Goal: Task Accomplishment & Management: Manage account settings

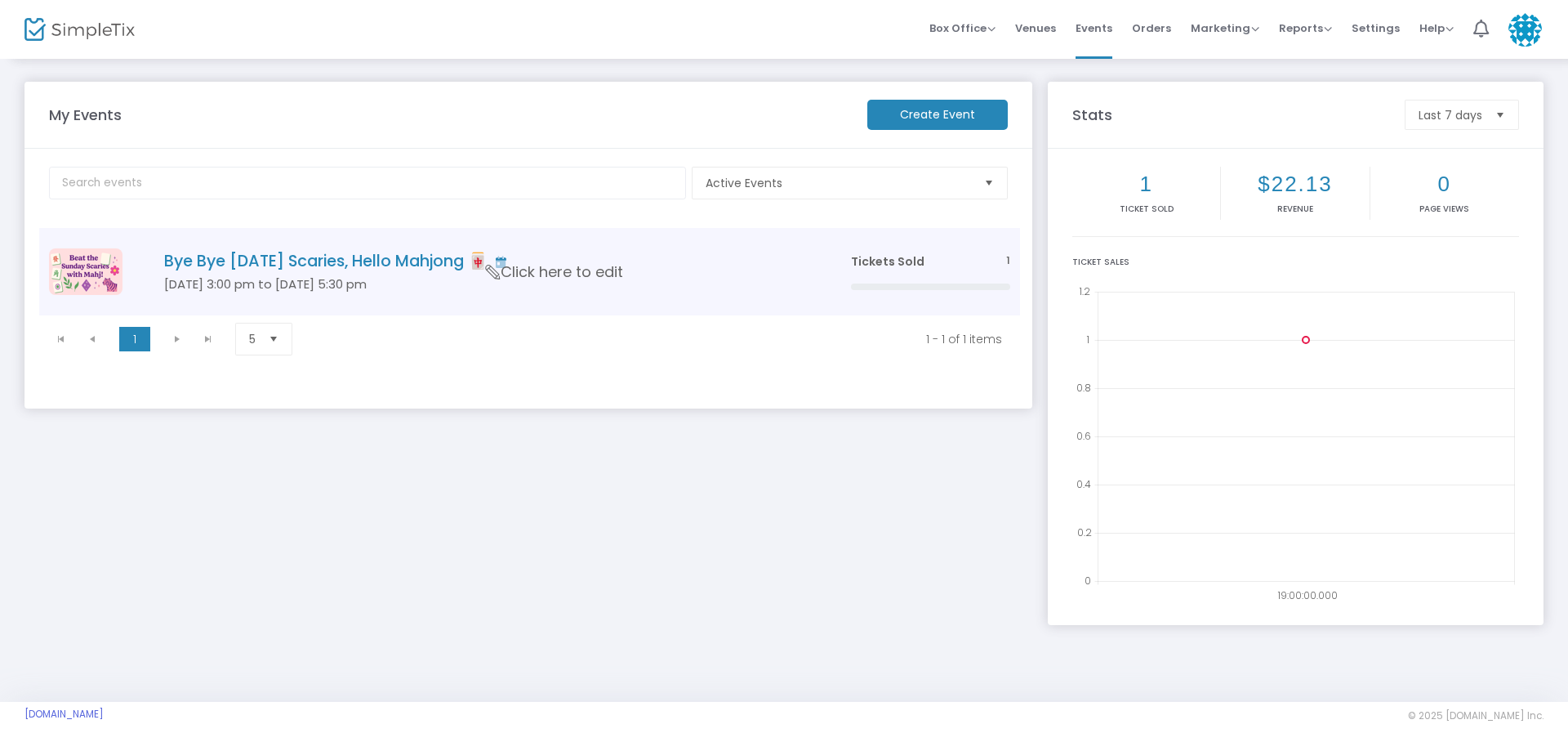
click at [405, 284] on h5 "[DATE] 3:00 pm to [DATE] 5:30 pm" at bounding box center [483, 284] width 638 height 14
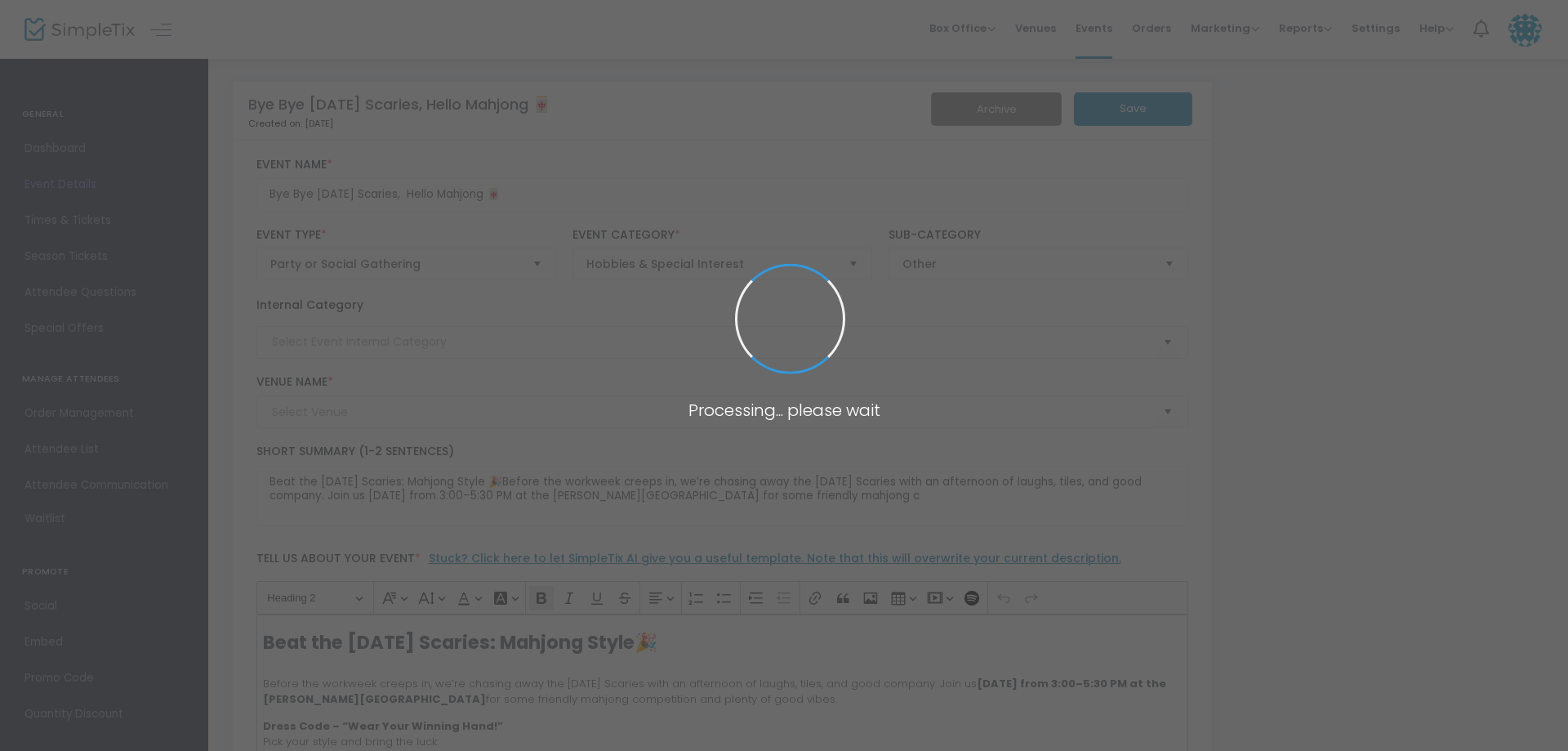
type input "[PERSON_NAME] Residence"
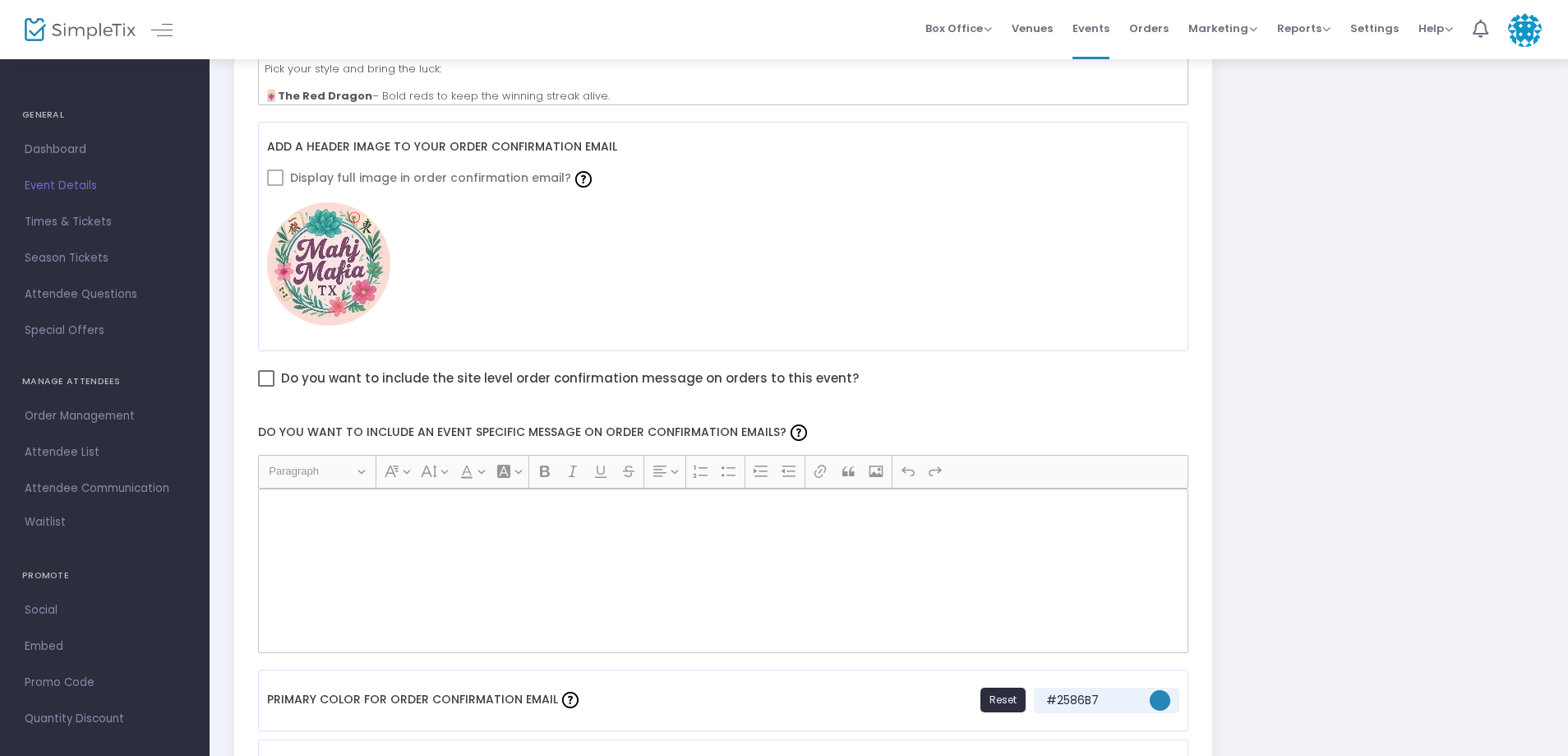
scroll to position [986, 0]
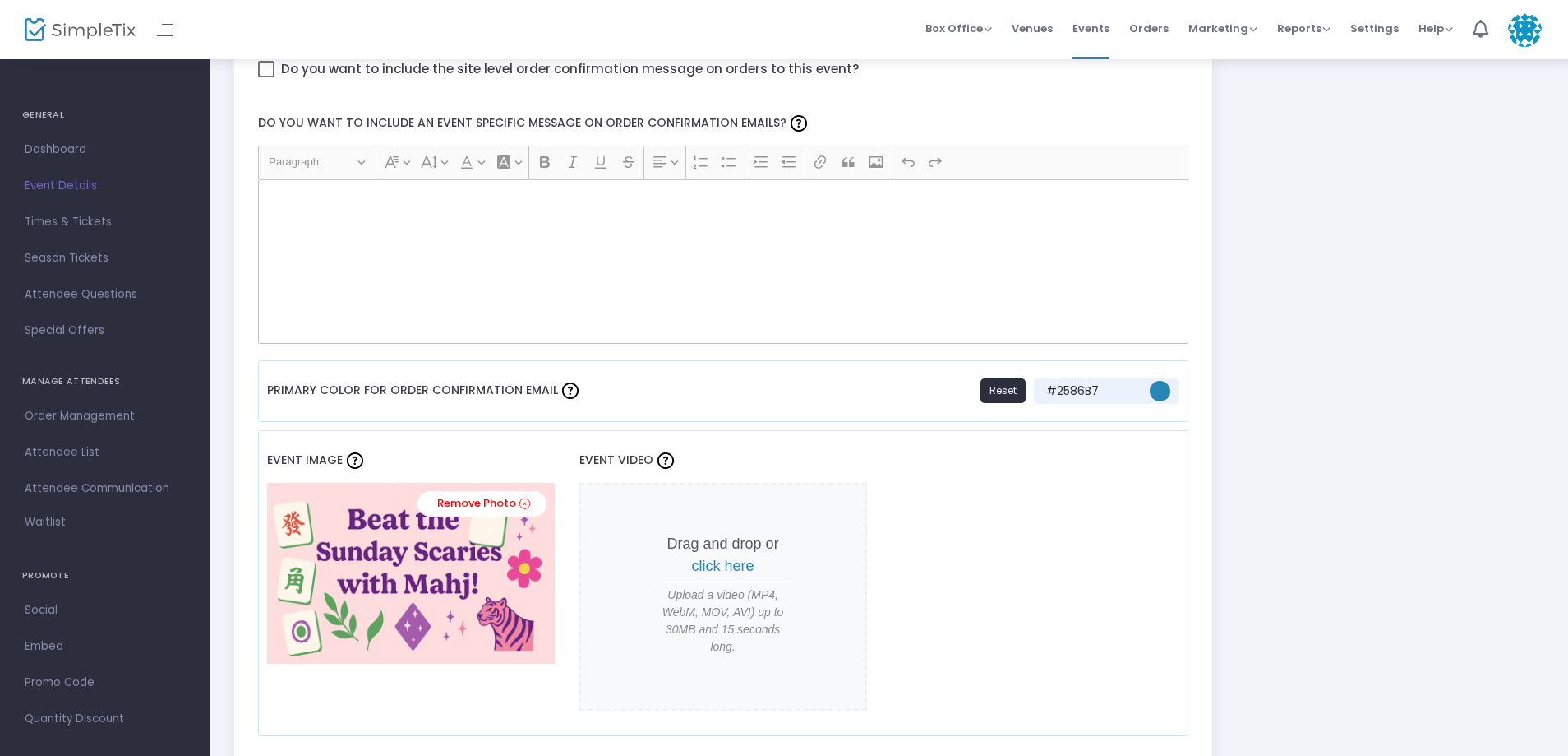
click at [401, 248] on div "Rich Text Editor, main" at bounding box center [724, 261] width 931 height 164
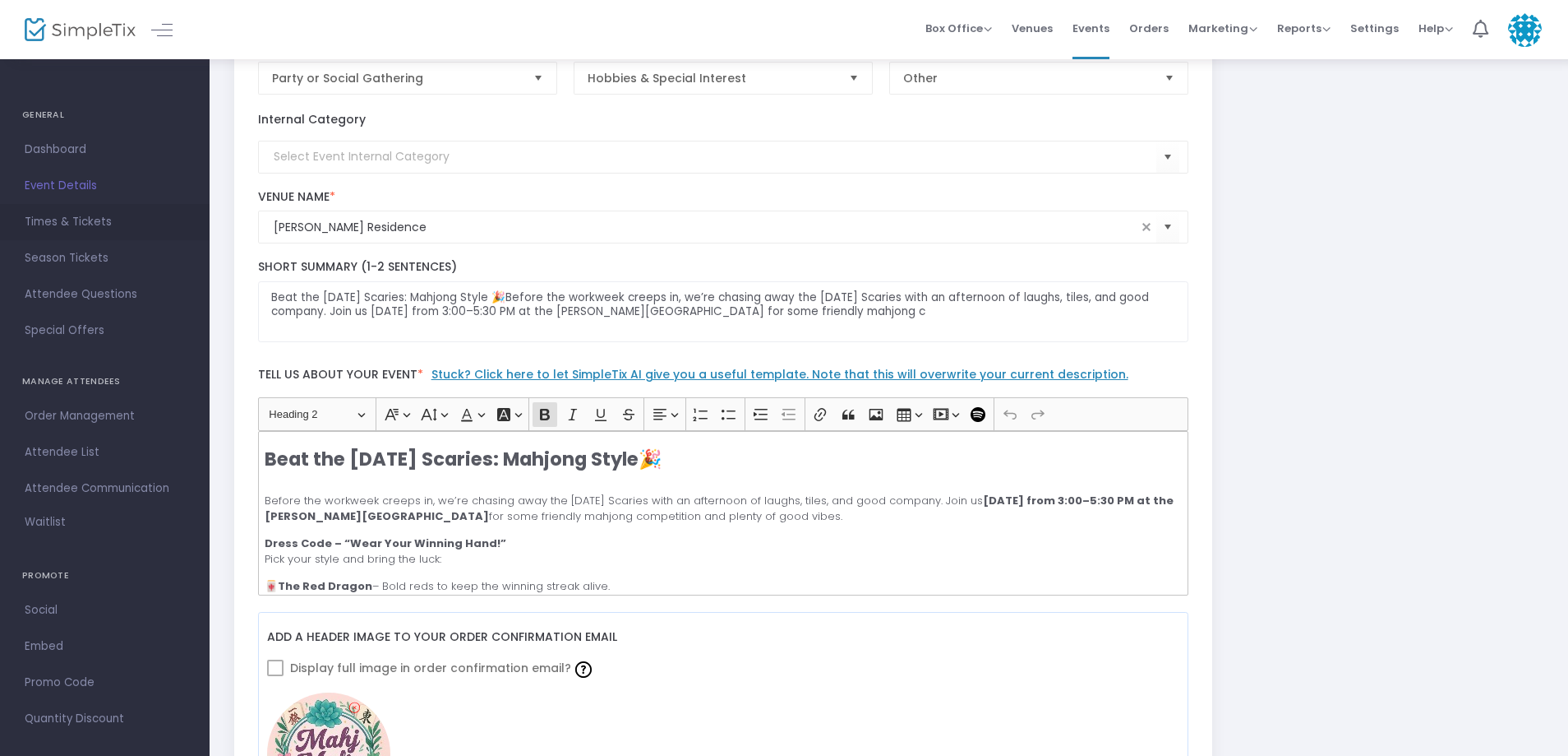
scroll to position [164, 0]
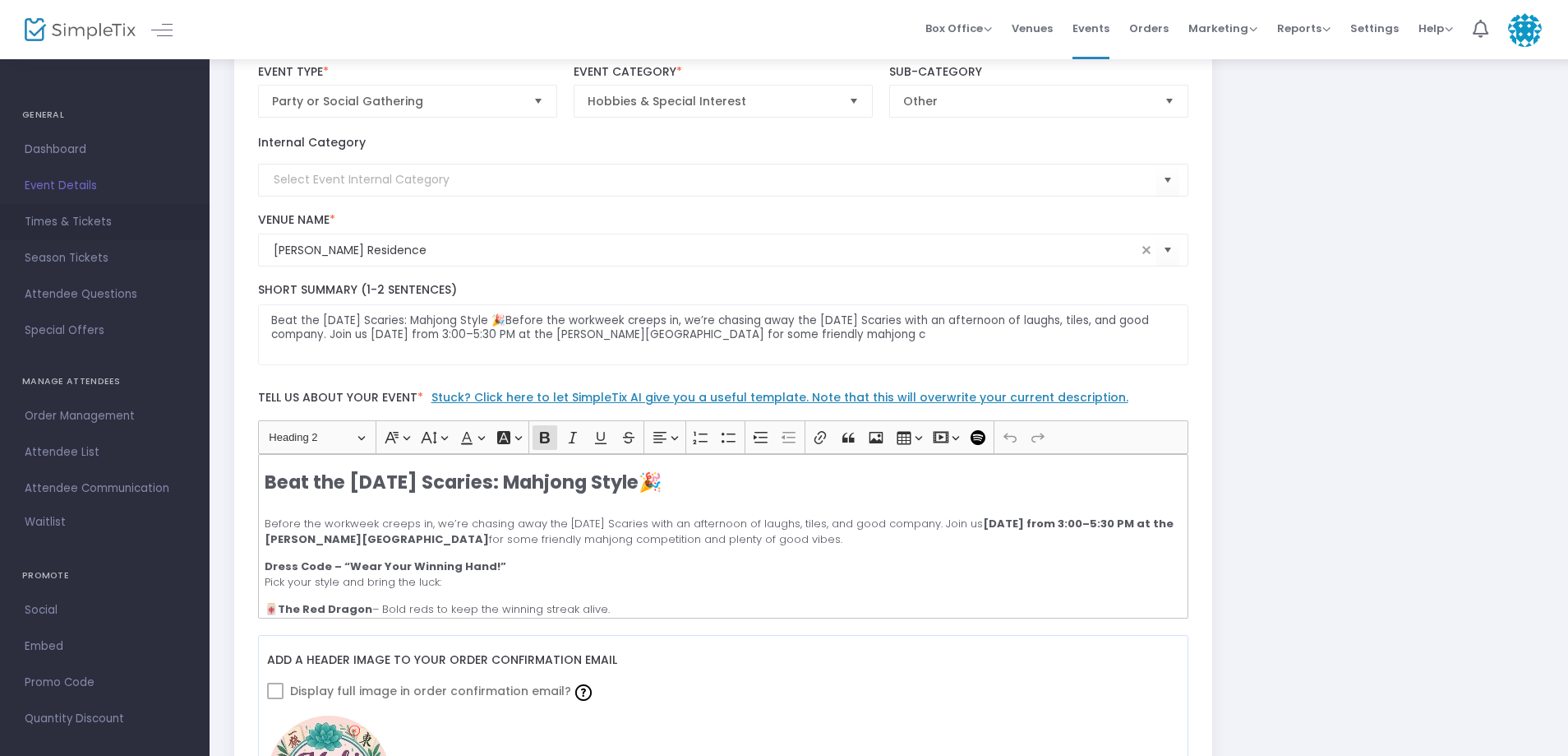
click at [107, 214] on span "Times & Tickets" at bounding box center [104, 222] width 160 height 21
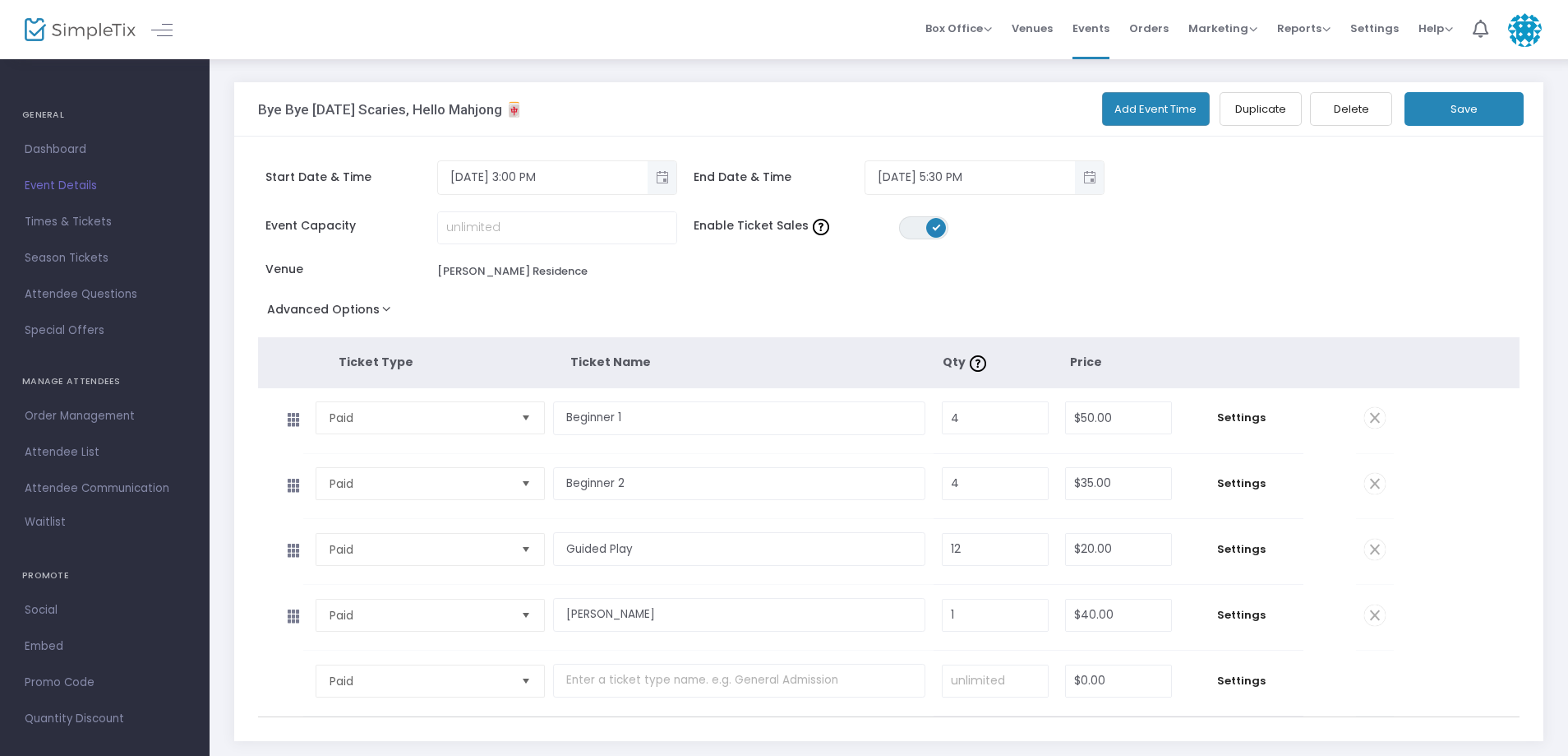
click at [333, 320] on button "Advanced Options" at bounding box center [333, 313] width 149 height 30
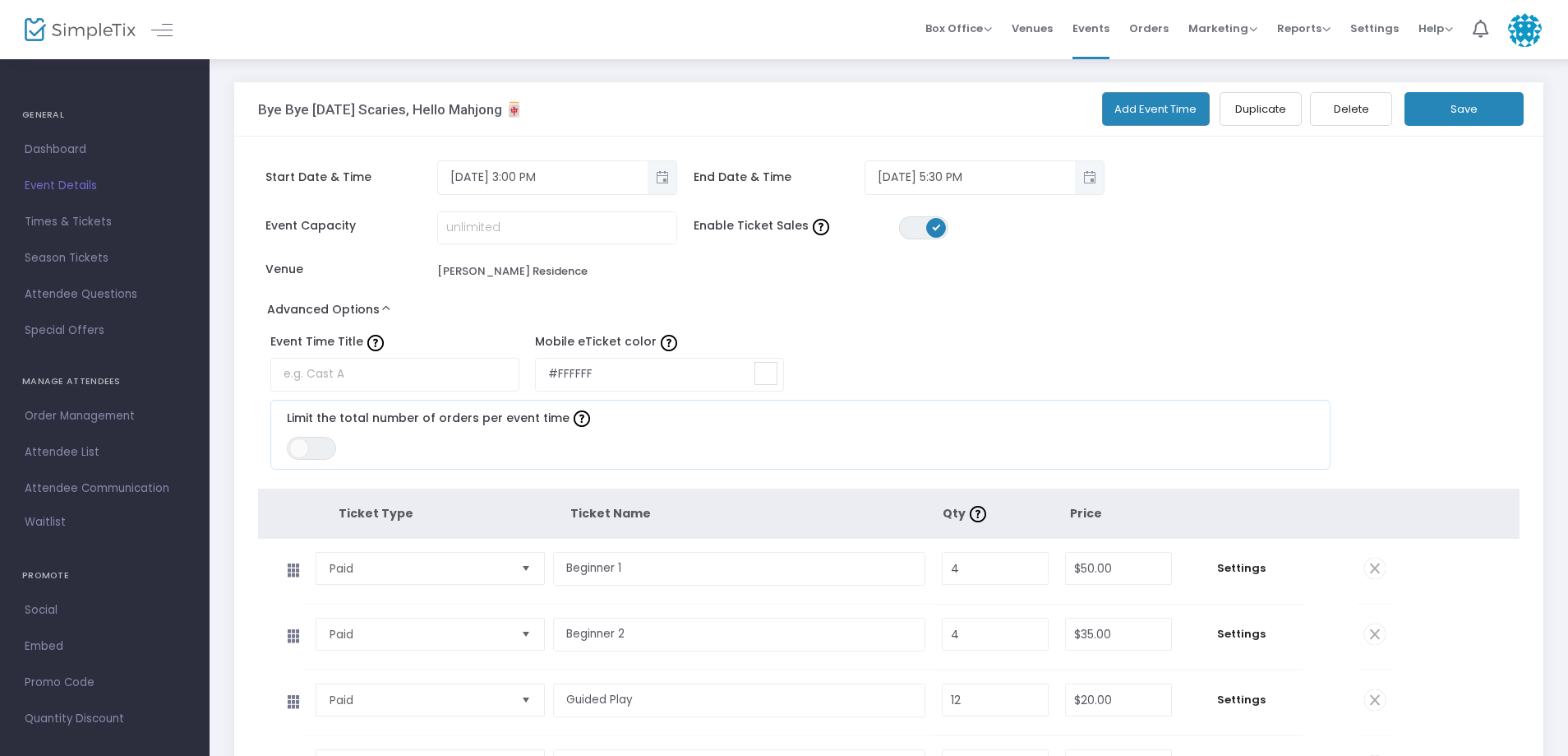
click at [337, 318] on button "Advanced Options" at bounding box center [333, 313] width 149 height 30
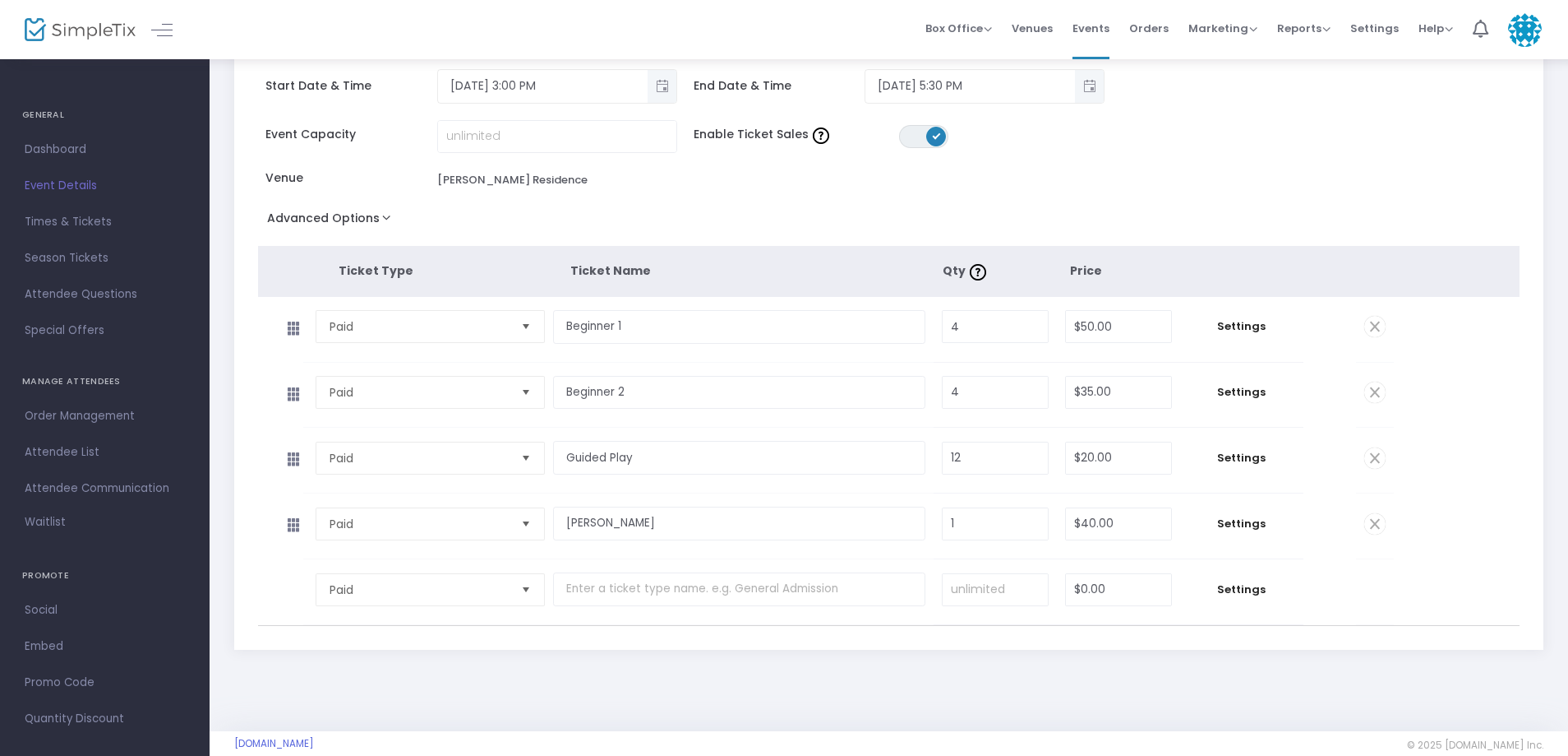
scroll to position [116, 0]
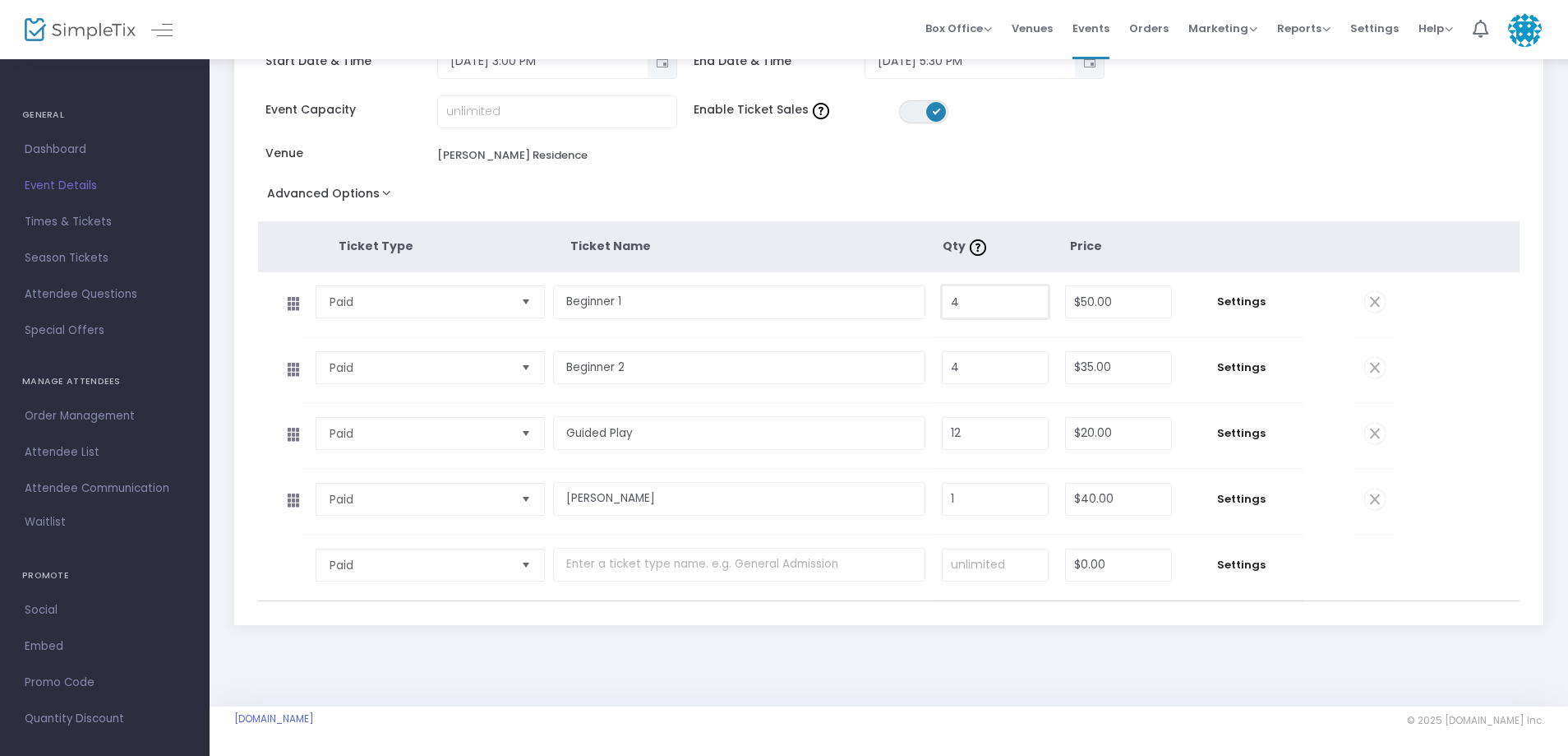
click at [1009, 301] on input "4" at bounding box center [995, 301] width 105 height 31
type input "3"
click at [1099, 193] on div "Advanced Options Event Time Title Mobile eTicket color #FFFFFF Limit the total …" at bounding box center [889, 196] width 1262 height 30
click at [357, 567] on span "Paid" at bounding box center [419, 564] width 178 height 16
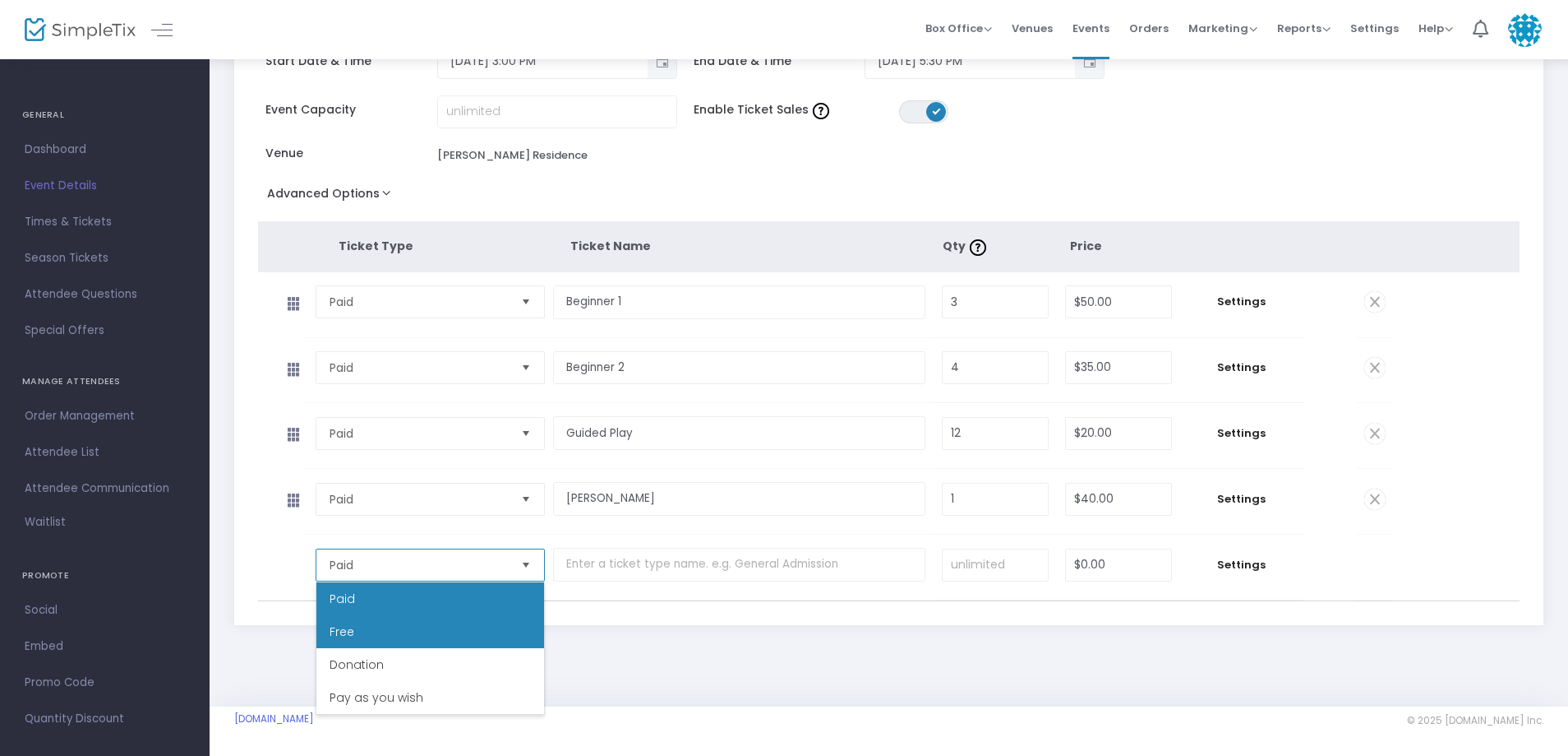
click at [374, 639] on li "Free" at bounding box center [431, 631] width 228 height 33
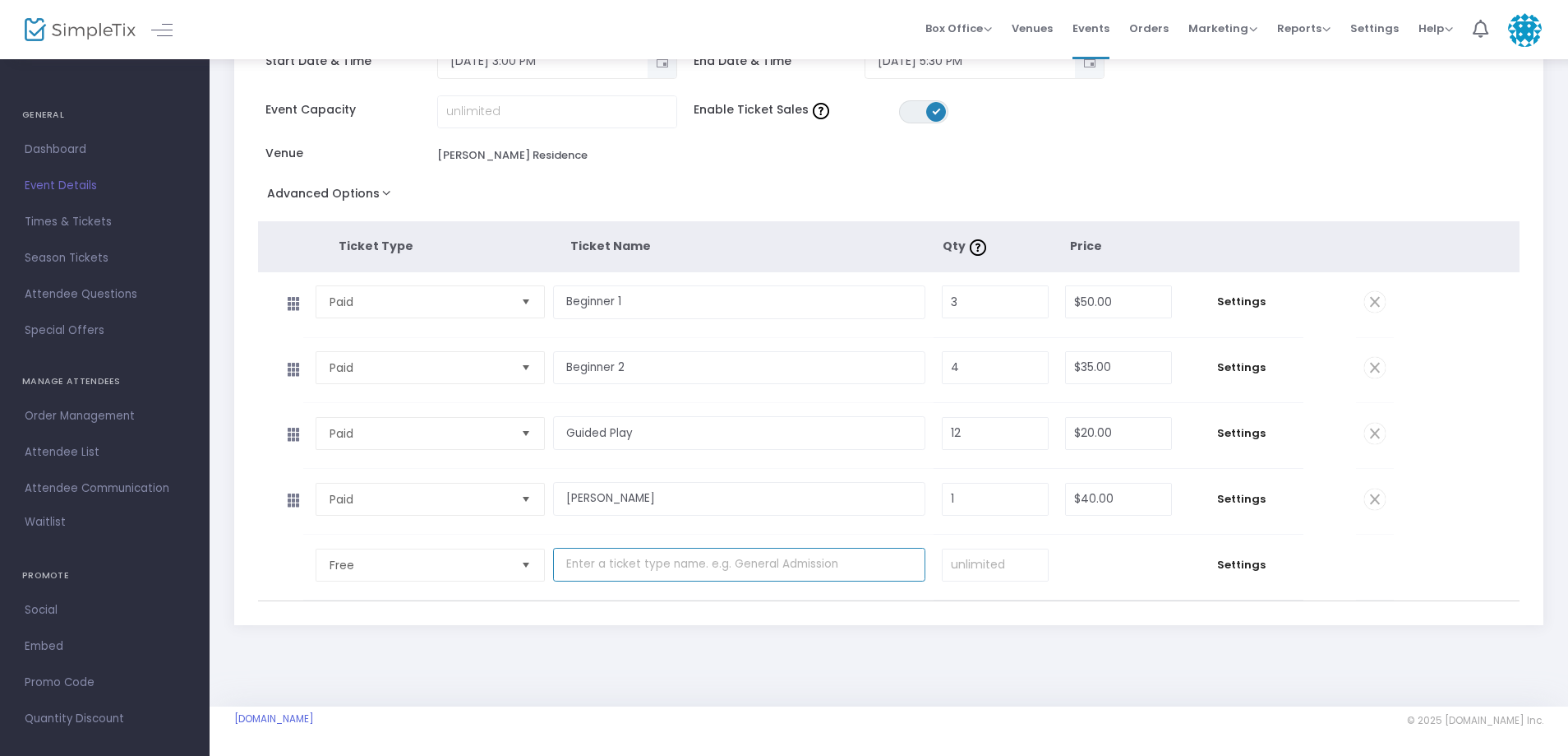
click at [615, 568] on input "text" at bounding box center [739, 564] width 372 height 33
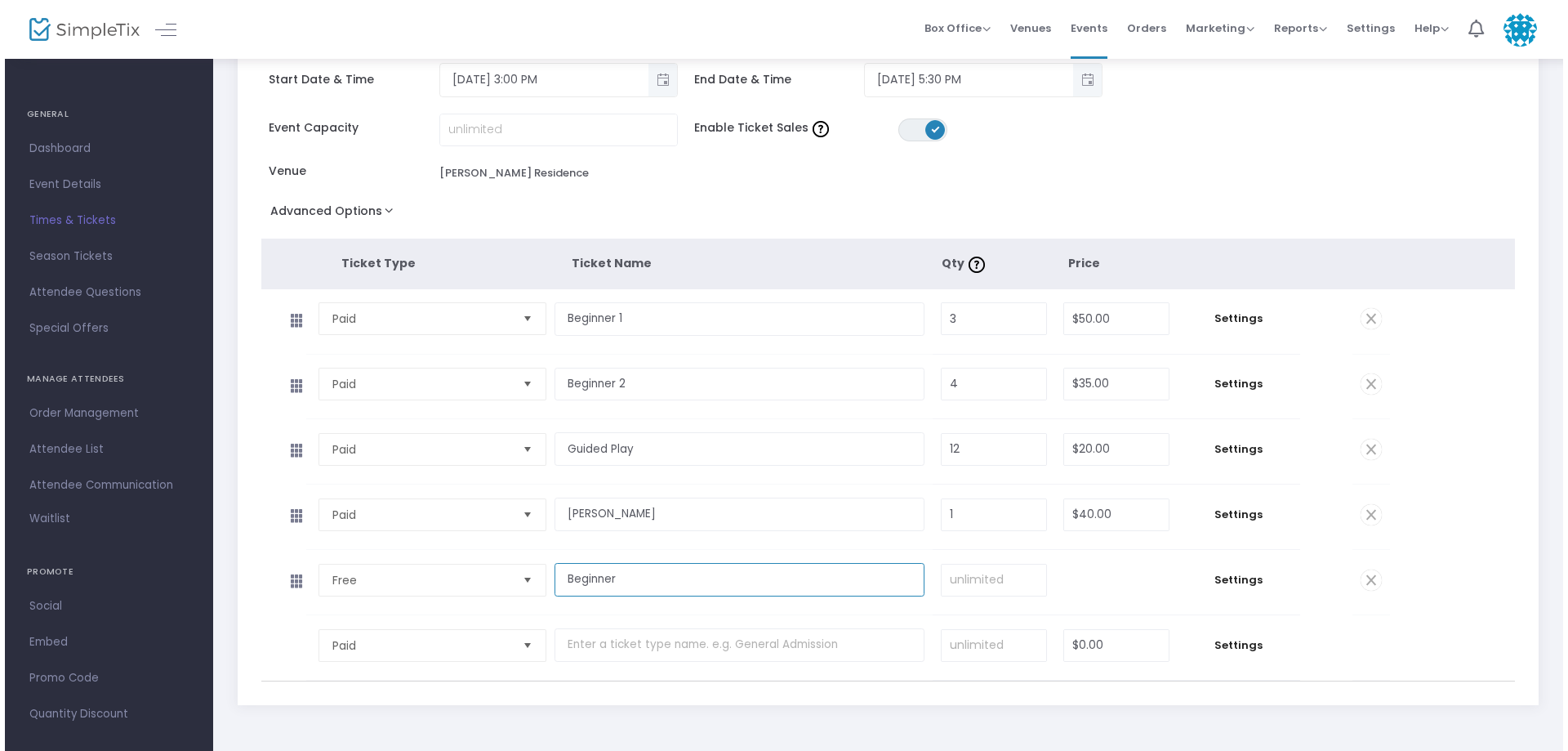
scroll to position [0, 0]
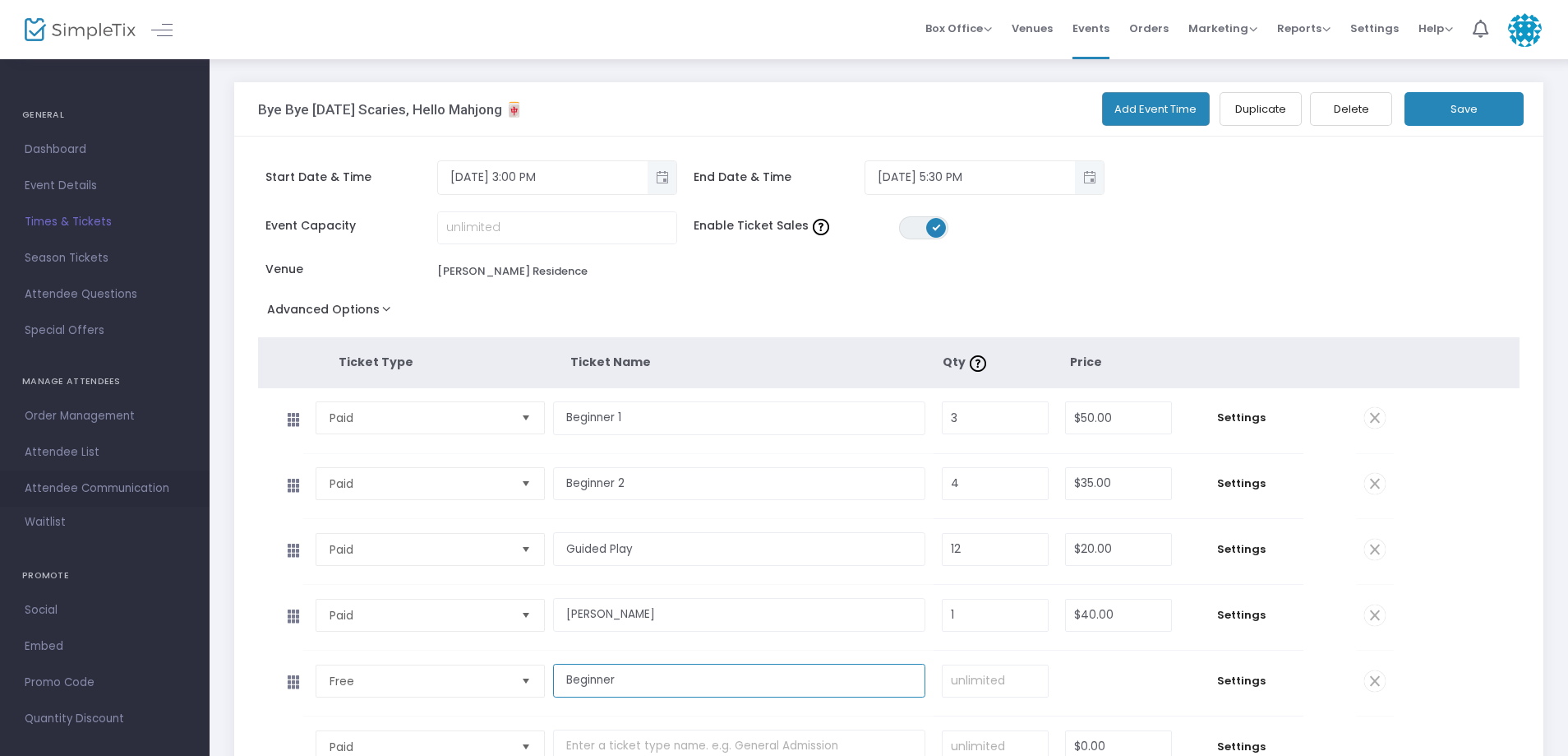
type input "Beginner"
click at [77, 481] on span "Attendee Communication" at bounding box center [104, 488] width 160 height 21
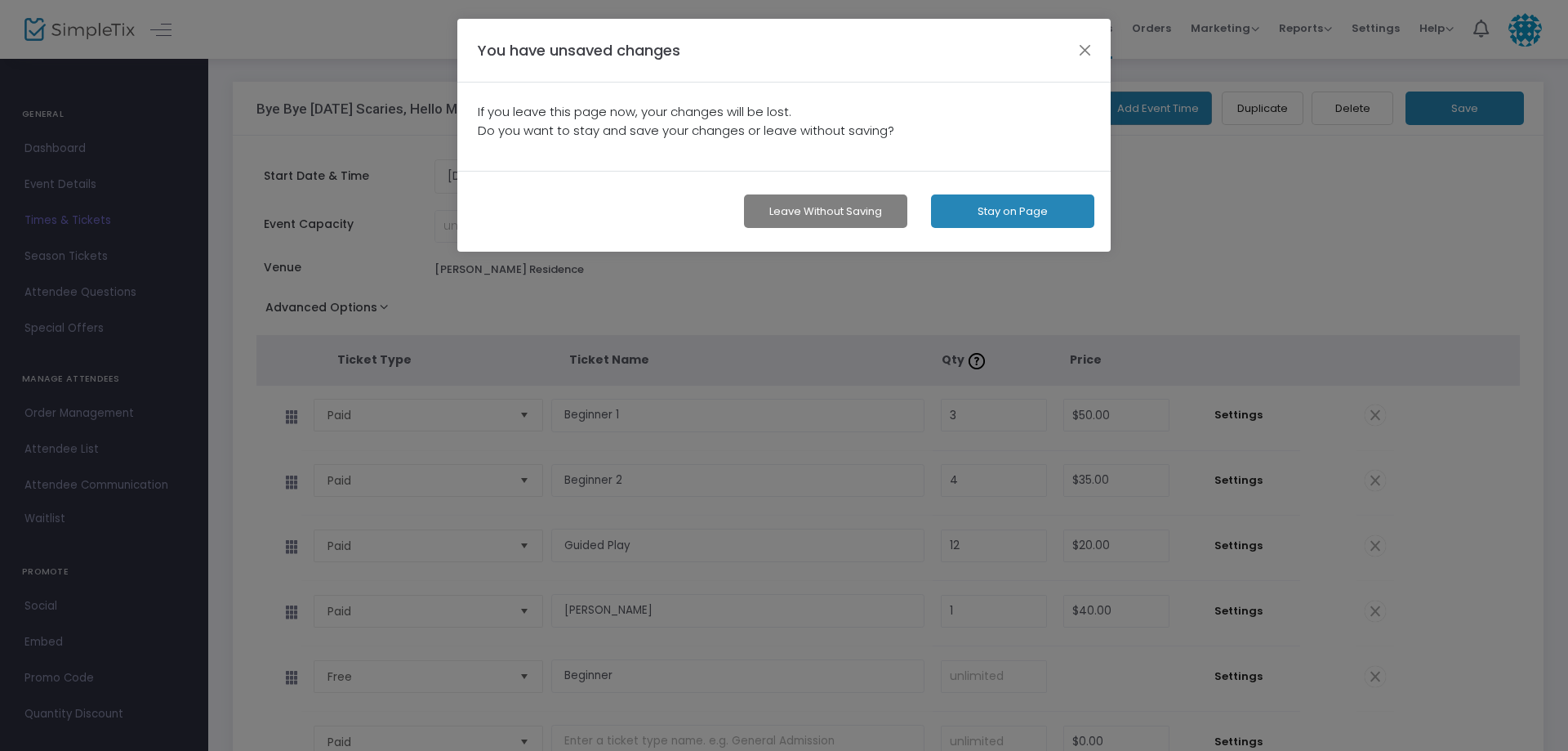
click at [801, 216] on button "Leave without Saving" at bounding box center [826, 211] width 163 height 33
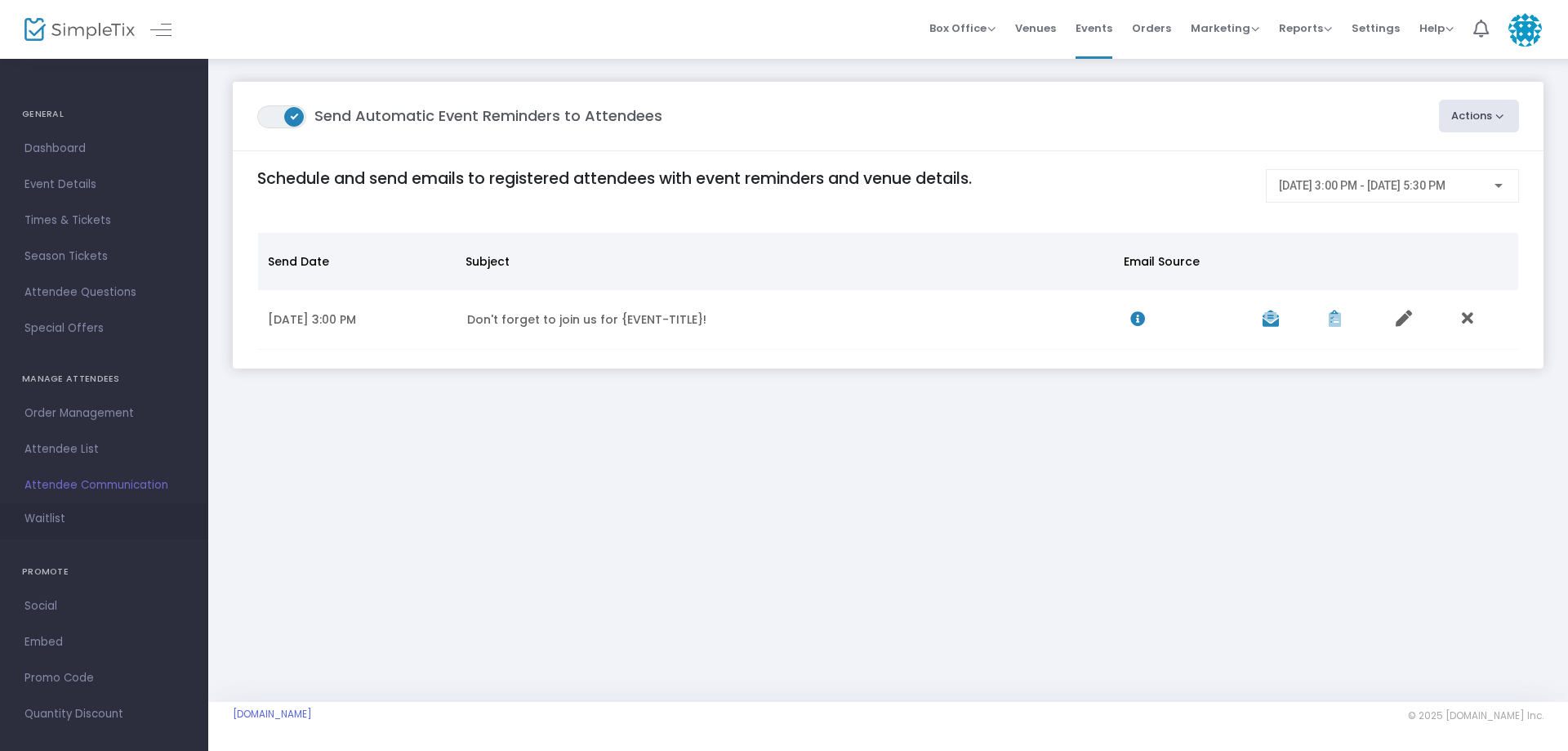
click at [60, 516] on span "Waitlist" at bounding box center [45, 518] width 41 height 16
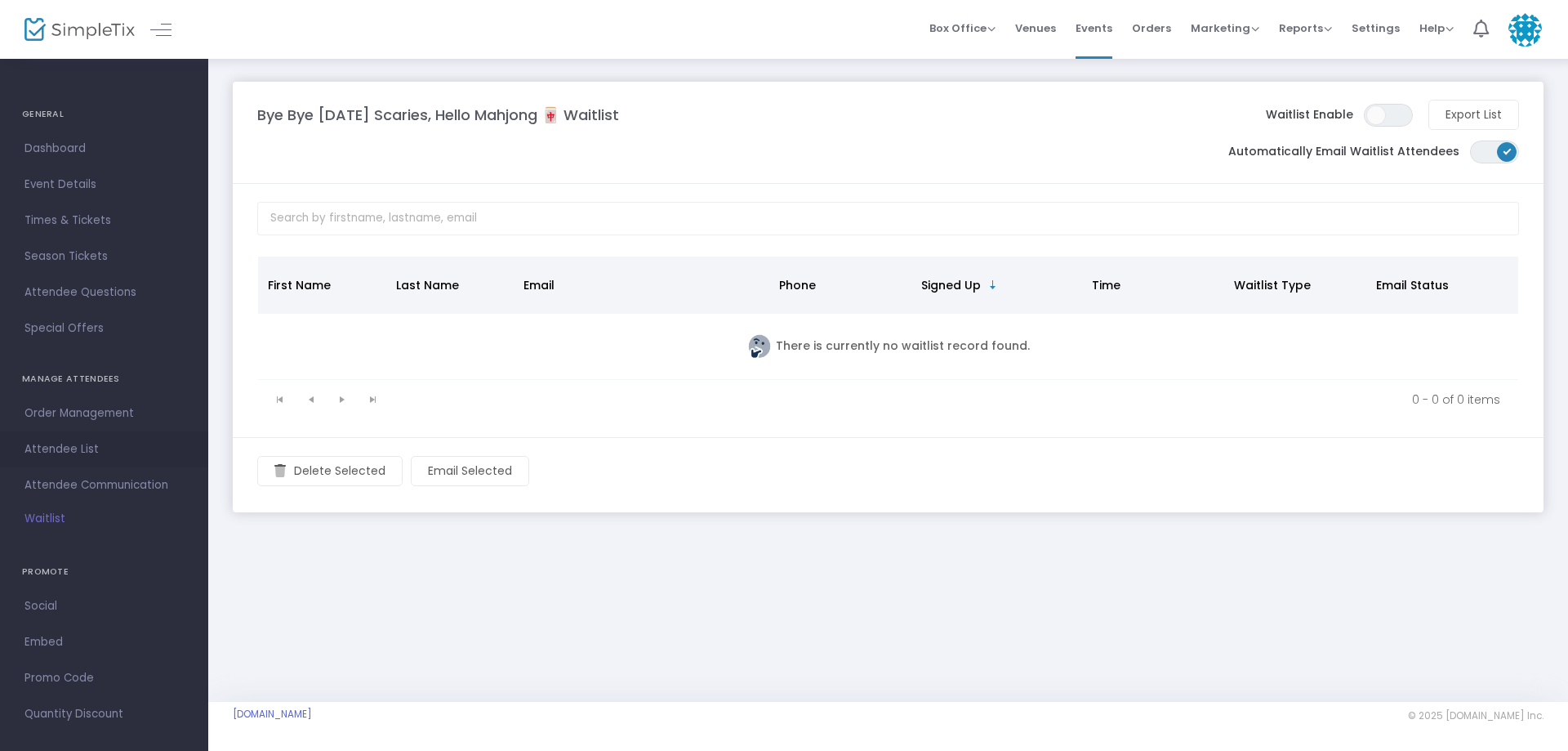
click at [88, 449] on span "Attendee List" at bounding box center [104, 449] width 159 height 21
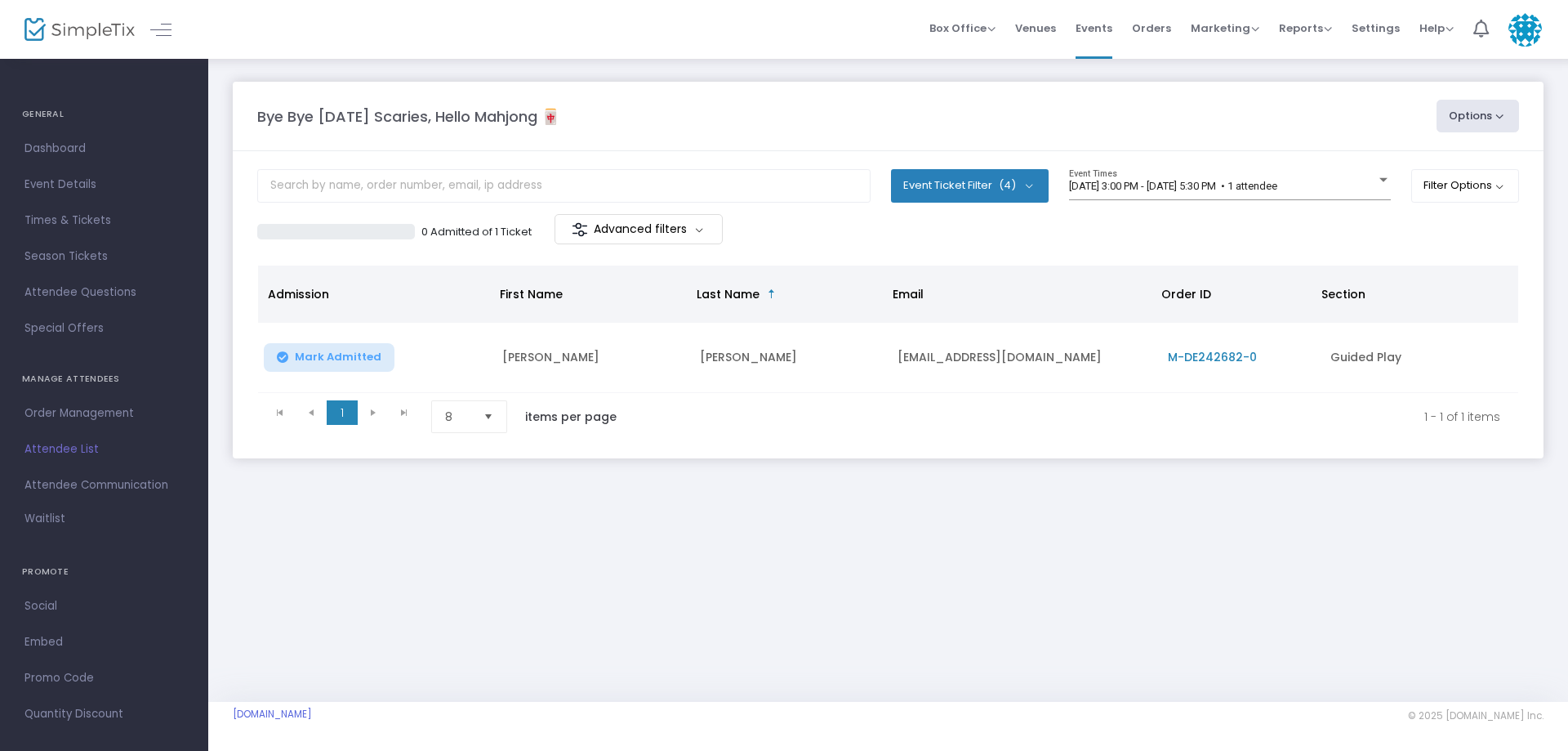
click at [100, 414] on span "Order Management" at bounding box center [104, 412] width 159 height 21
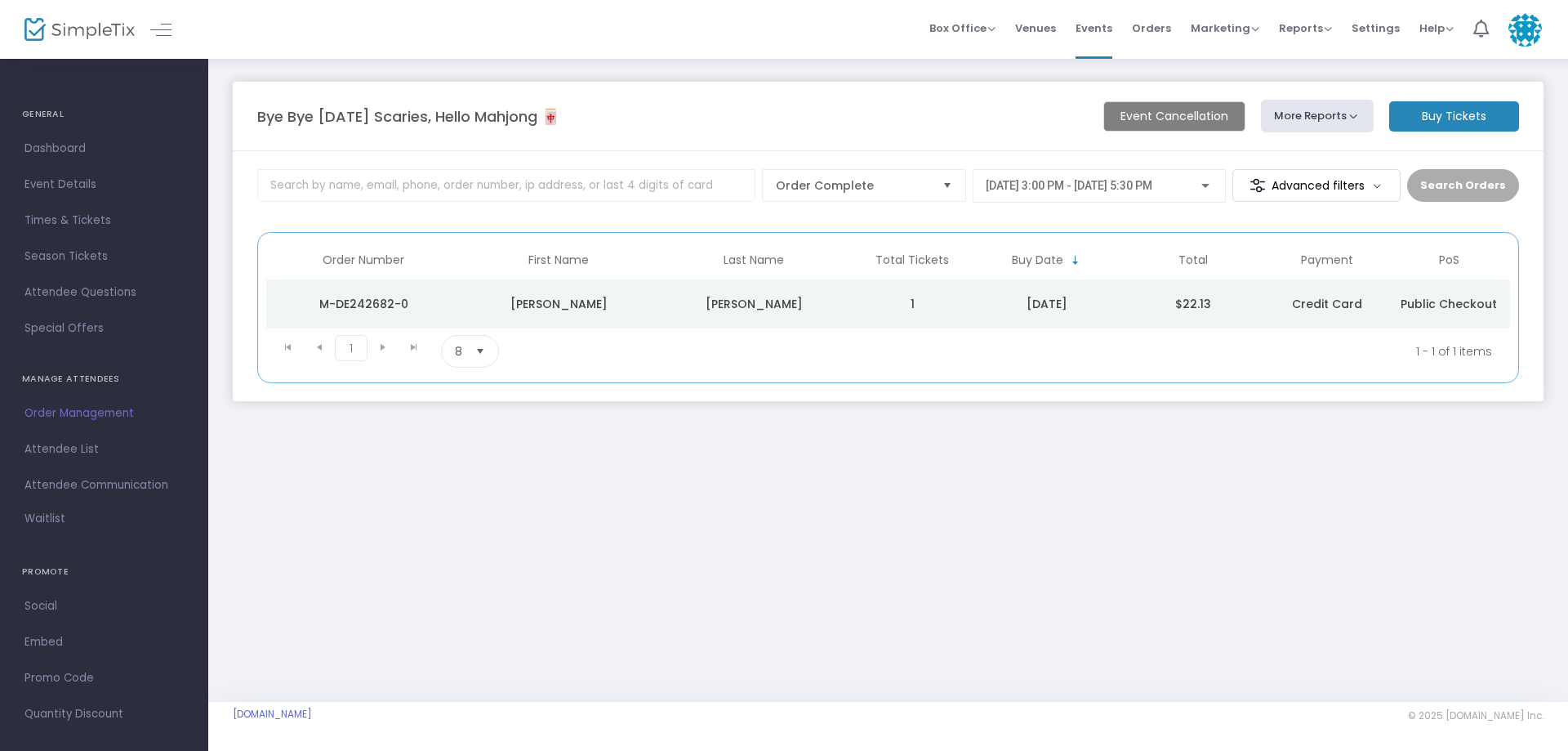
click at [1453, 121] on m-button "Buy Tickets" at bounding box center [1454, 117] width 130 height 31
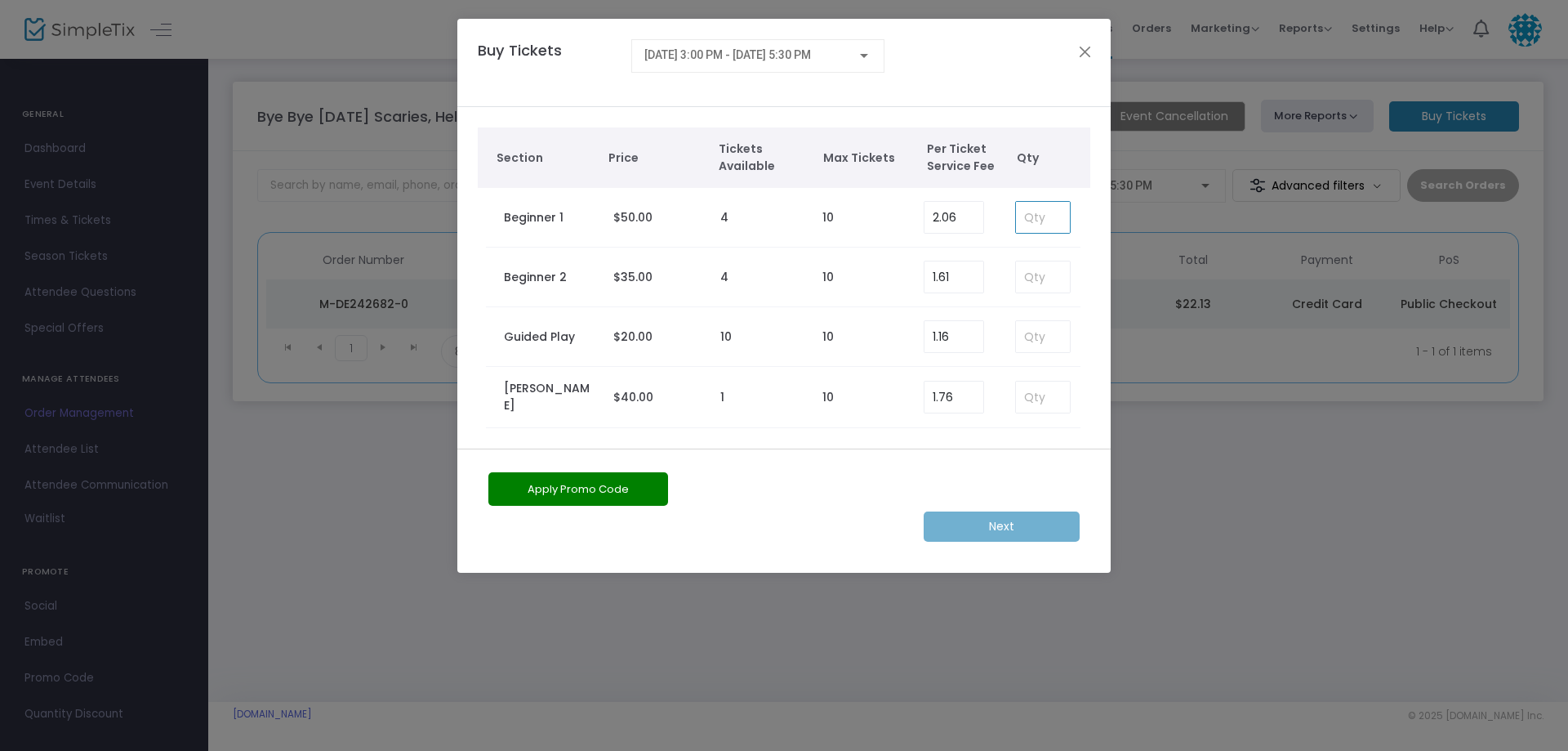
click at [1060, 217] on input at bounding box center [1042, 217] width 54 height 31
type input "1"
click at [1003, 519] on m-button "Next" at bounding box center [1001, 526] width 156 height 31
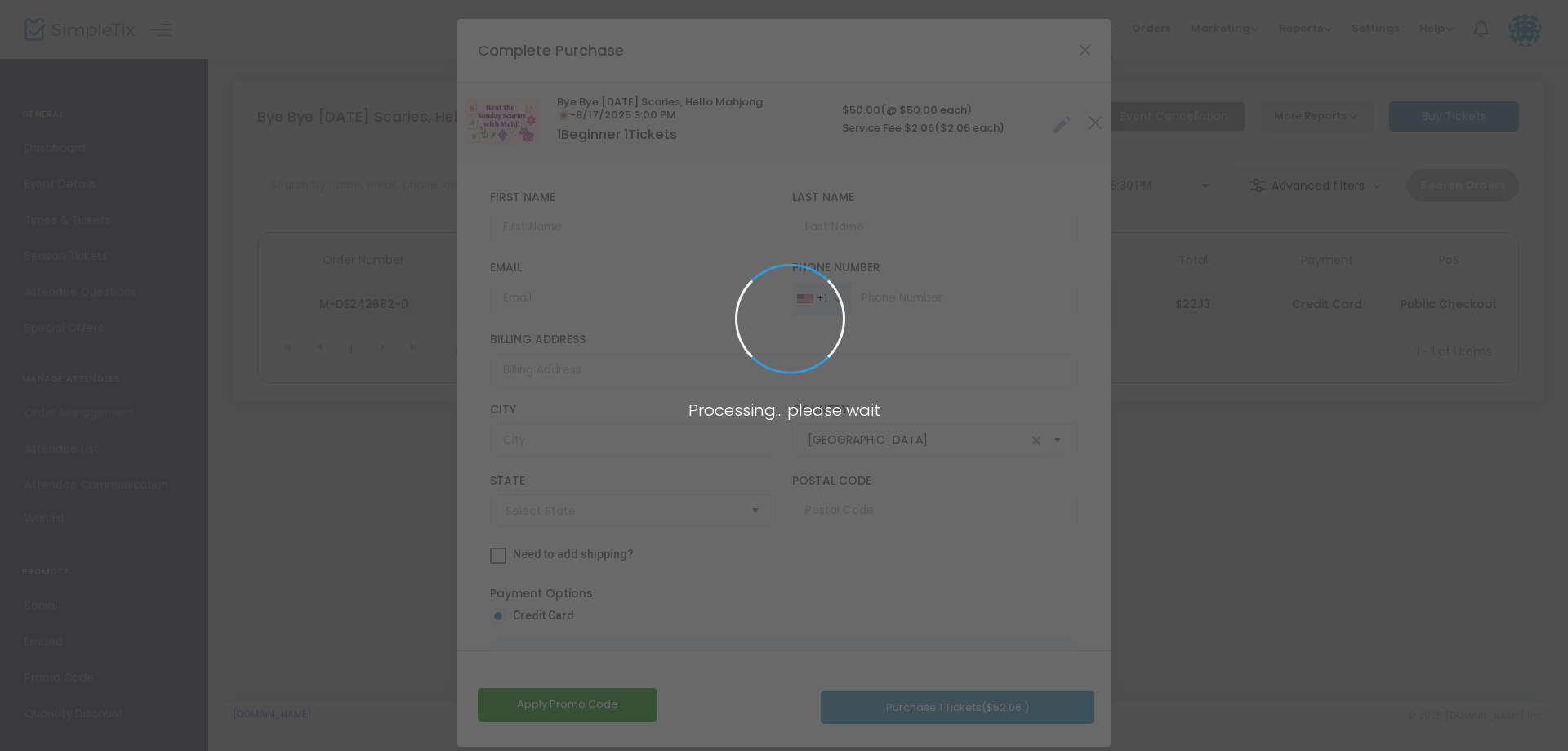
type input "[US_STATE]"
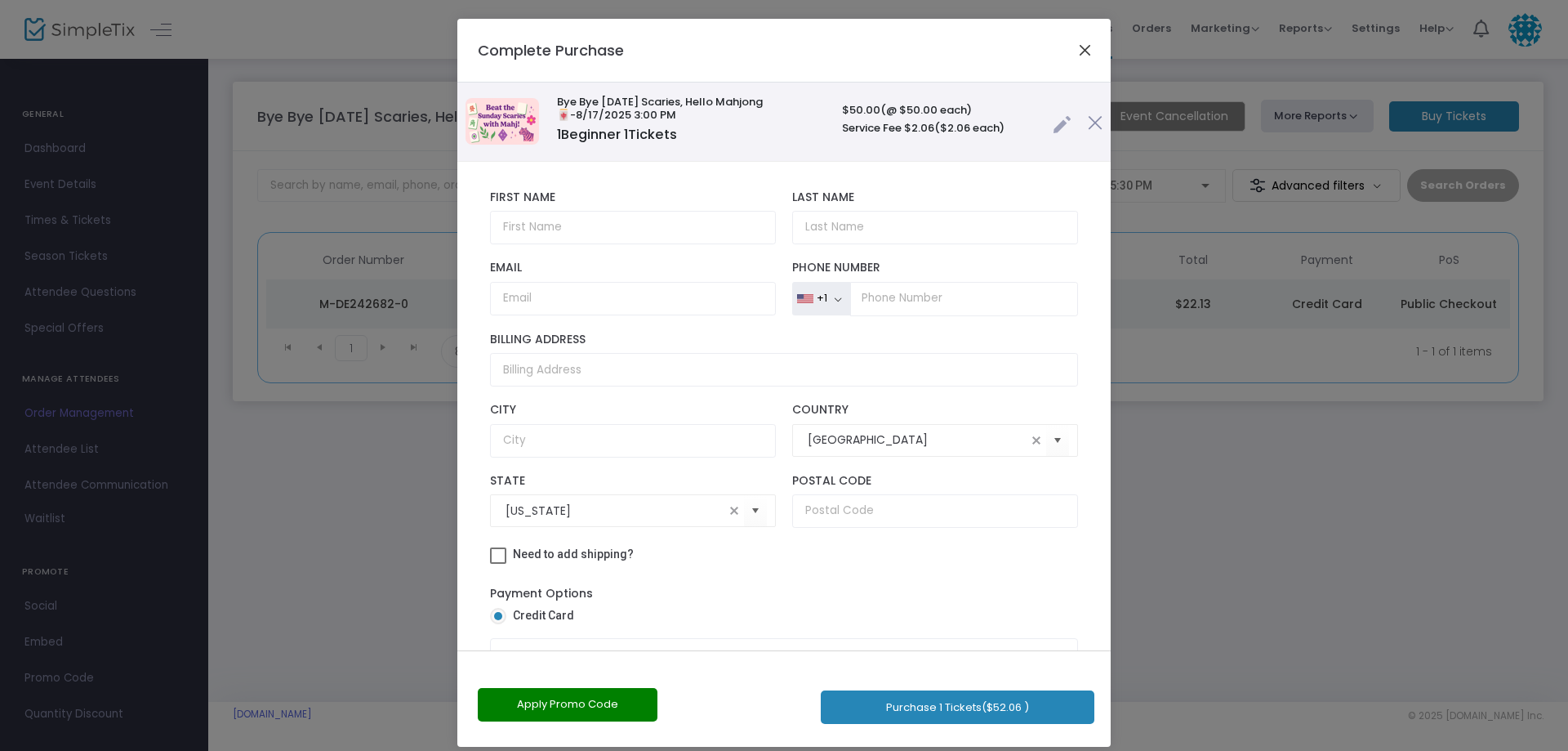
click at [1078, 45] on button "Close" at bounding box center [1085, 49] width 21 height 21
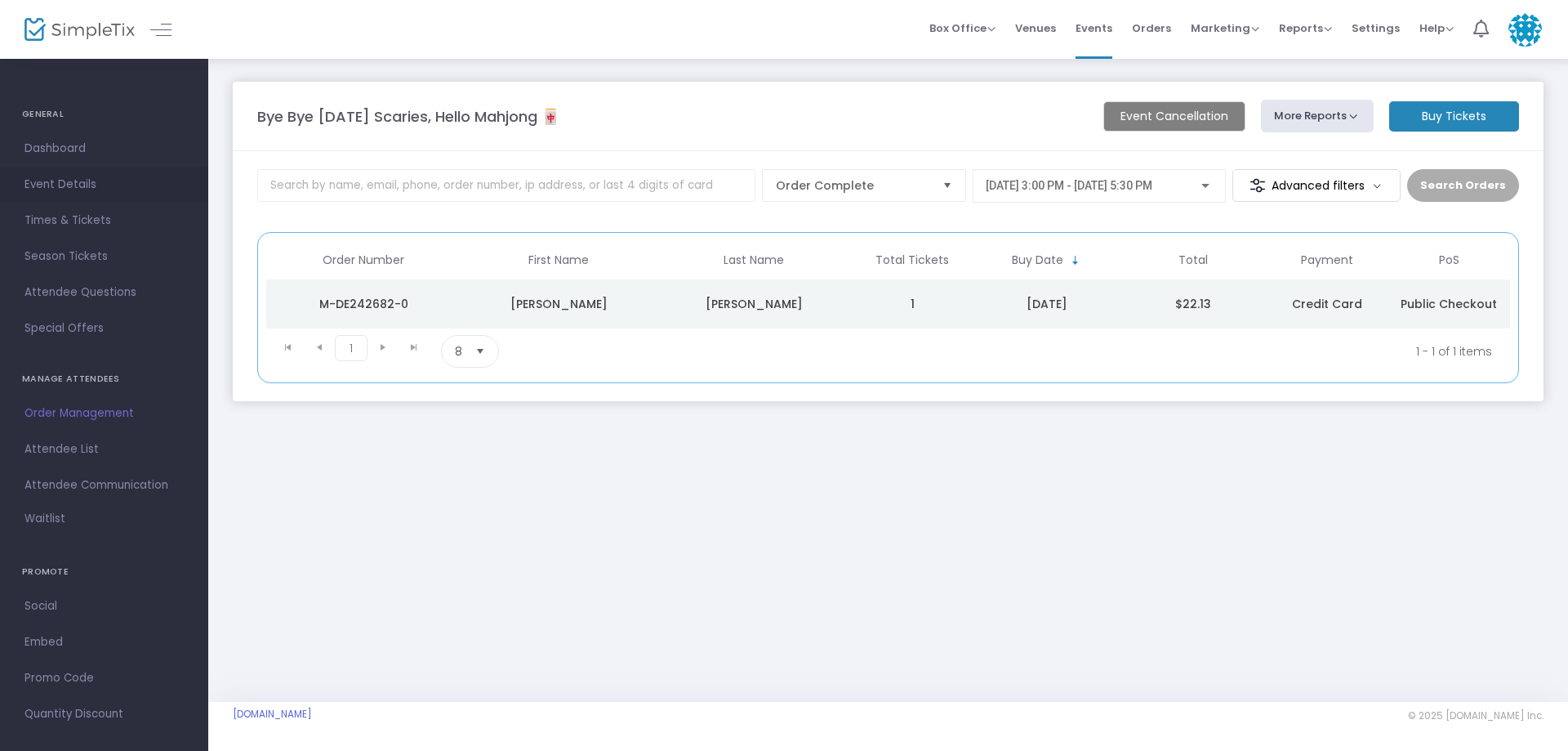
click at [77, 176] on span "Event Details" at bounding box center [104, 185] width 159 height 21
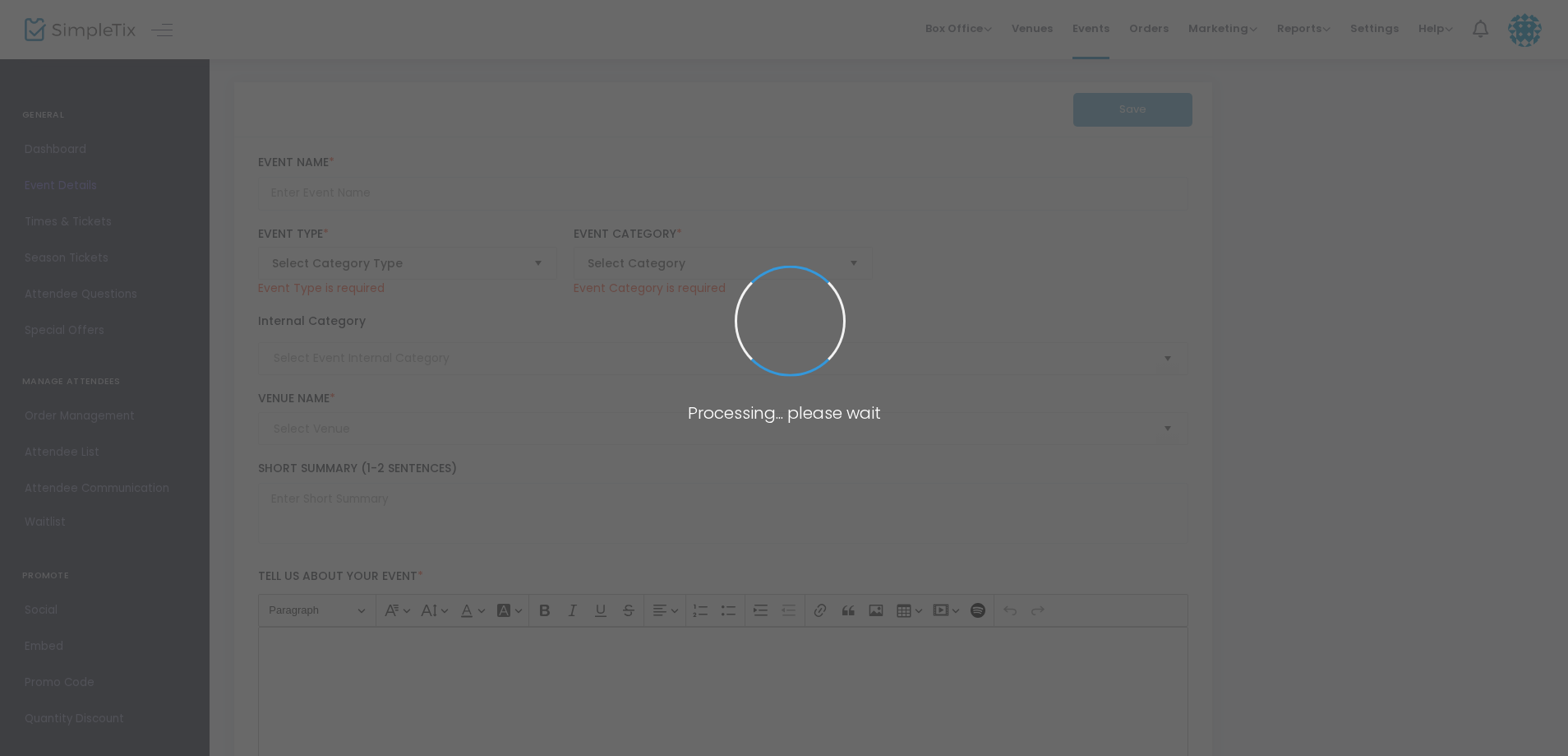
type input "Bye Bye [DATE] Scaries, Hello Mahjong 🀄"
type textarea "Beat the [DATE] Scaries: Mahjong Style 🎉Before the workweek creeps in, we’re ch…"
type input "Buy Tickets"
type input "[PERSON_NAME] Residence"
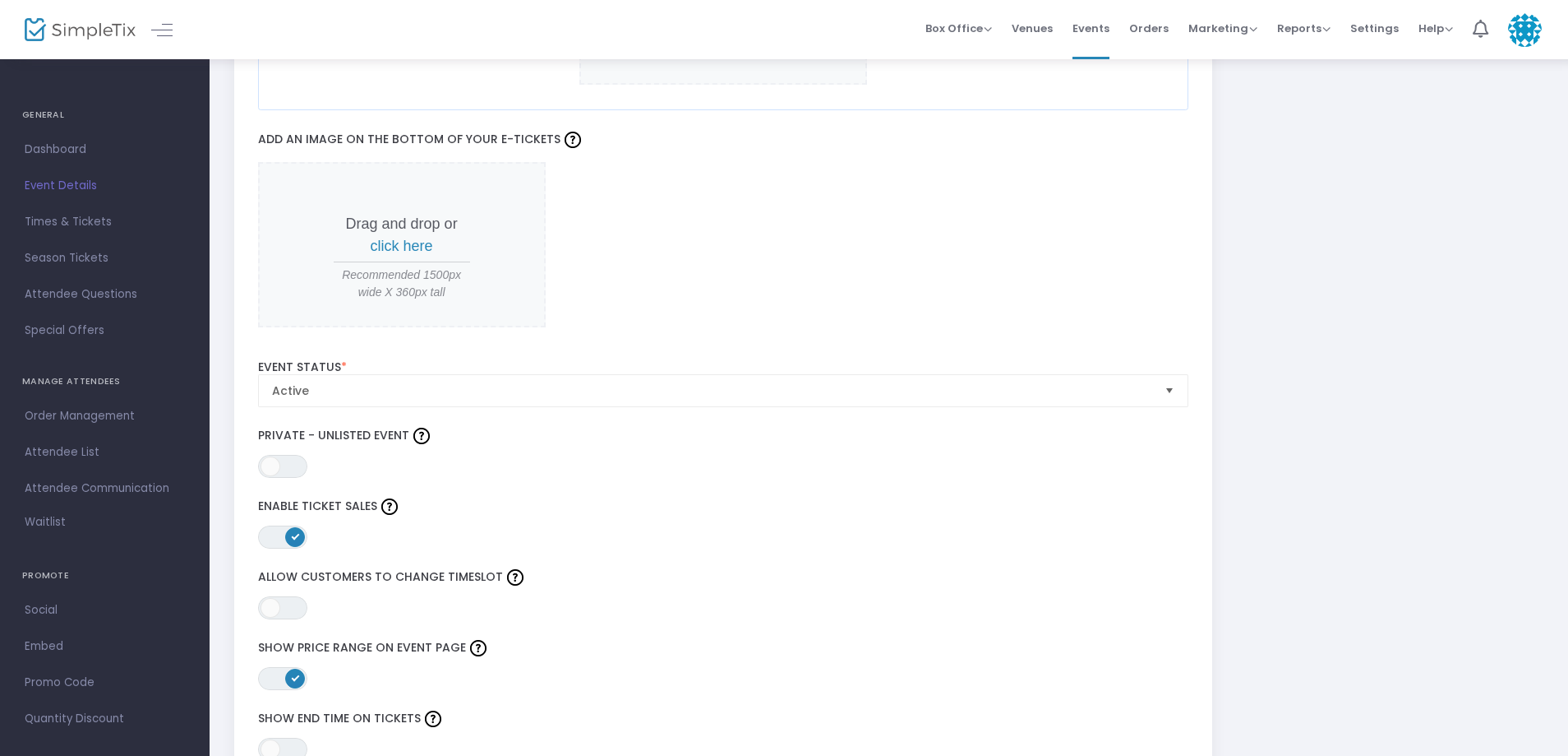
scroll to position [1727, 0]
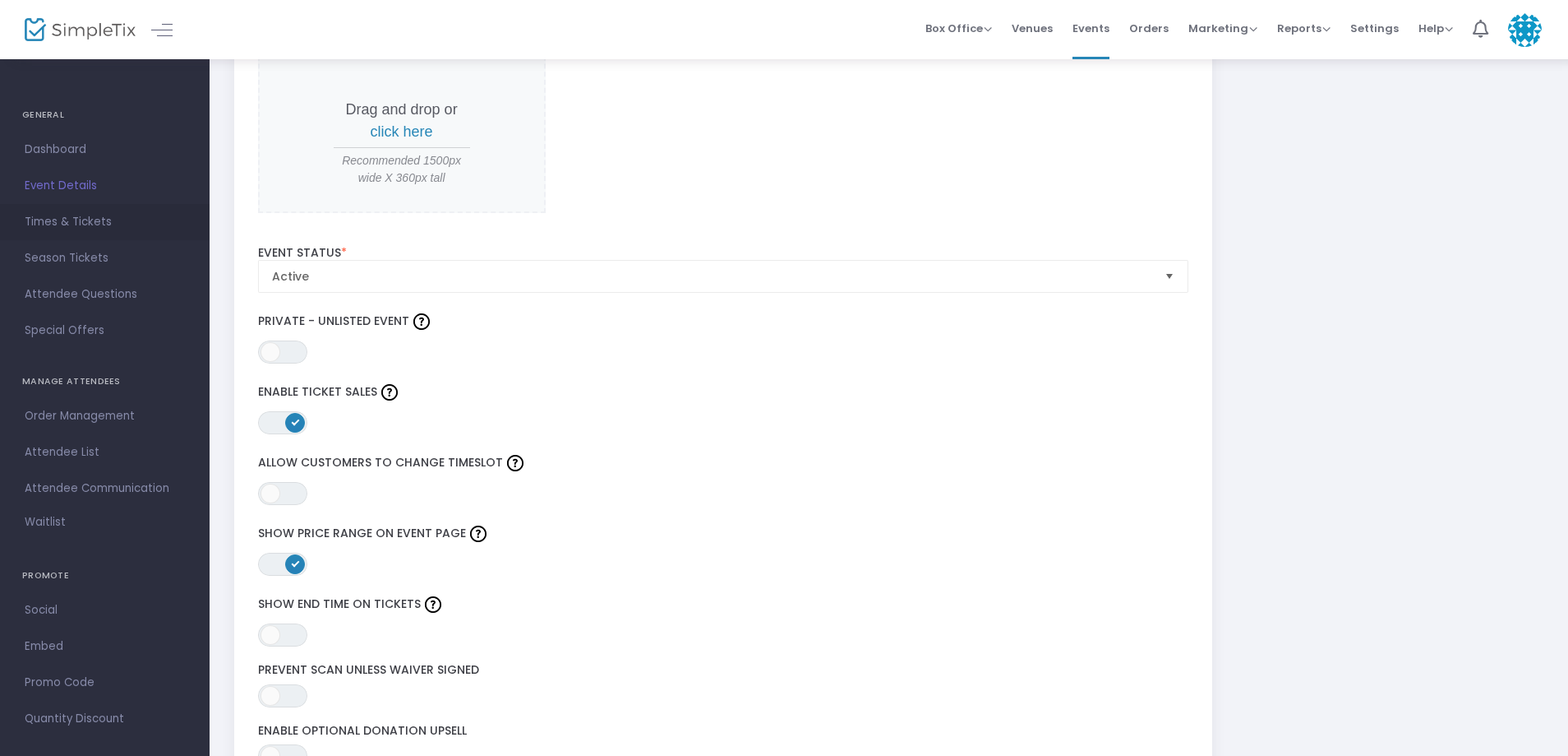
click at [81, 215] on span "Times & Tickets" at bounding box center [104, 222] width 160 height 21
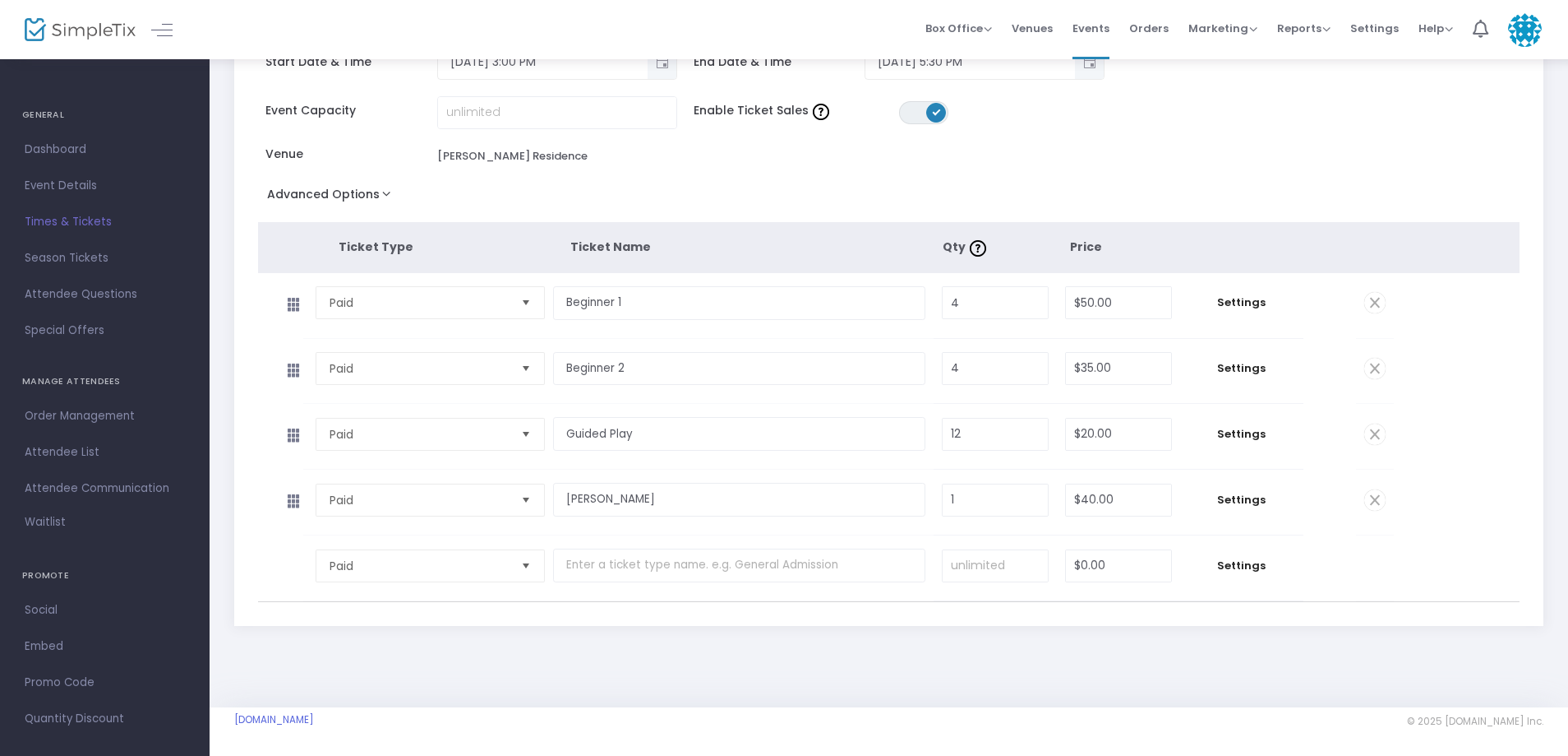
scroll to position [116, 0]
click at [1257, 301] on span "Settings" at bounding box center [1242, 301] width 107 height 16
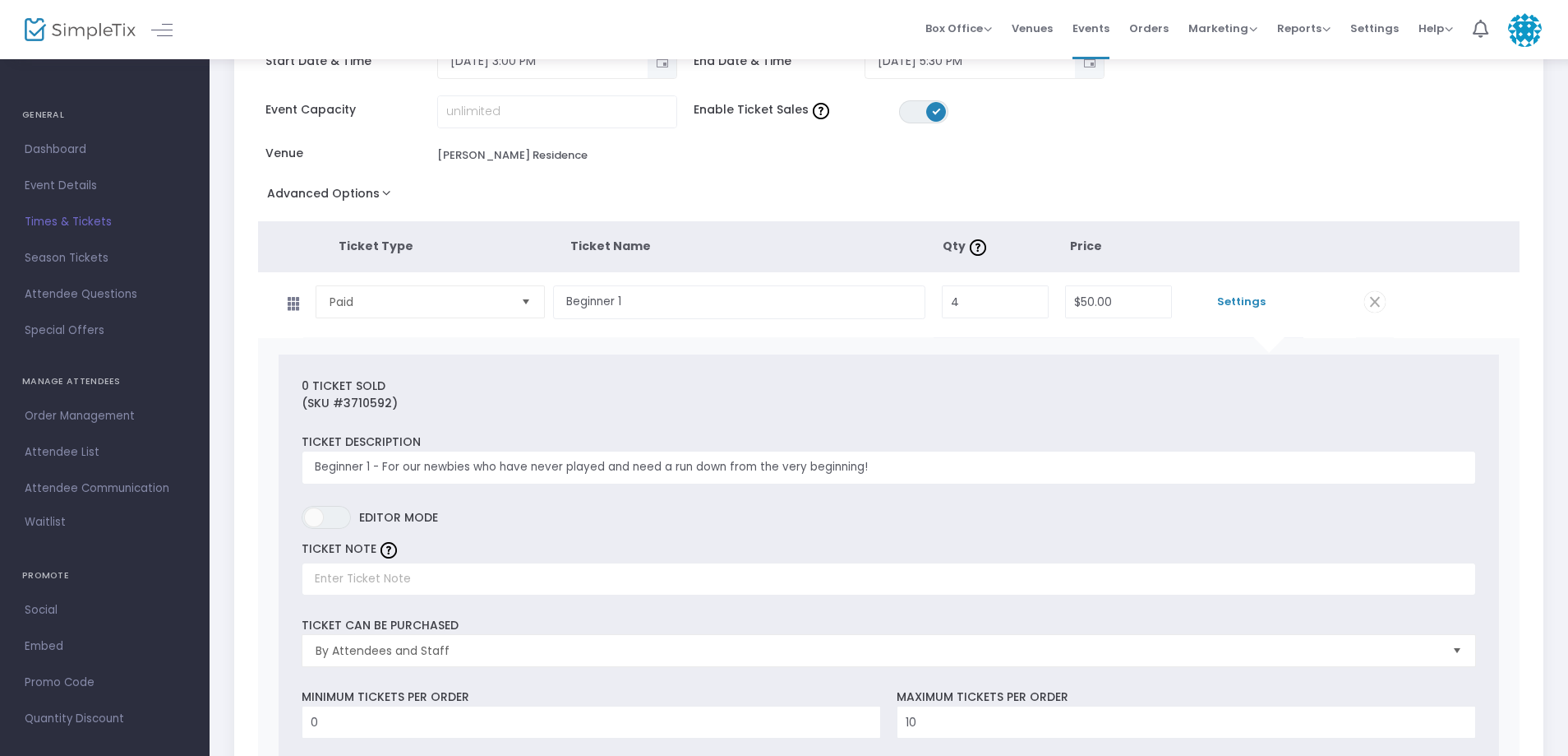
click at [1250, 307] on span "Settings" at bounding box center [1242, 301] width 107 height 16
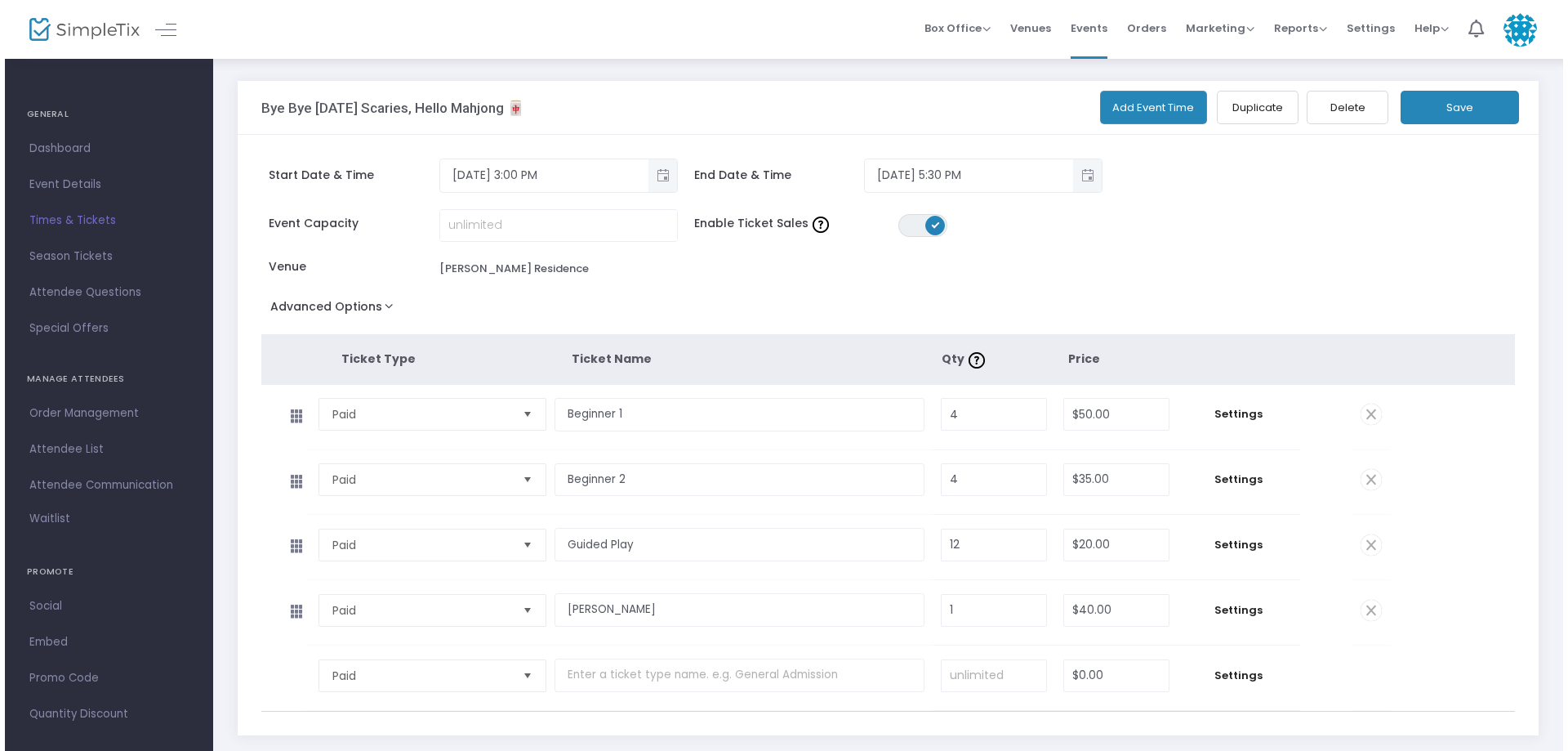
scroll to position [0, 0]
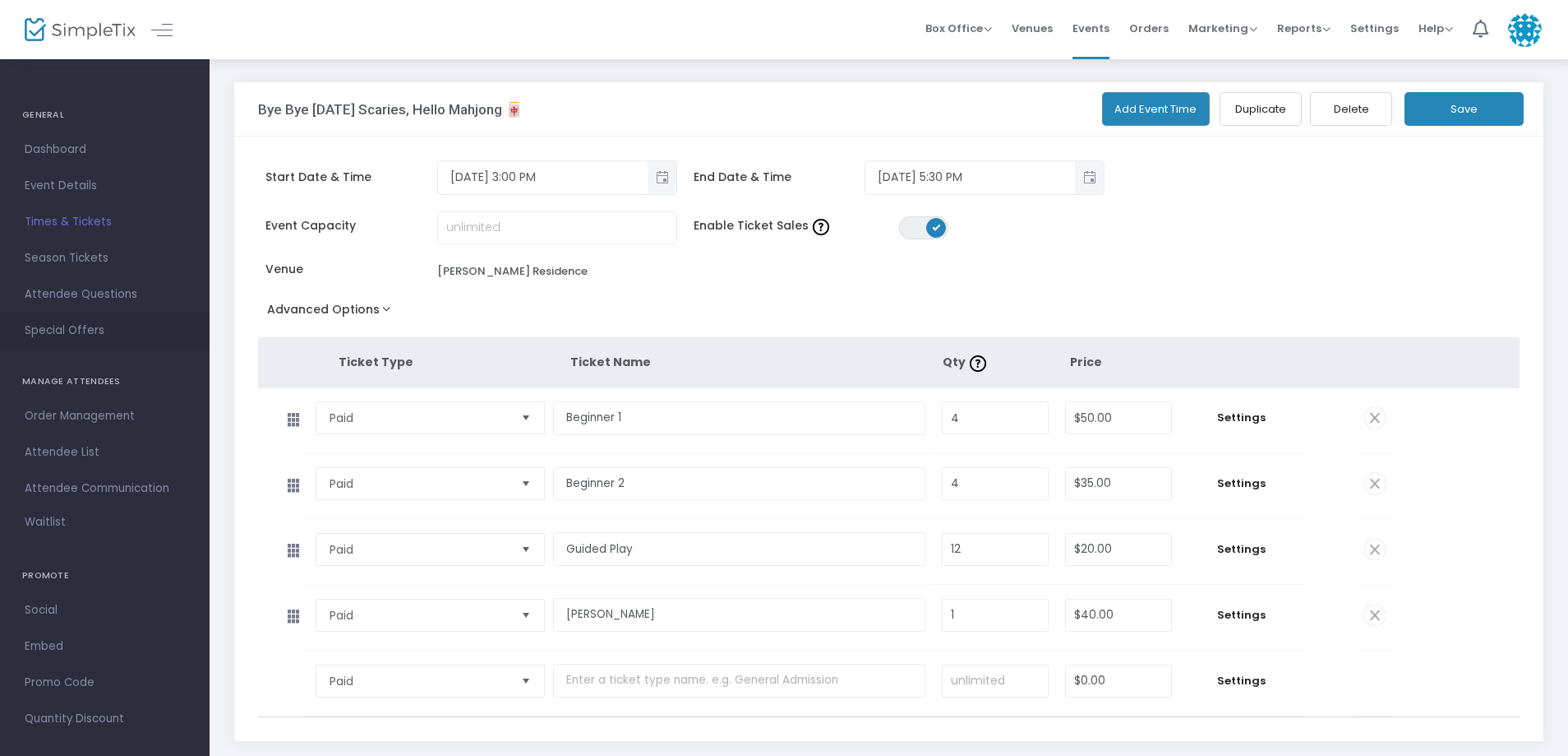
click at [86, 331] on span "Special Offers" at bounding box center [104, 330] width 160 height 21
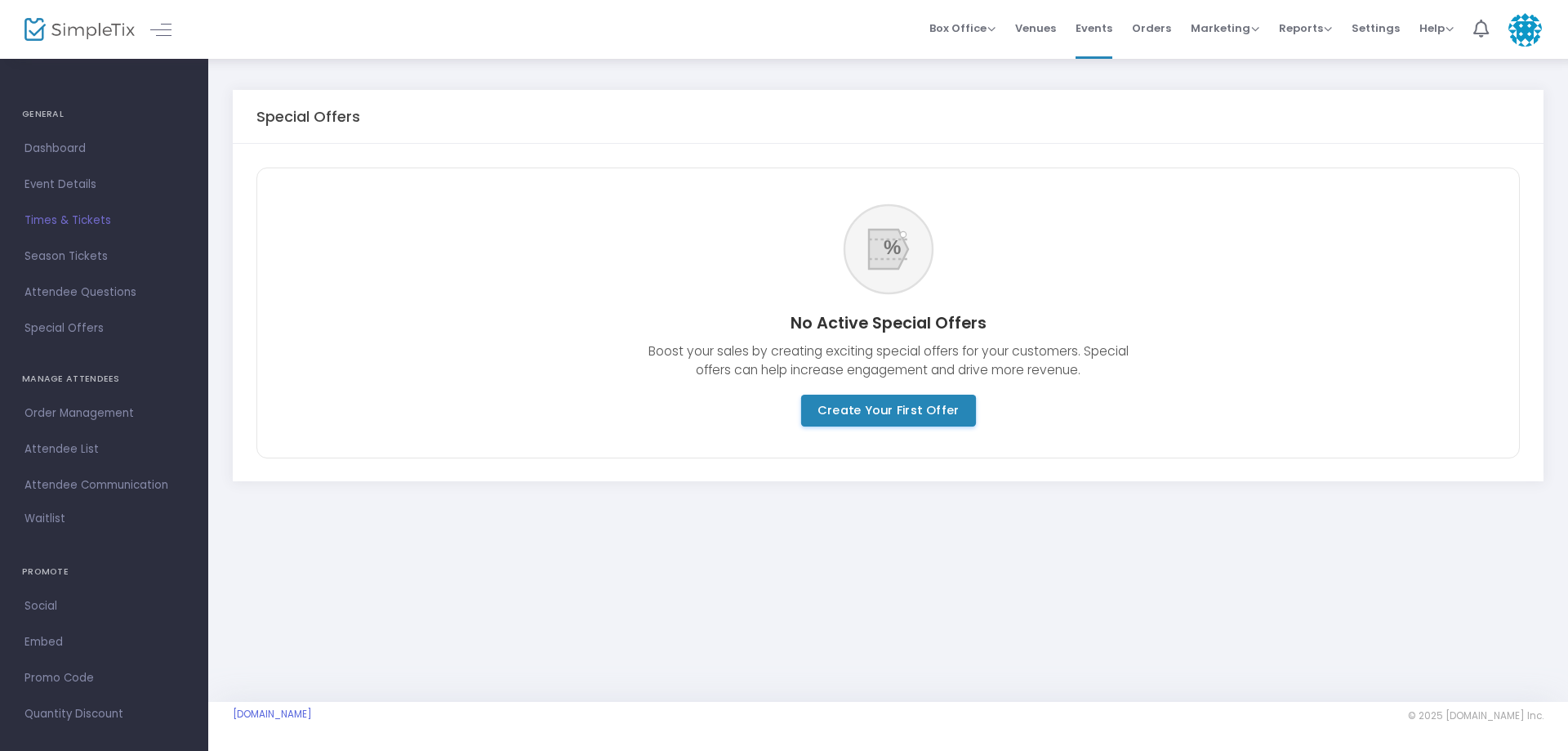
click at [861, 404] on m-button "Create Your First Offer" at bounding box center [888, 410] width 175 height 31
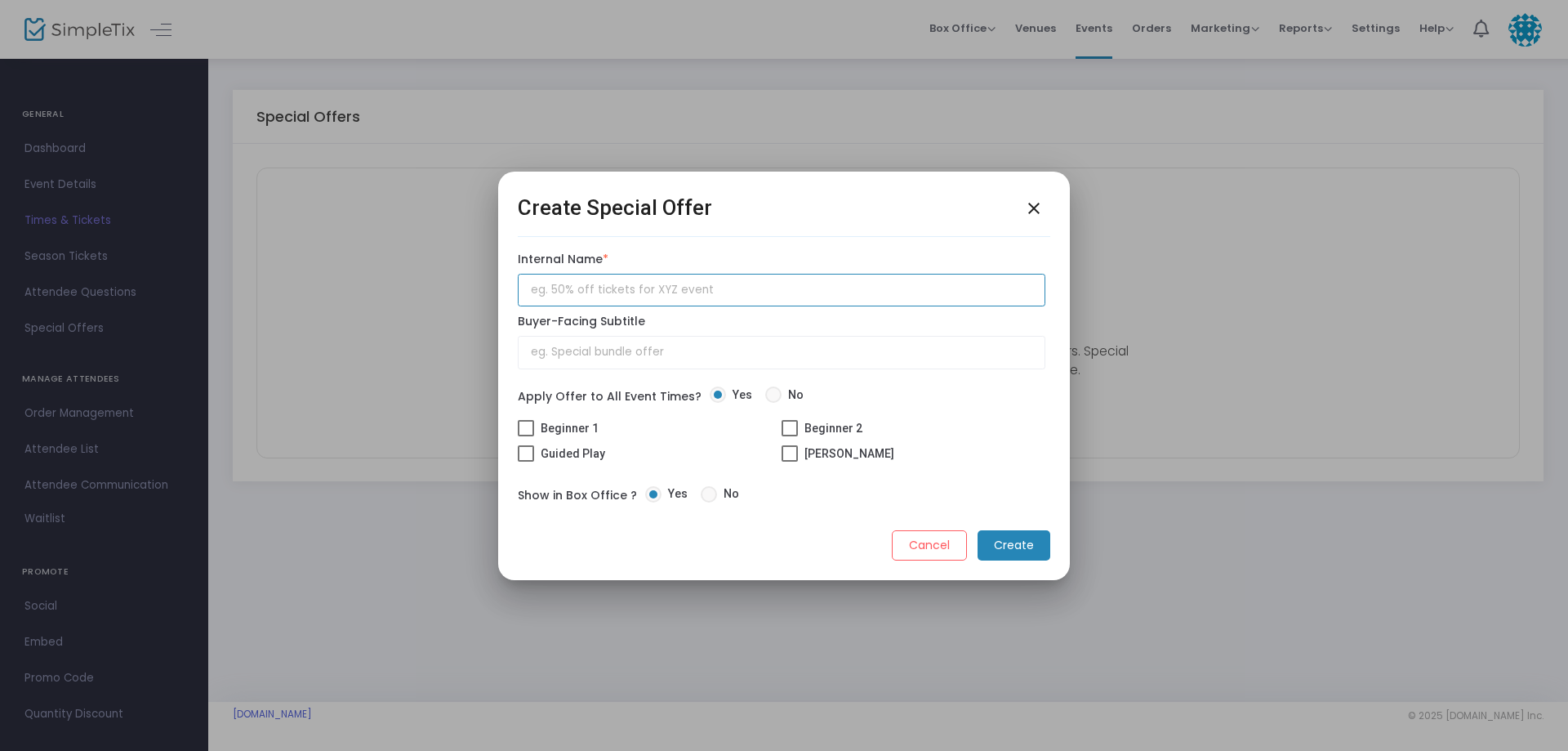
click at [599, 285] on input "text" at bounding box center [781, 290] width 527 height 33
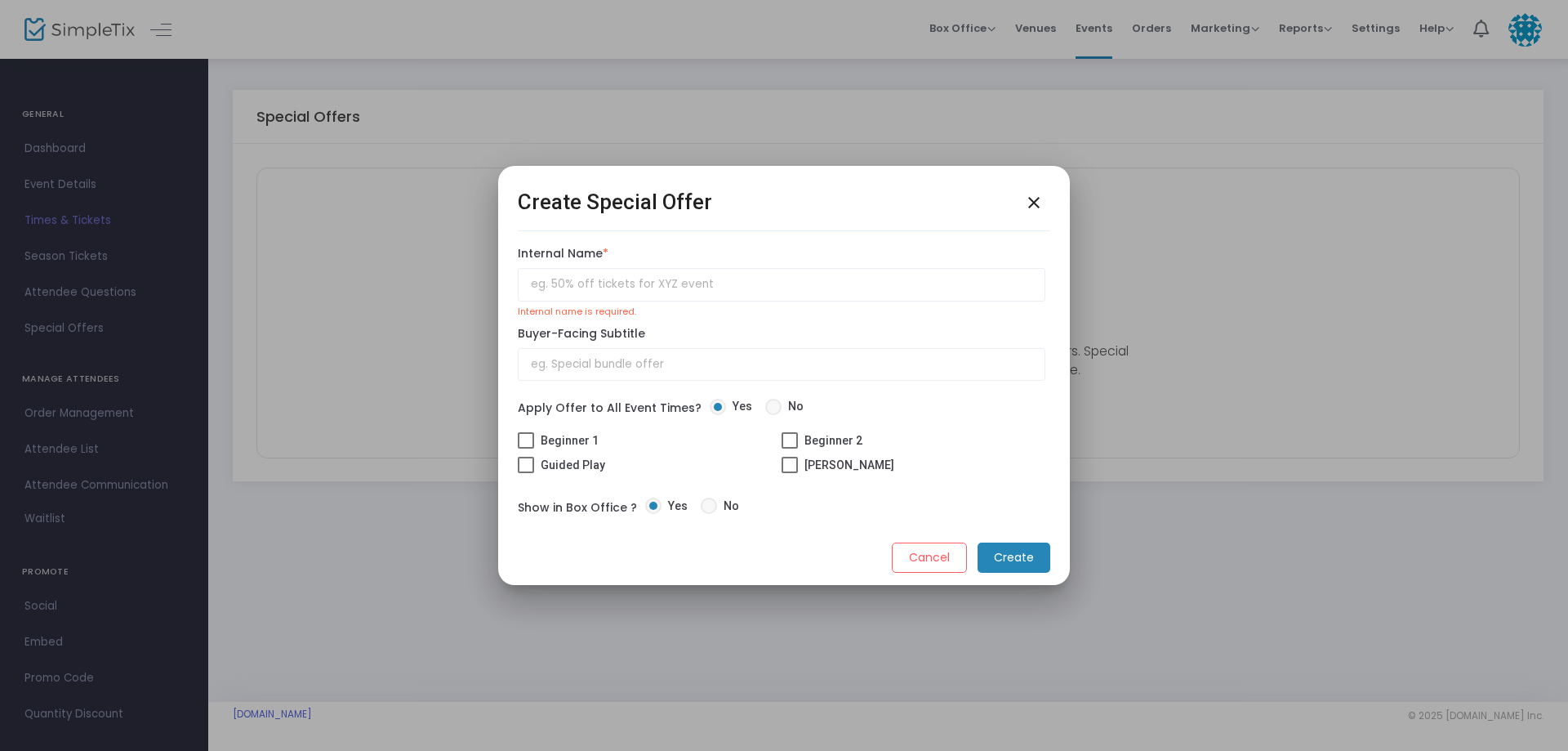
click at [938, 543] on m-button "Cancel" at bounding box center [929, 558] width 75 height 31
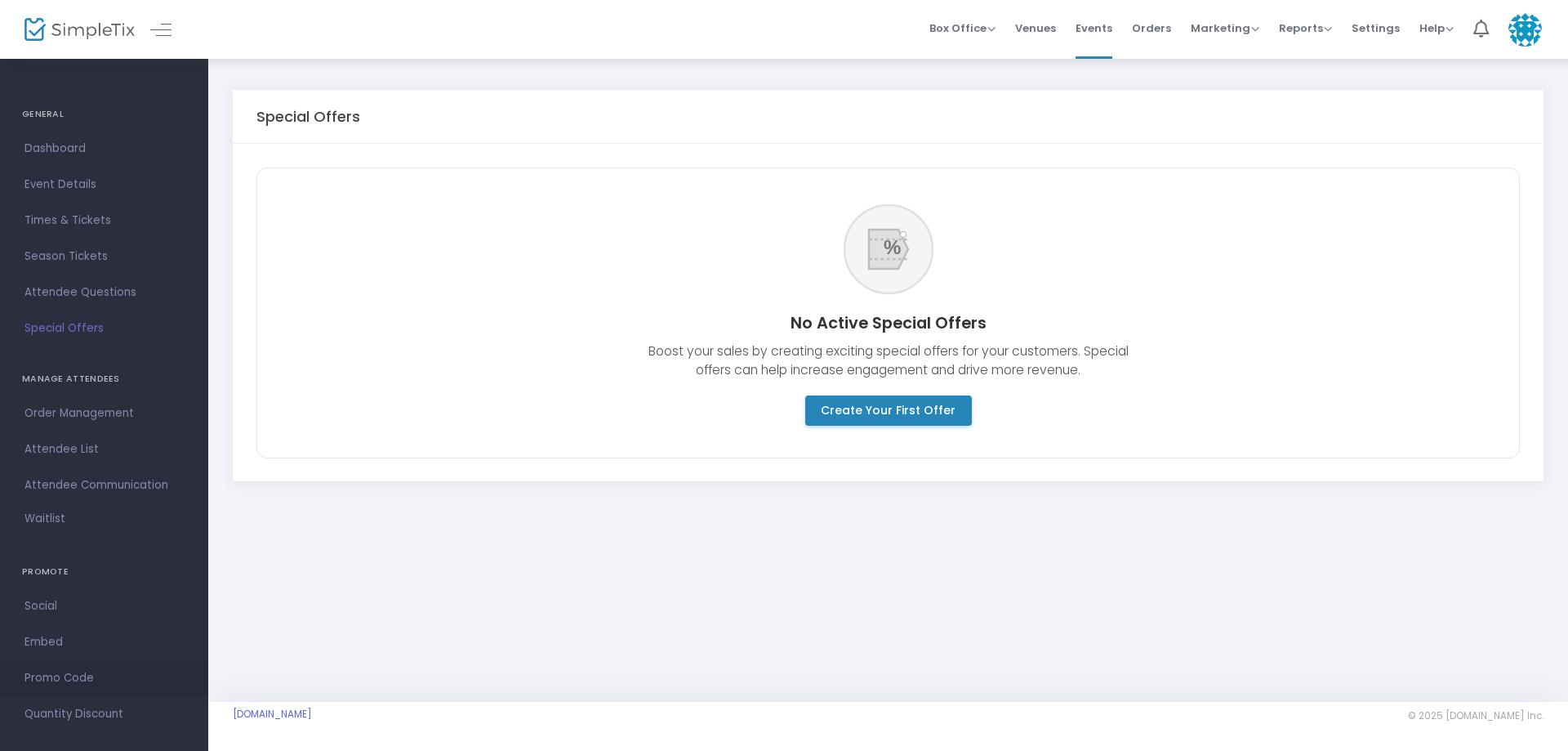
click at [42, 675] on span "Promo Code" at bounding box center [104, 678] width 159 height 21
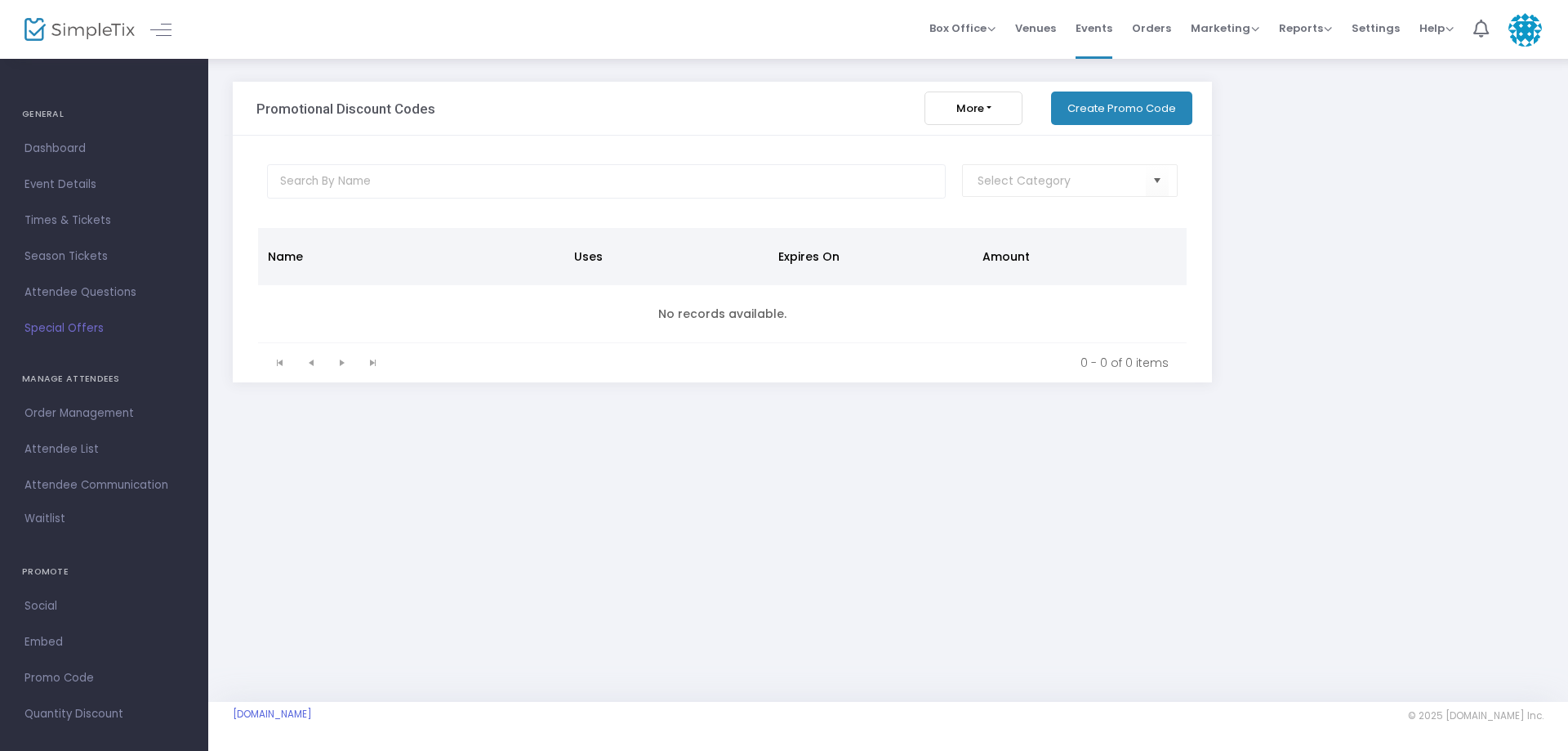
click at [1117, 103] on button "Create Promo Code" at bounding box center [1122, 108] width 141 height 33
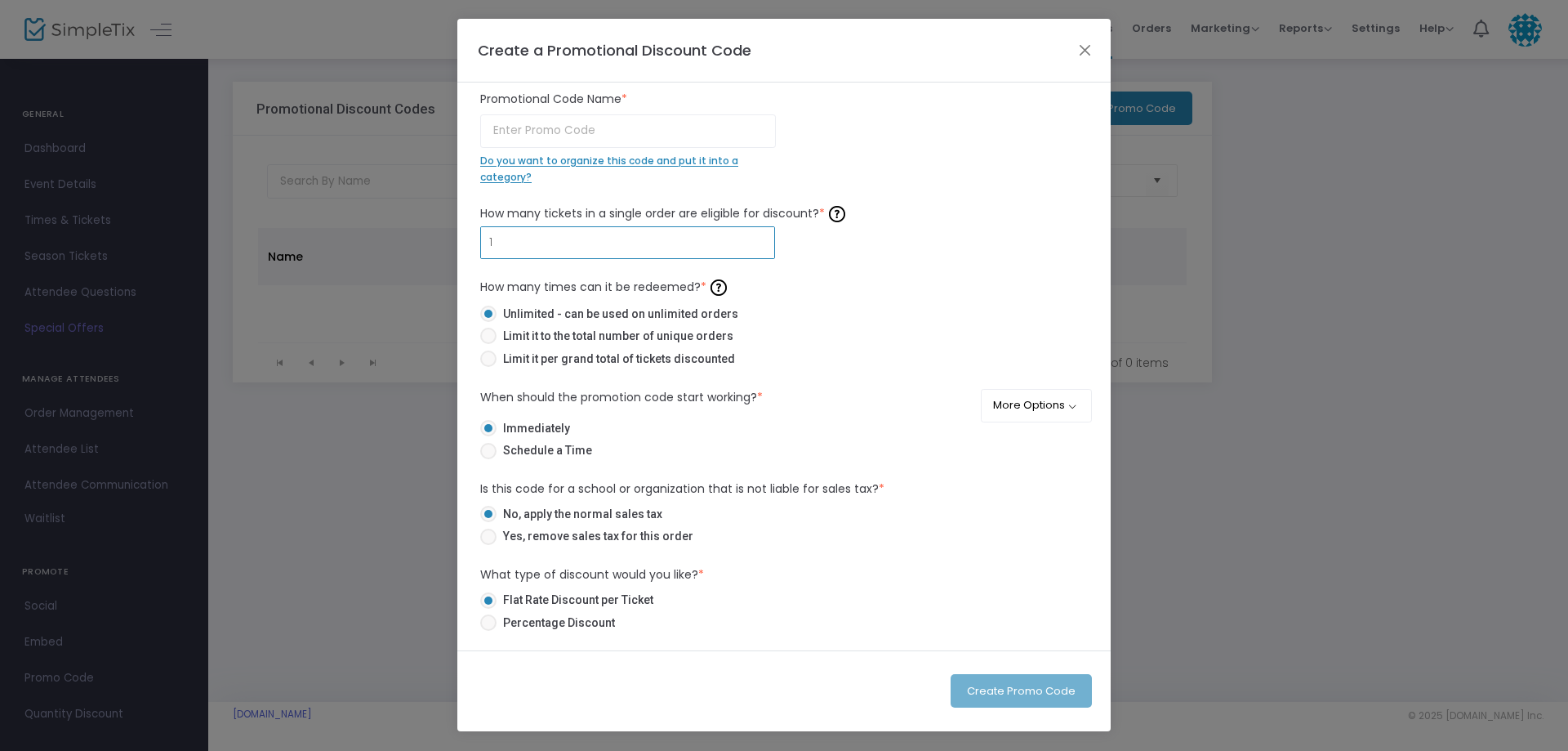
type input "1"
click at [514, 131] on input "text" at bounding box center [628, 130] width 296 height 33
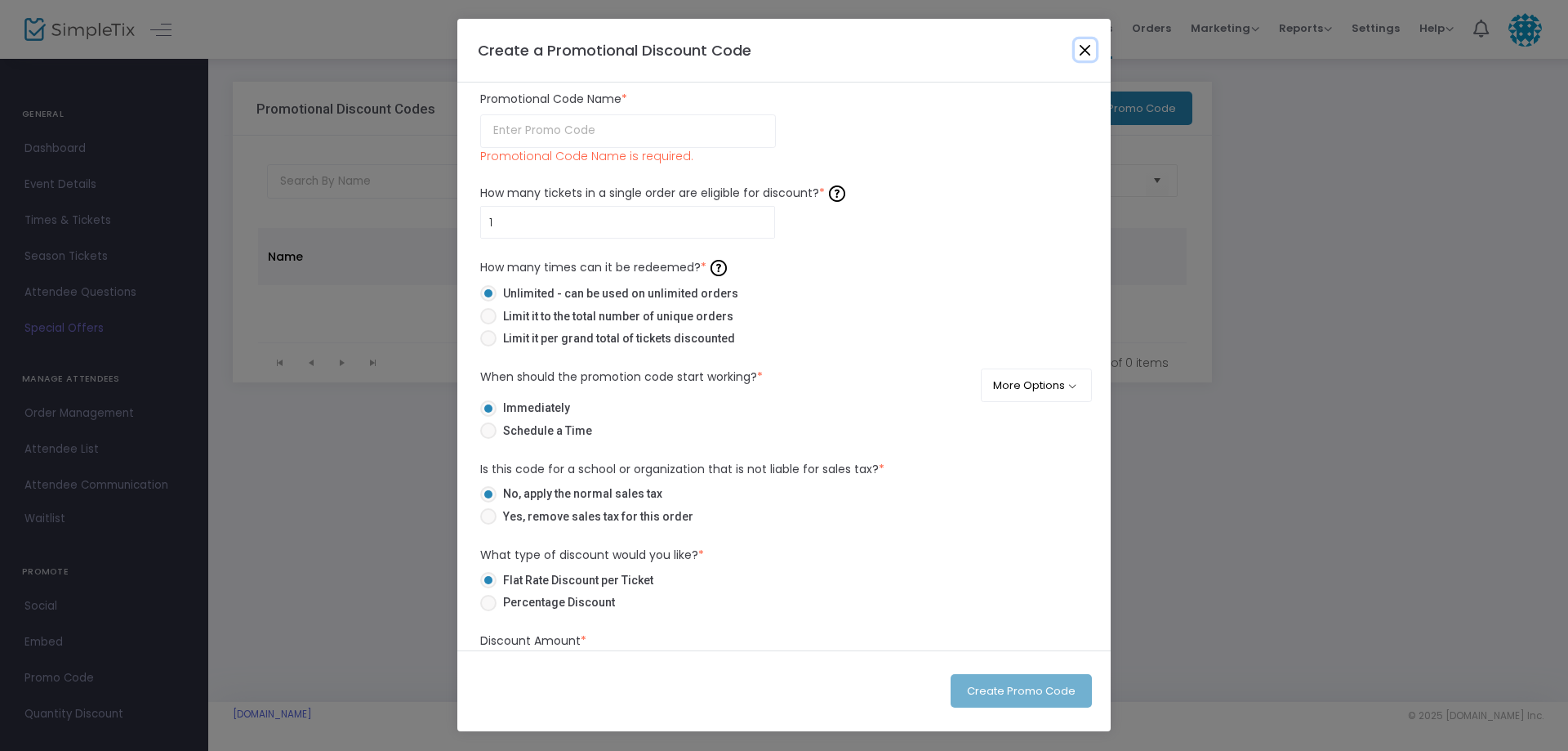
click at [1082, 49] on button "Close" at bounding box center [1085, 49] width 21 height 21
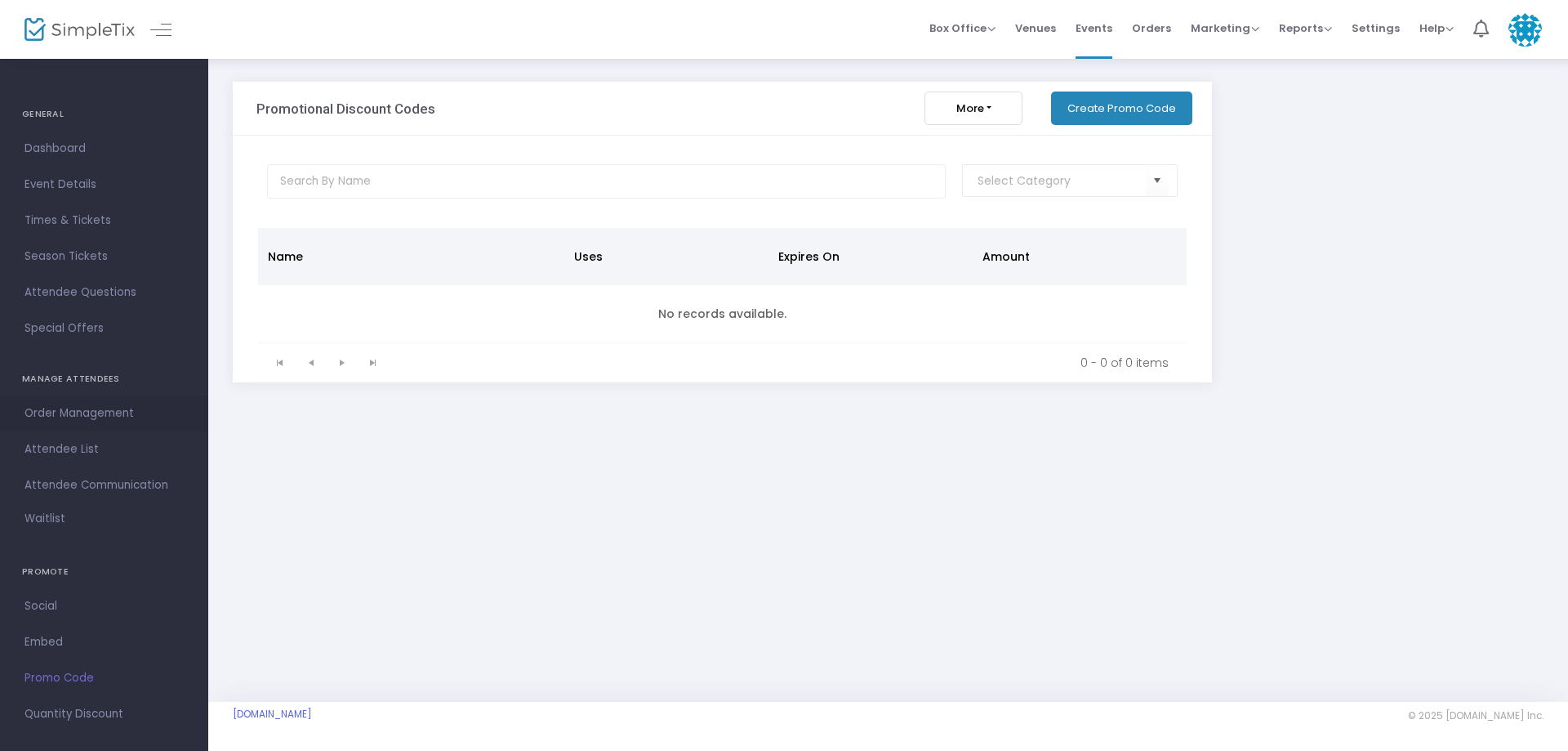
click at [84, 413] on span "Order Management" at bounding box center [104, 412] width 159 height 21
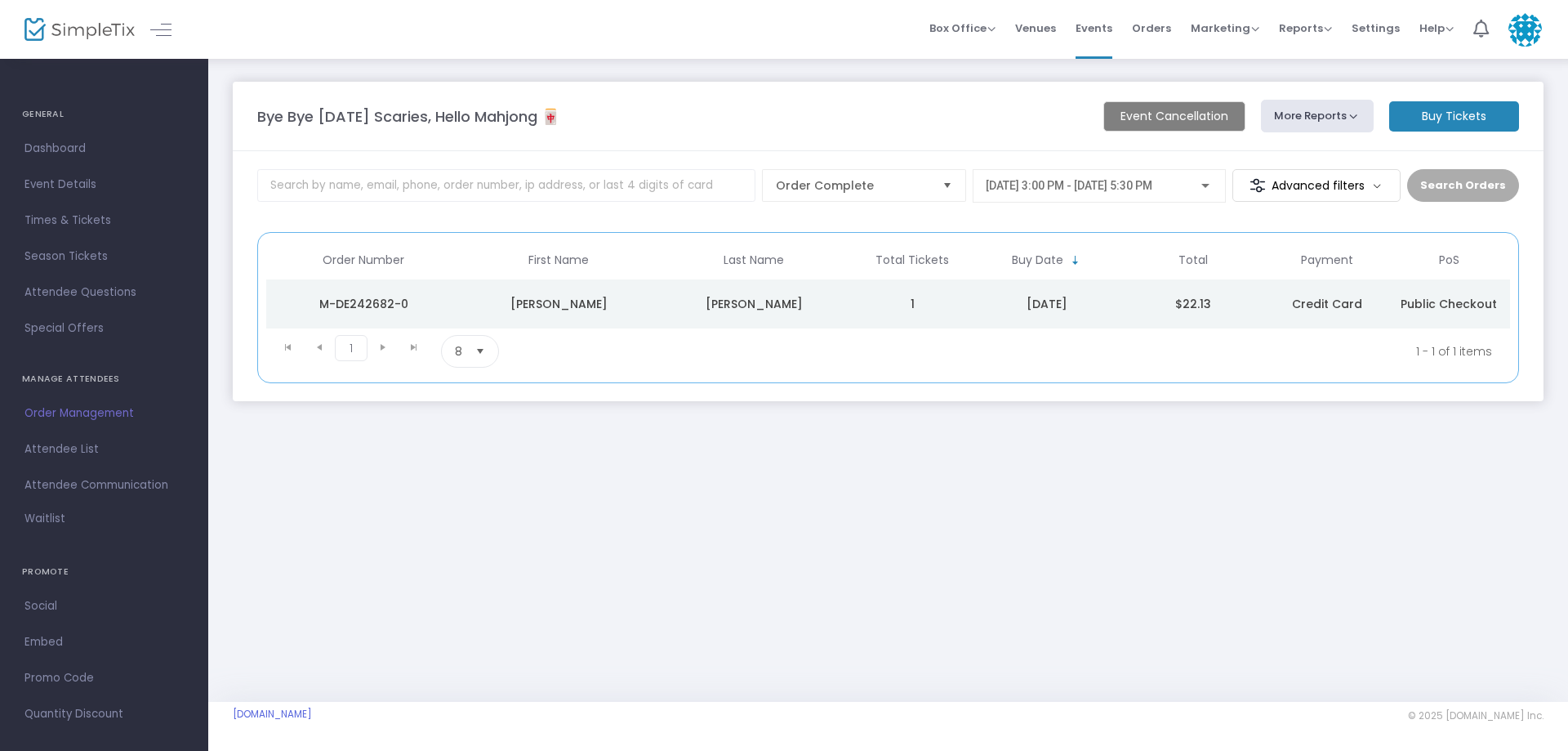
click at [1349, 117] on button "More Reports" at bounding box center [1317, 116] width 113 height 32
click at [37, 142] on span "Dashboard" at bounding box center [104, 148] width 159 height 21
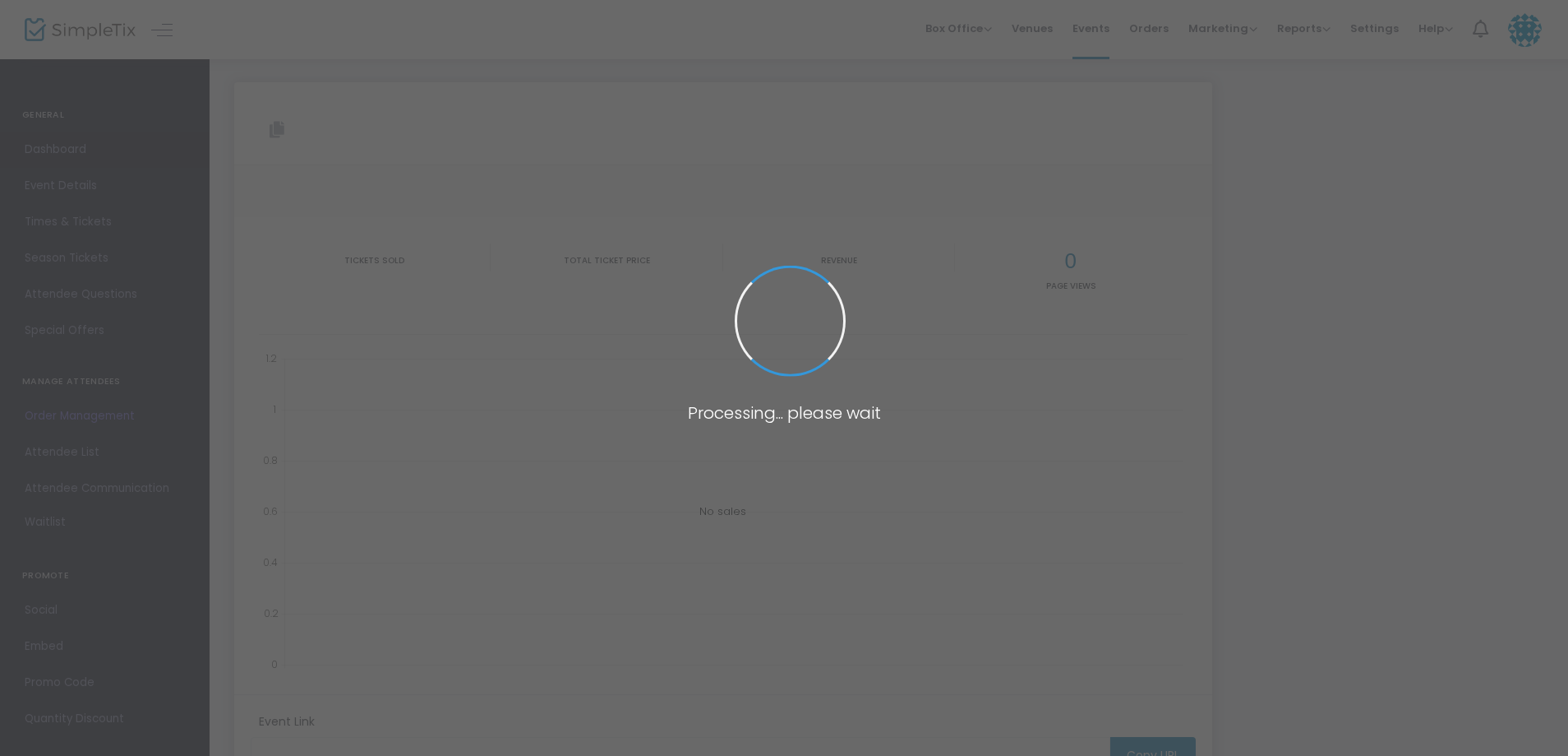
type input "[URL][DOMAIN_NAME][DATE]"
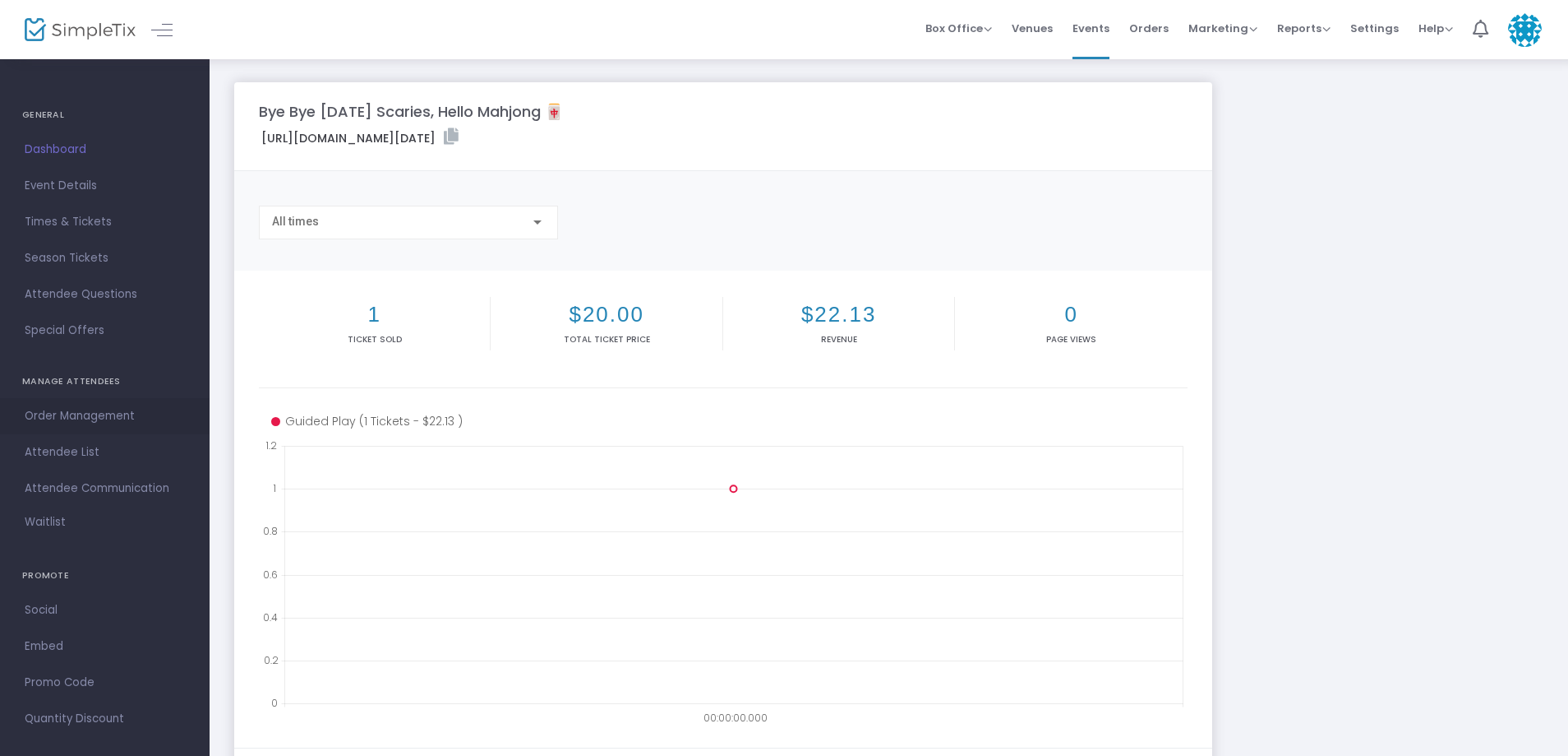
click at [70, 417] on span "Order Management" at bounding box center [104, 415] width 160 height 21
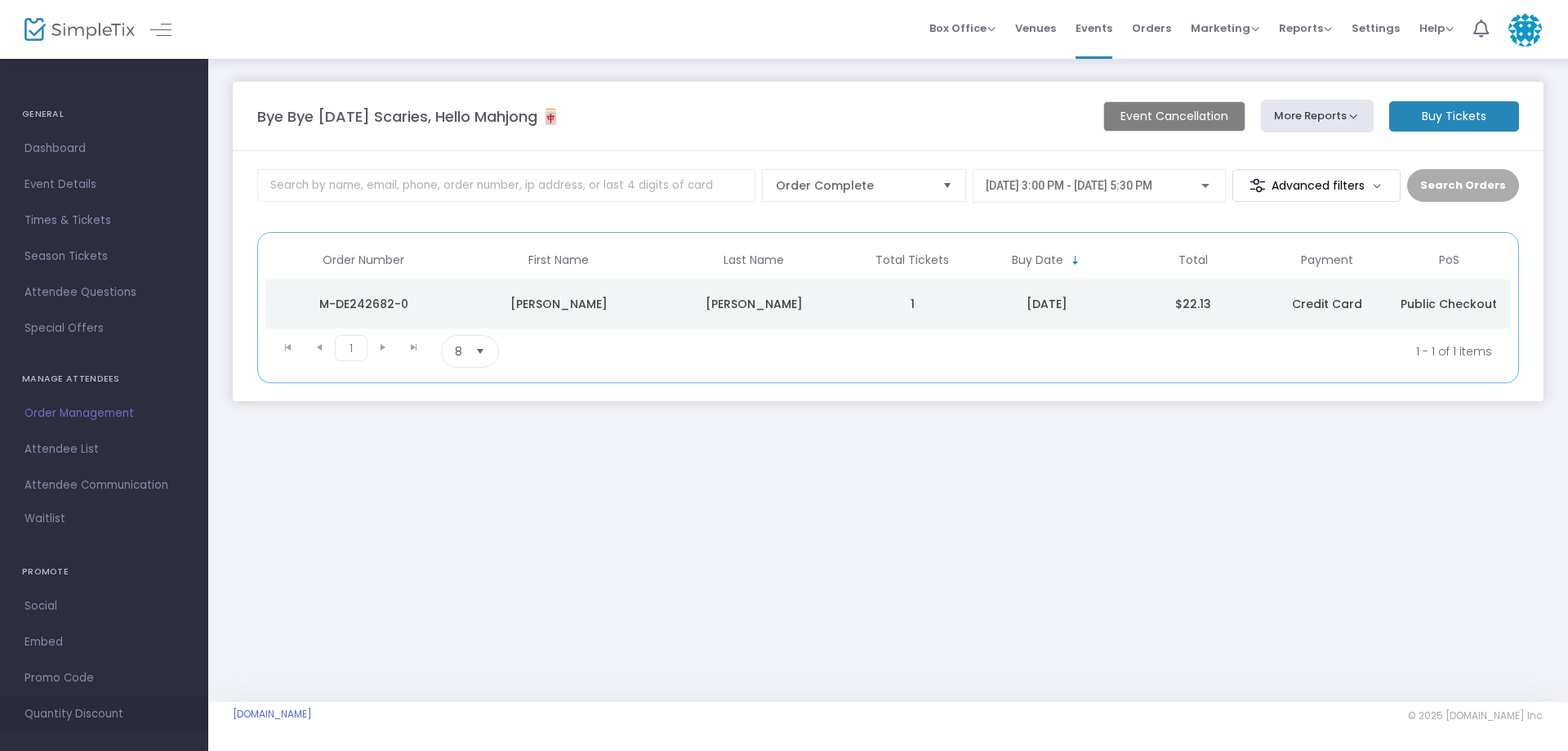
click at [83, 711] on span "Quantity Discount" at bounding box center [104, 714] width 159 height 21
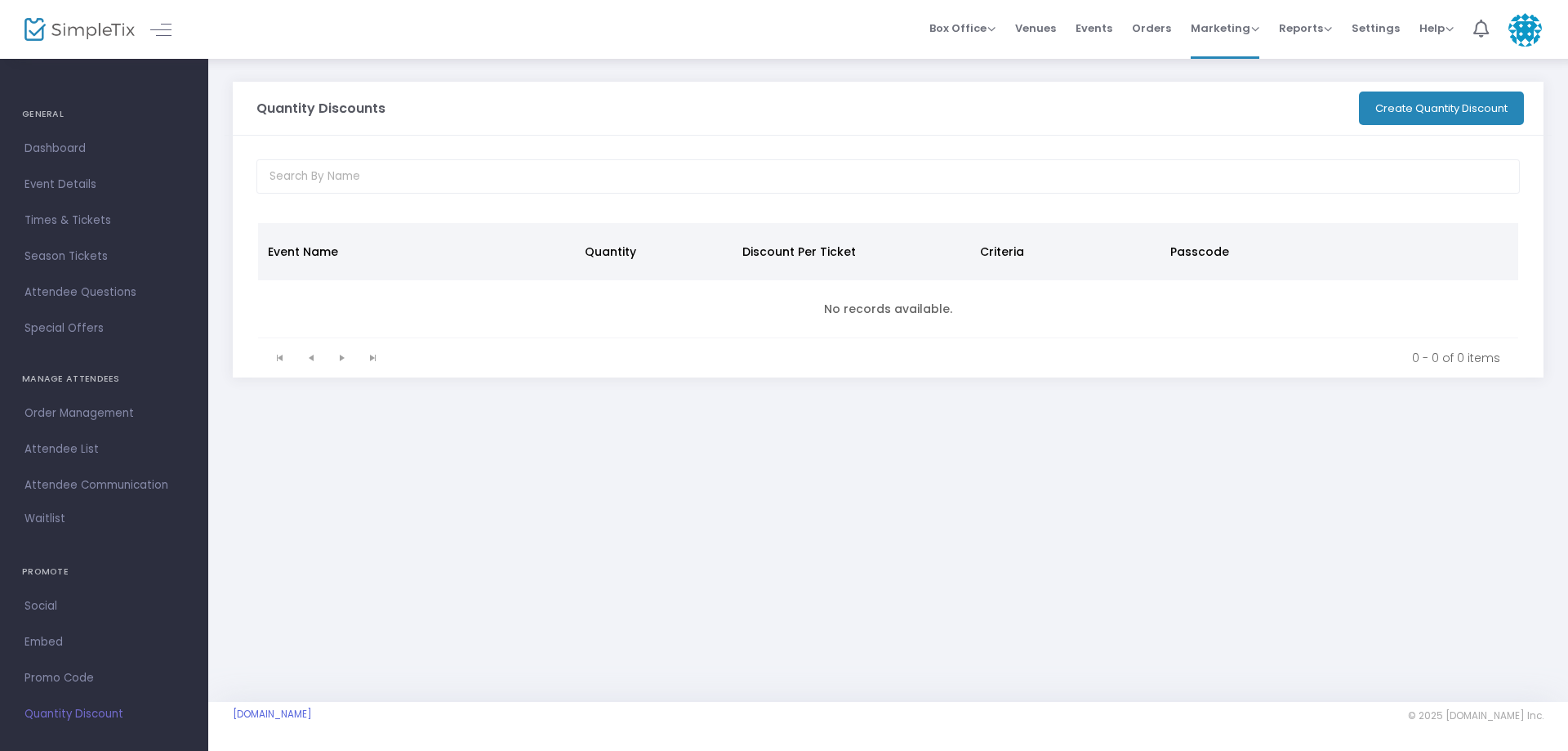
click at [1442, 113] on button "Create Quantity Discount" at bounding box center [1441, 108] width 165 height 33
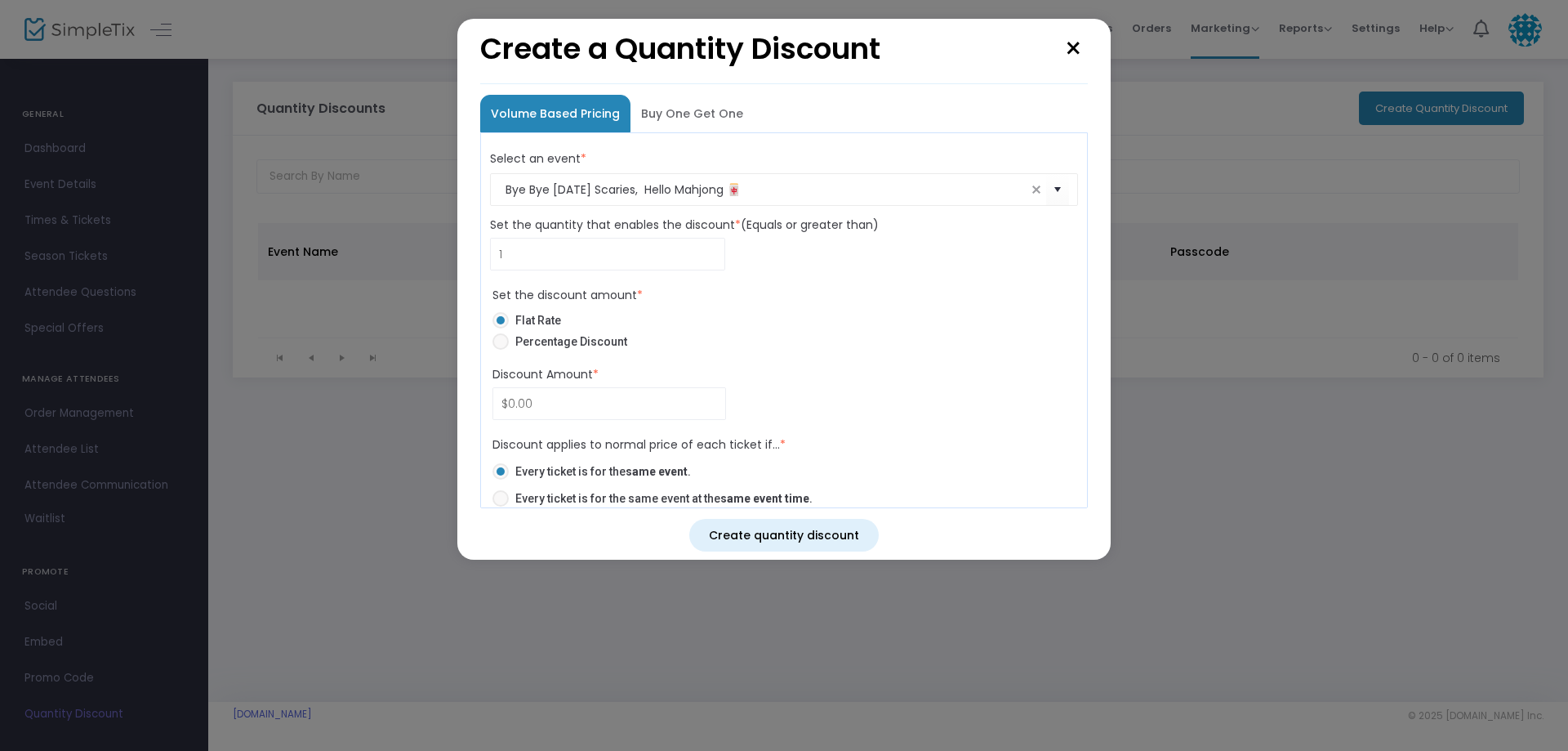
click at [1075, 56] on button "×" at bounding box center [1074, 49] width 29 height 45
radio input "false"
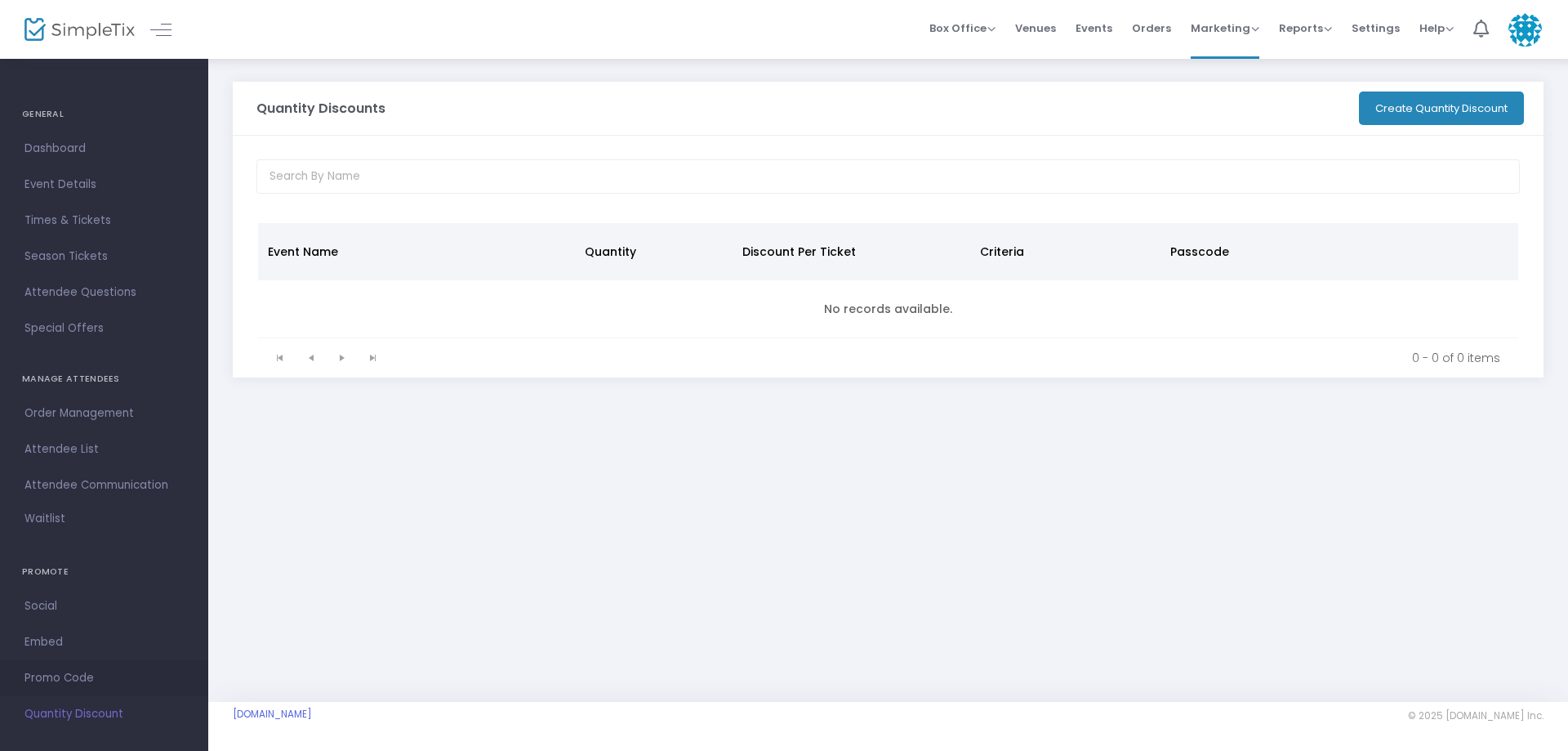
click at [35, 673] on span "Promo Code" at bounding box center [104, 678] width 159 height 21
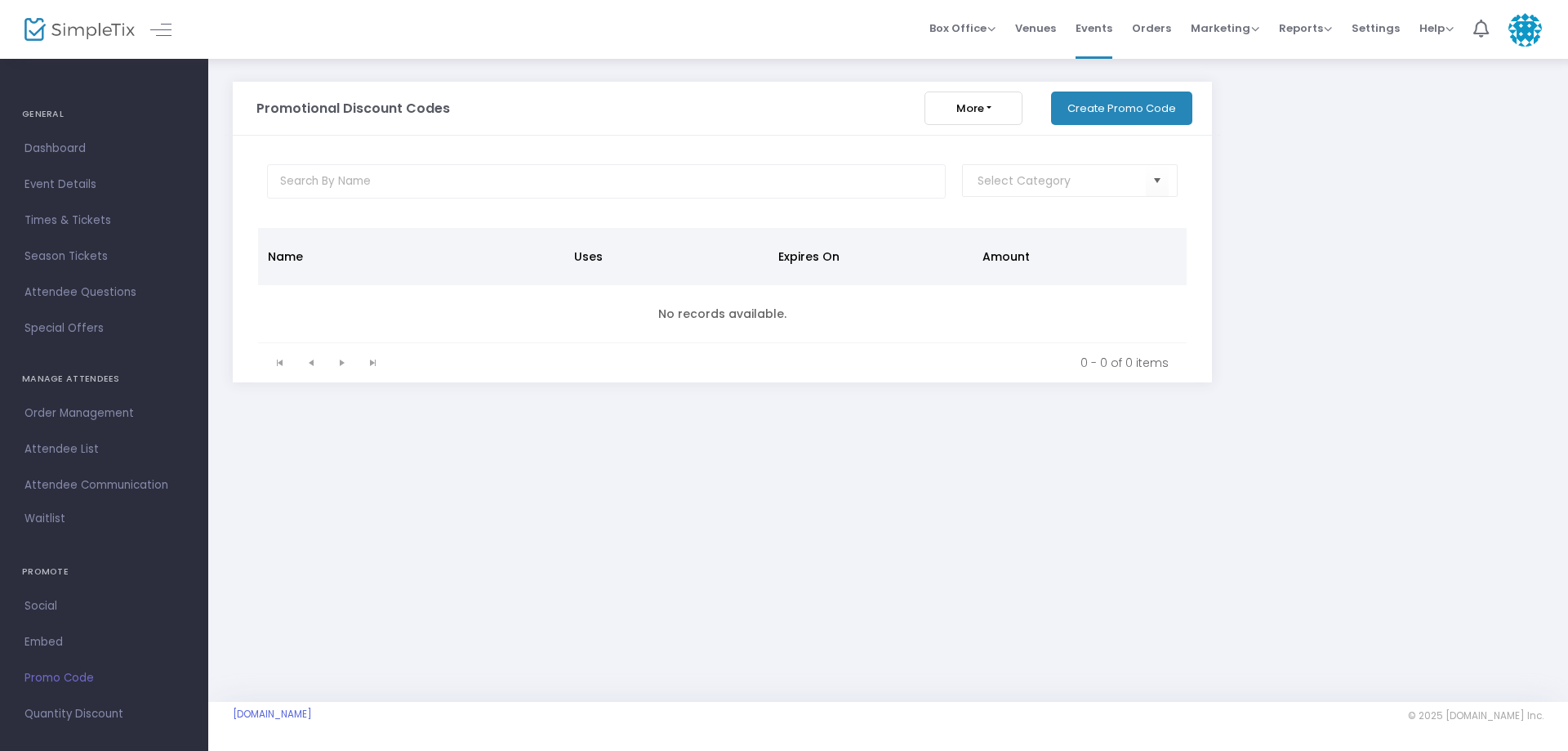
click at [1138, 104] on button "Create Promo Code" at bounding box center [1122, 108] width 141 height 33
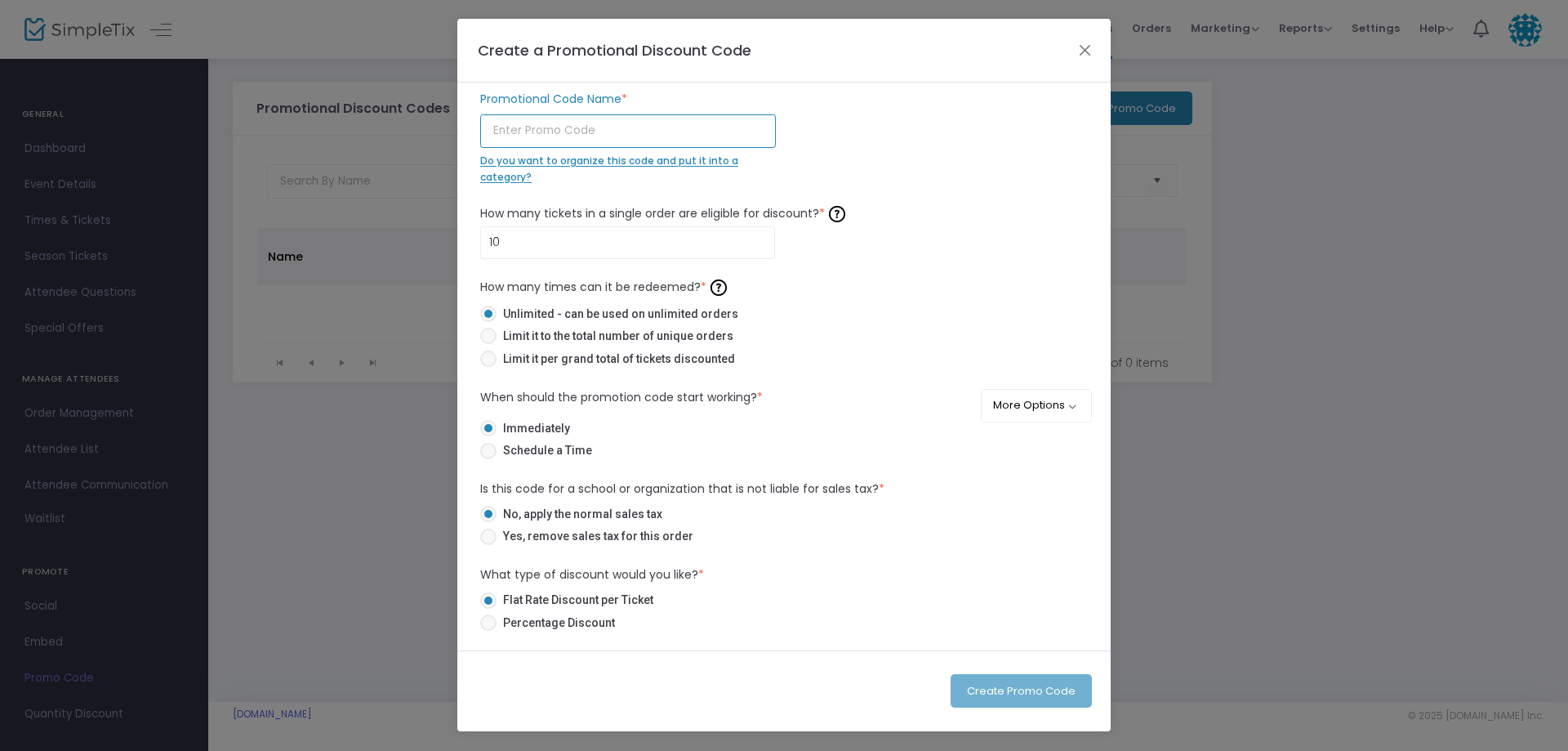
click at [545, 126] on input "text" at bounding box center [628, 130] width 296 height 33
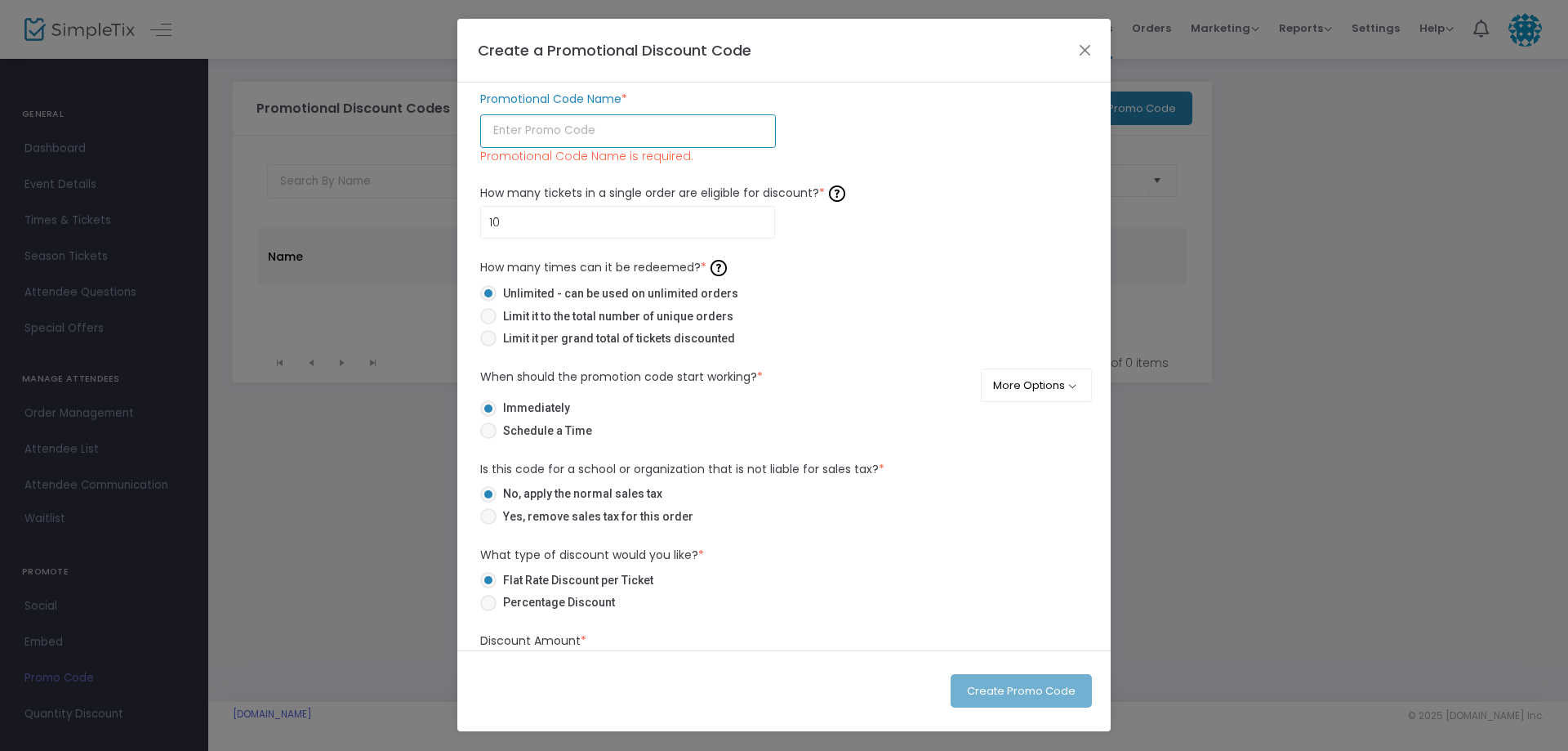
click at [521, 129] on input "text" at bounding box center [628, 130] width 296 height 33
paste input "CREDIT4U"
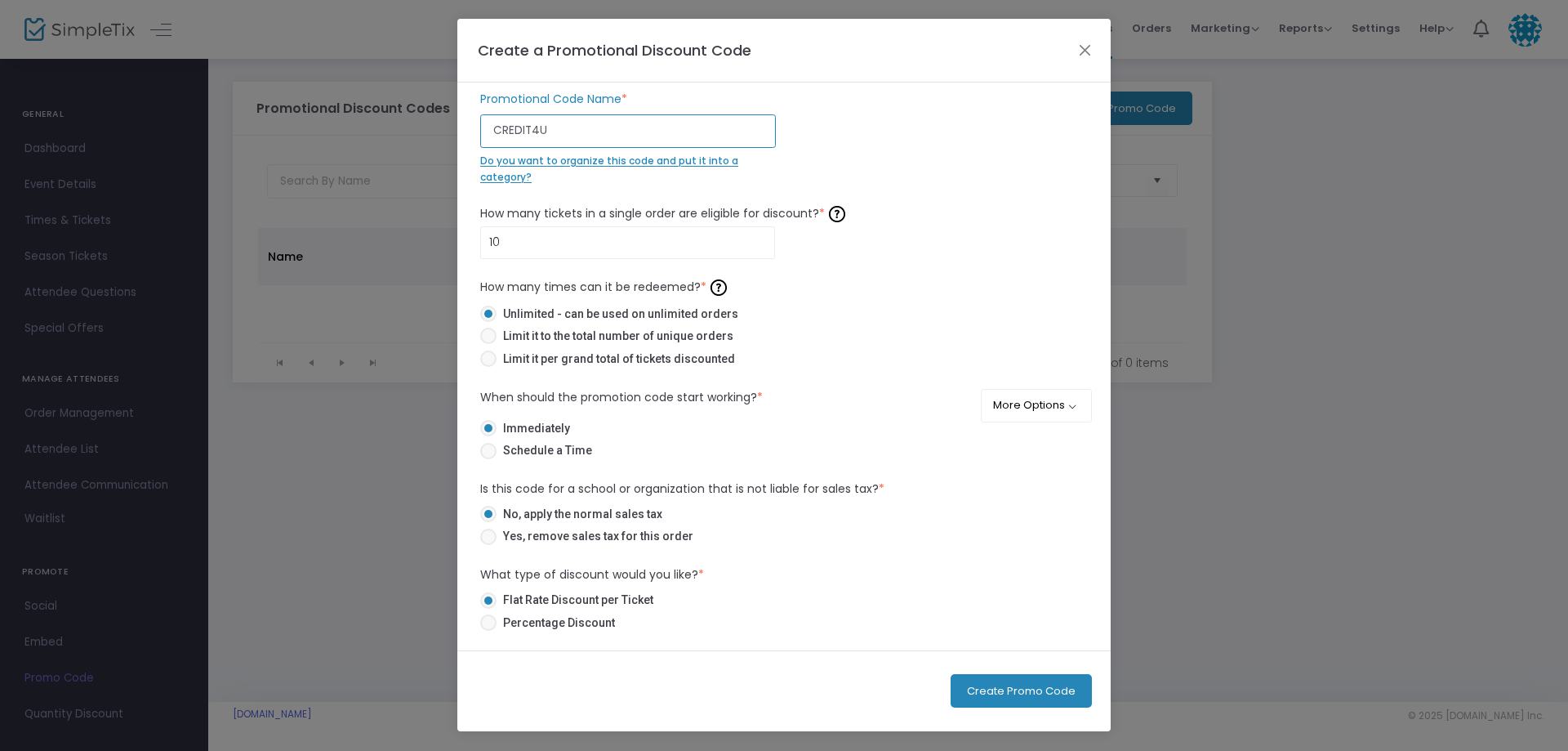
type input "CREDIT4U"
type input "2"
click at [792, 274] on div "2 How many tickets in a single order are eligible for discount? * Ticket order …" at bounding box center [784, 287] width 624 height 173
click at [611, 359] on span "Limit it per grand total of tickets discounted" at bounding box center [616, 359] width 238 height 17
click at [488, 367] on input "Limit it per grand total of tickets discounted" at bounding box center [487, 367] width 1 height 1
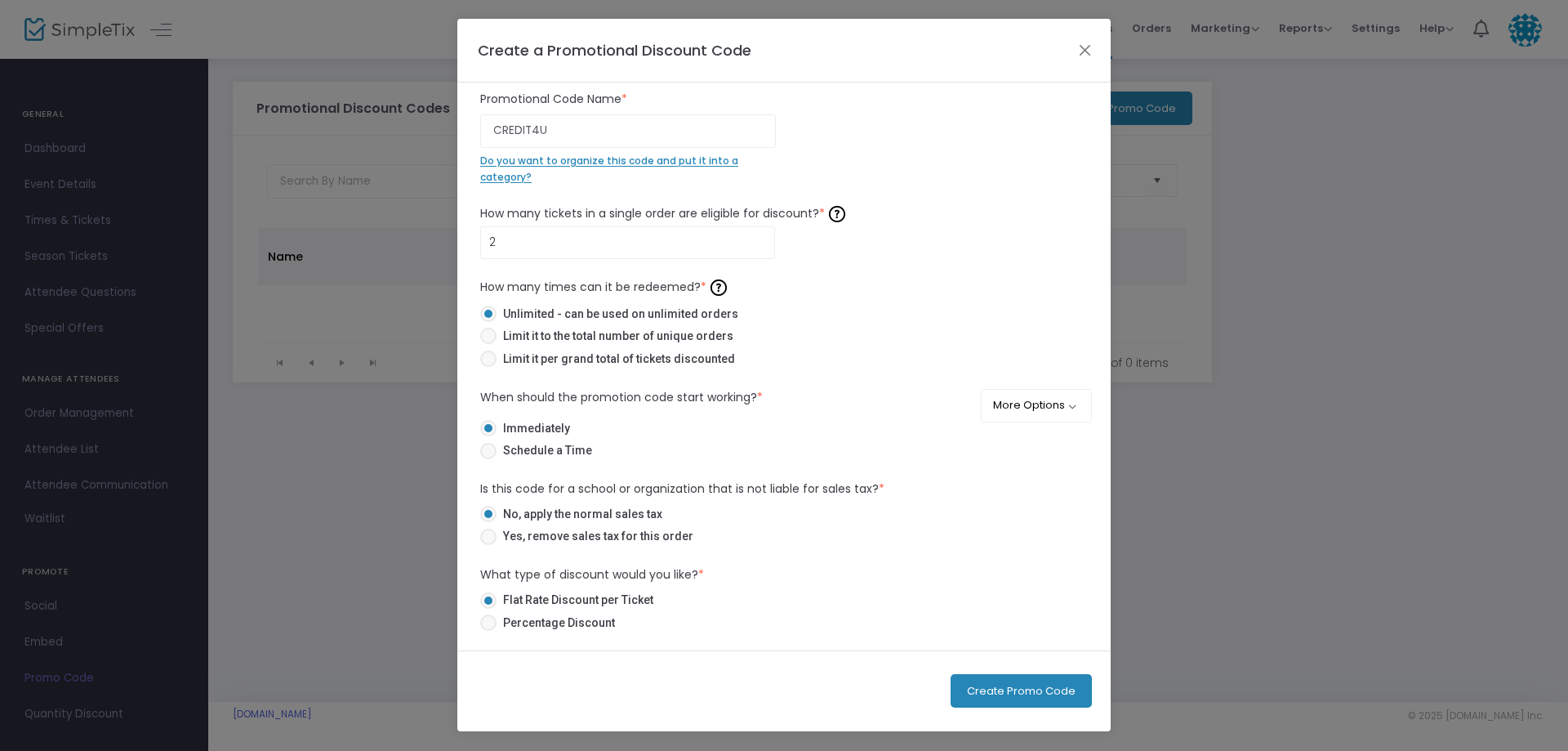
radio input "true"
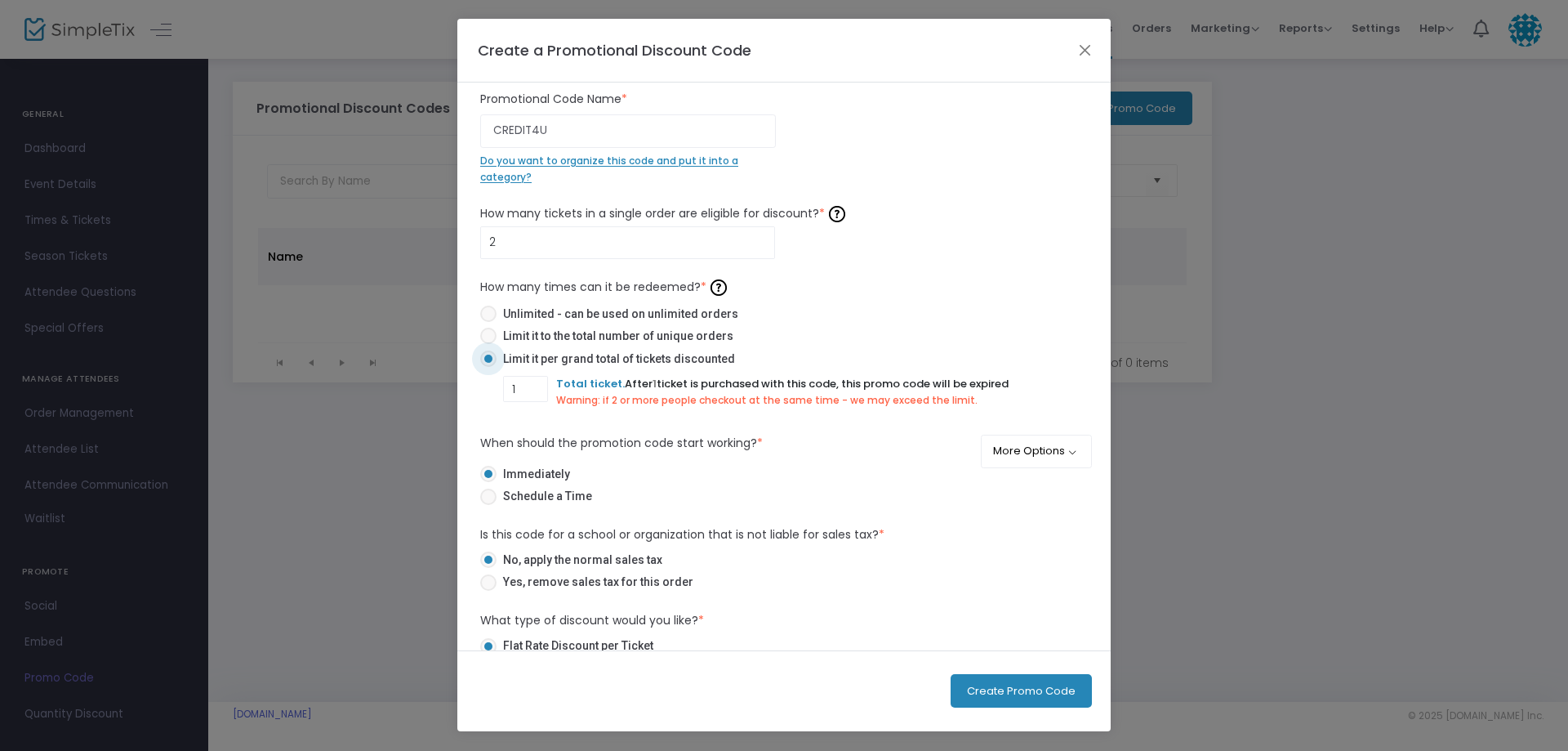
click at [554, 337] on span "Limit it to the total number of unique orders" at bounding box center [615, 336] width 236 height 17
click at [488, 344] on input "Limit it to the total number of unique orders" at bounding box center [487, 344] width 1 height 1
radio input "true"
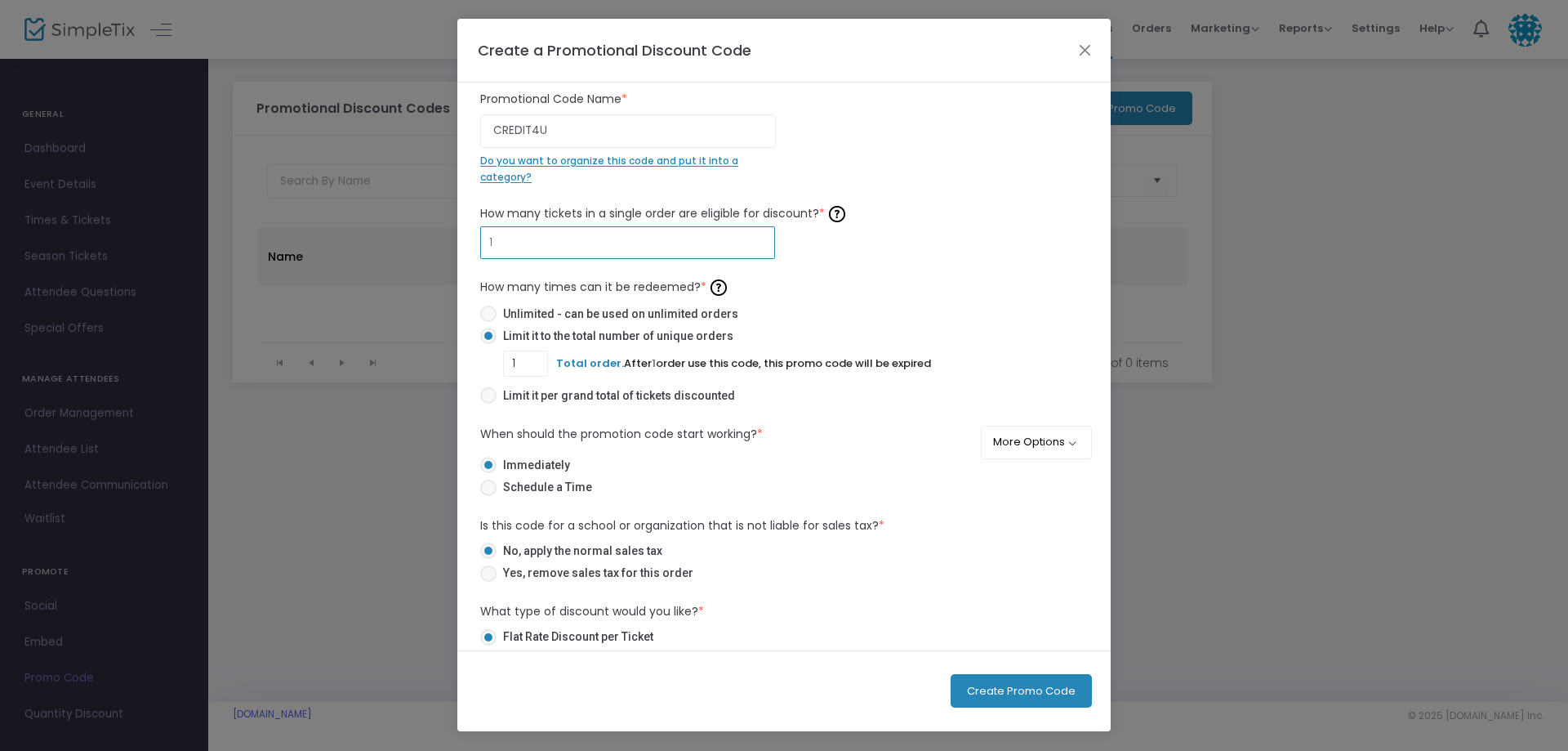
type input "1"
click at [850, 265] on div "1 How many tickets in a single order are eligible for discount? * Ticket order …" at bounding box center [784, 305] width 624 height 209
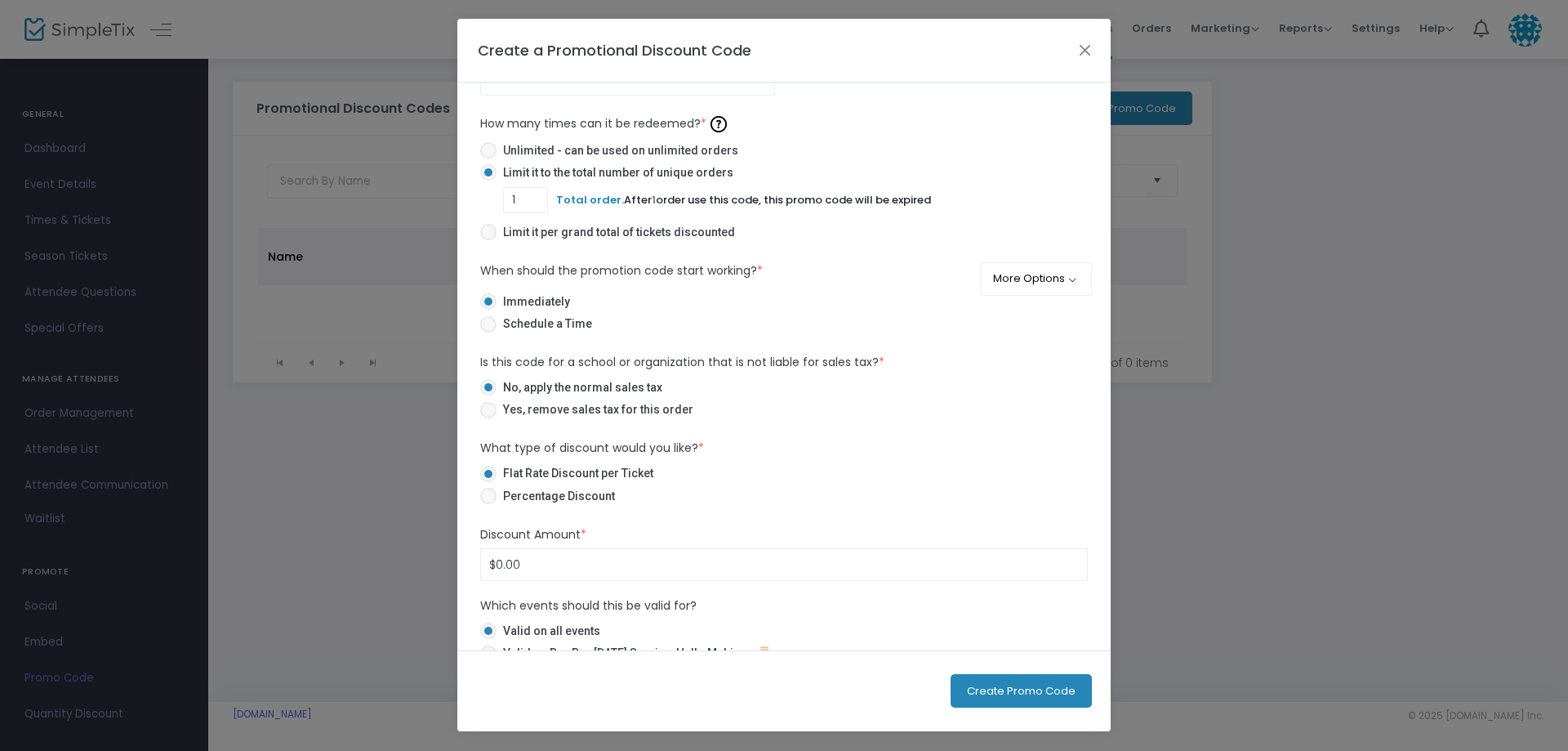
scroll to position [234, 0]
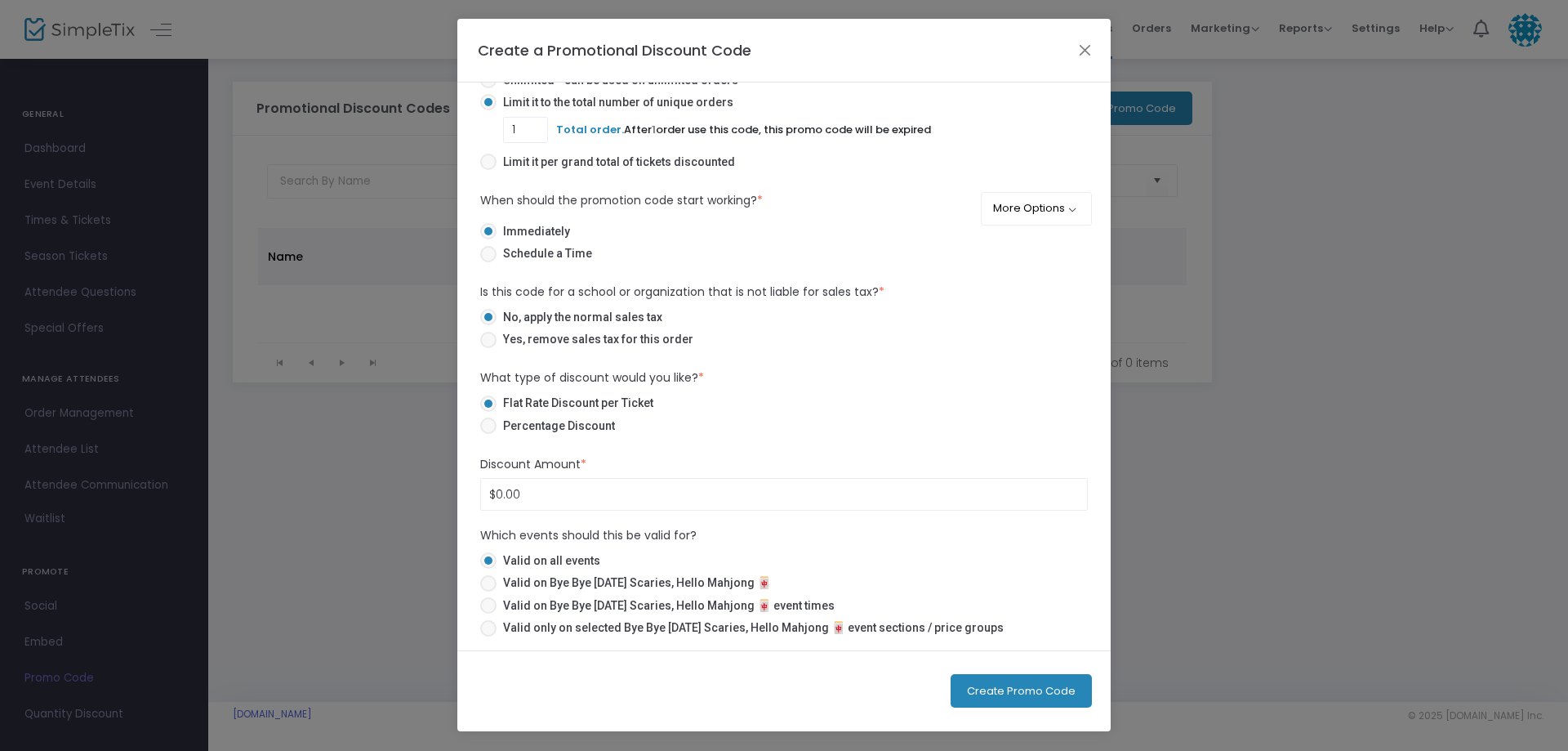
click at [566, 344] on span "Yes, remove sales tax for this order" at bounding box center [594, 339] width 196 height 17
click at [488, 348] on input "Yes, remove sales tax for this order" at bounding box center [487, 348] width 1 height 1
radio input "true"
click at [552, 430] on span "Percentage Discount" at bounding box center [555, 426] width 118 height 17
click at [488, 434] on input "Percentage Discount" at bounding box center [487, 434] width 1 height 1
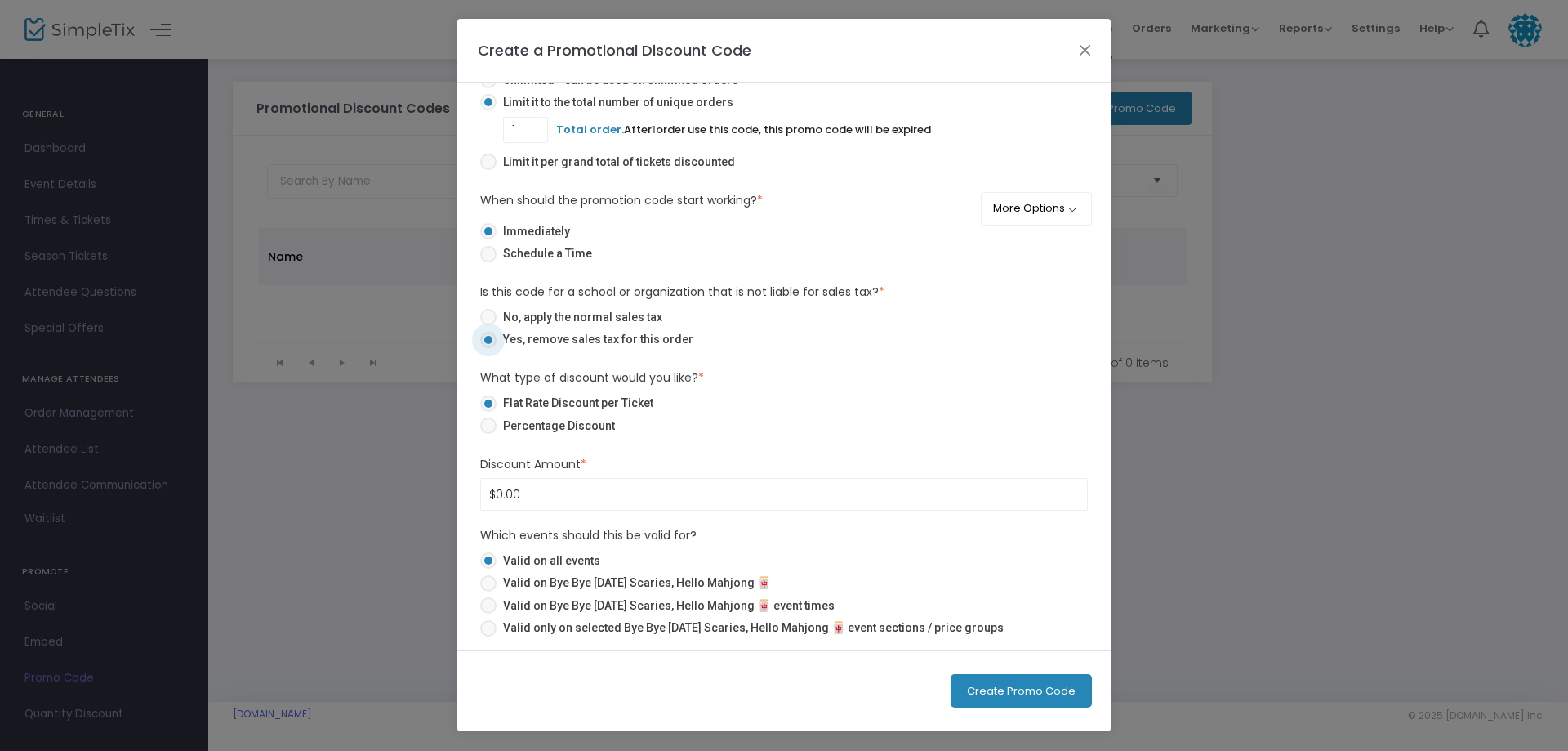
radio input "true"
click at [522, 487] on input "0" at bounding box center [784, 494] width 606 height 31
type input "100.00%"
click at [646, 465] on div "Discount Percentage * 100.00% Discount is required." at bounding box center [784, 483] width 624 height 55
click at [554, 628] on span "Valid only on selected Bye Bye [DATE] Scaries, Hello Mahjong 🀄 event sections /…" at bounding box center [750, 628] width 507 height 17
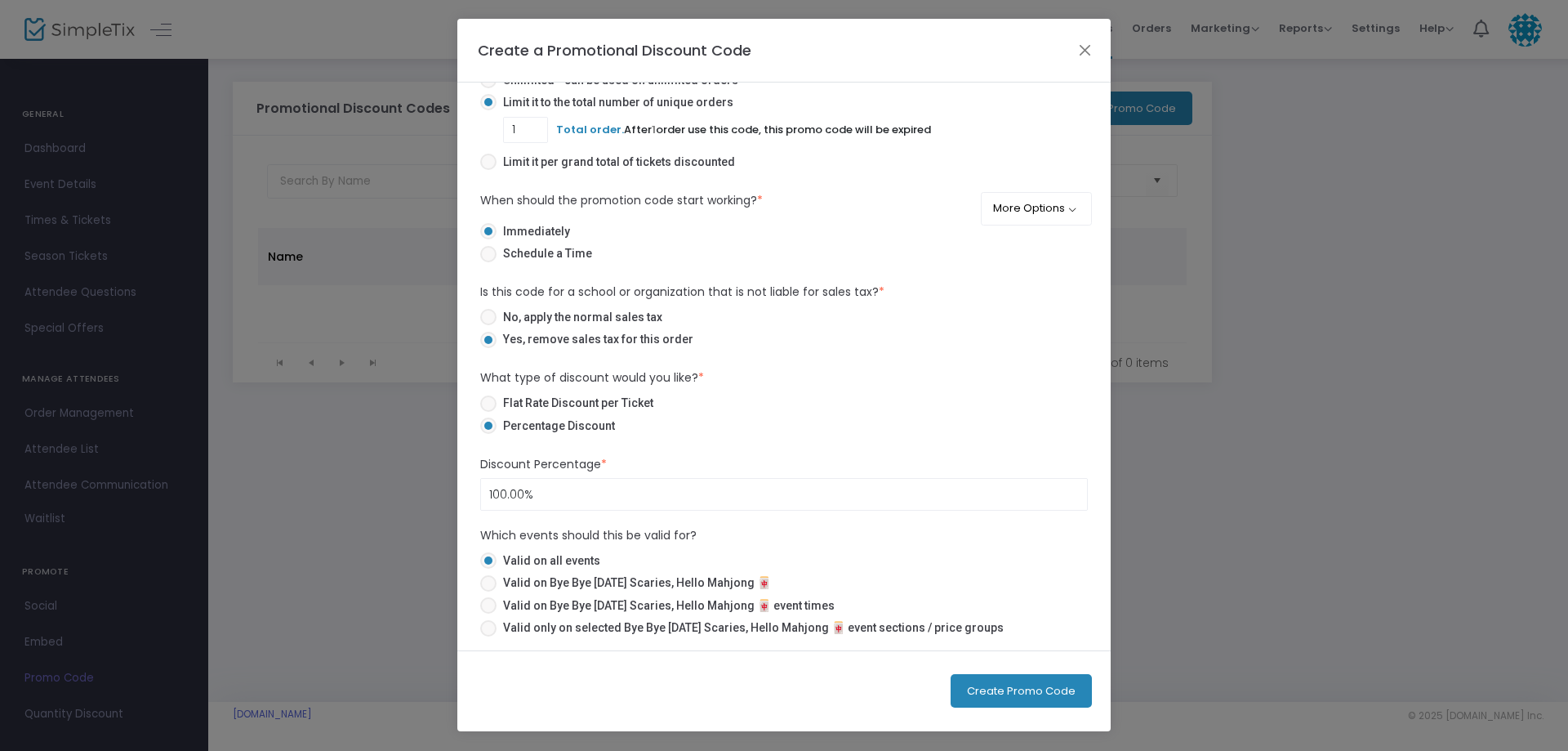
click at [488, 636] on input "Valid only on selected Bye Bye [DATE] Scaries, Hello Mahjong 🀄 event sections /…" at bounding box center [487, 636] width 1 height 1
radio input "true"
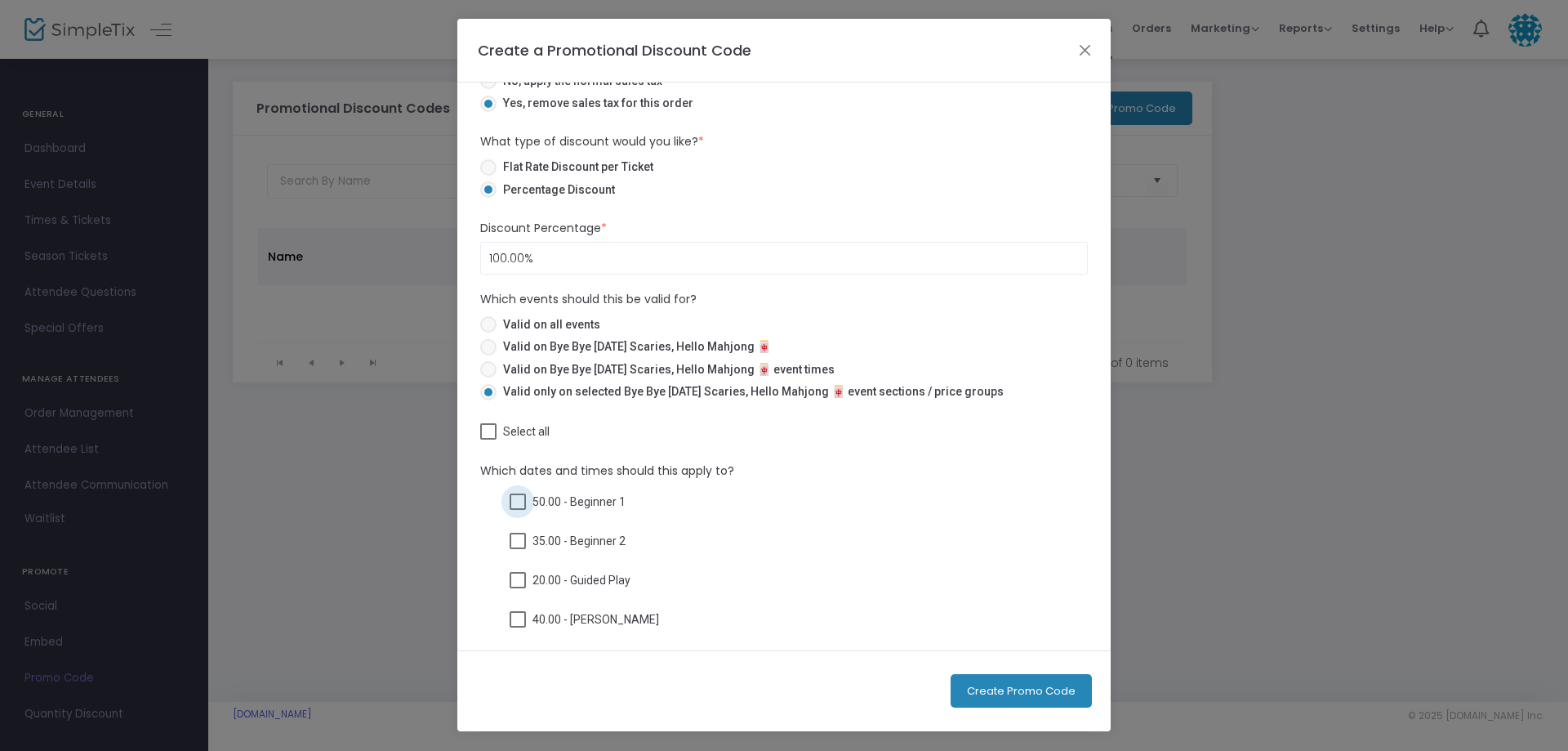
click at [560, 499] on span "50.00 - Beginner 1" at bounding box center [578, 501] width 93 height 20
click at [518, 509] on input "50.00 - Beginner 1" at bounding box center [517, 509] width 1 height 1
click at [1008, 691] on button "Create Promo Code" at bounding box center [1021, 690] width 141 height 33
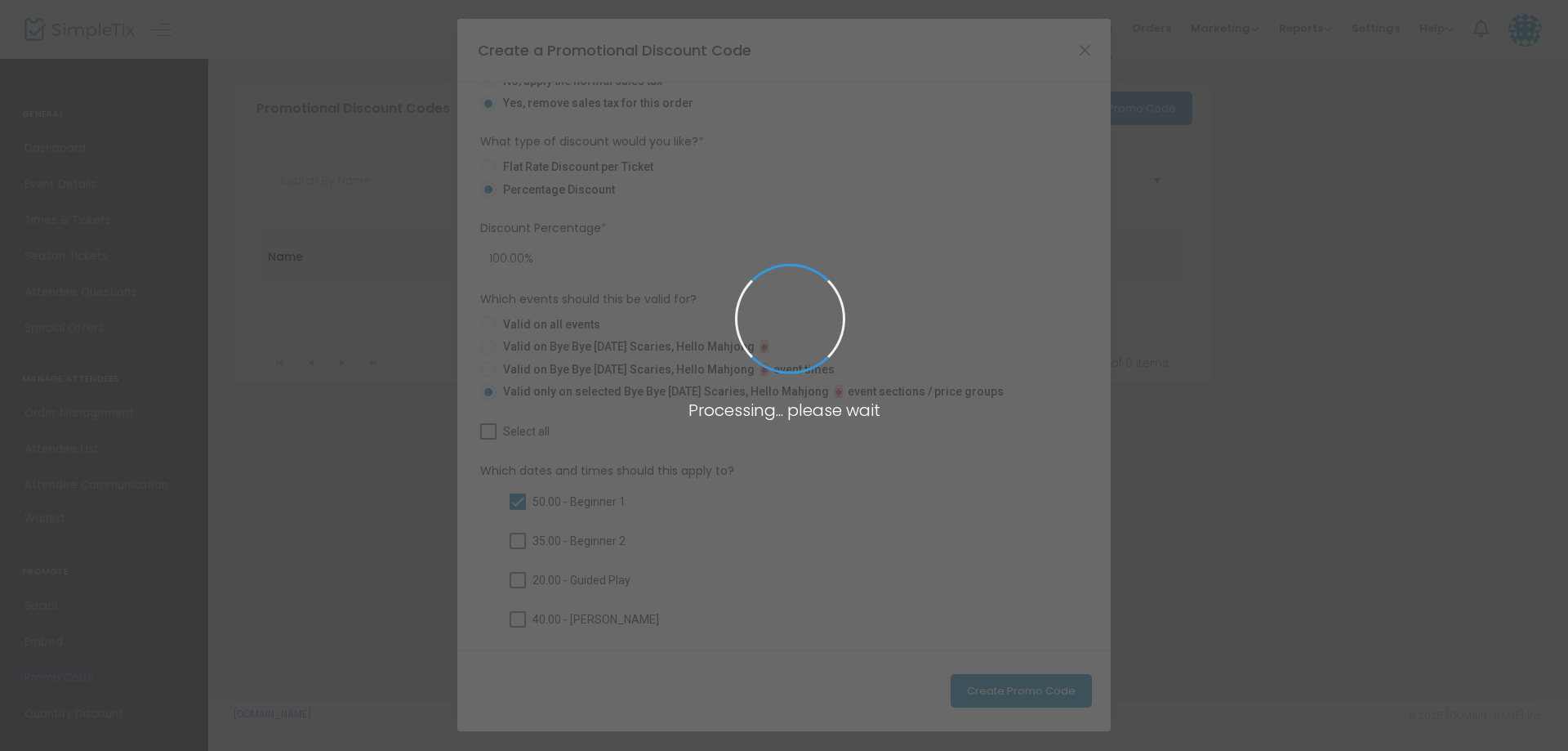
checkbox input "false"
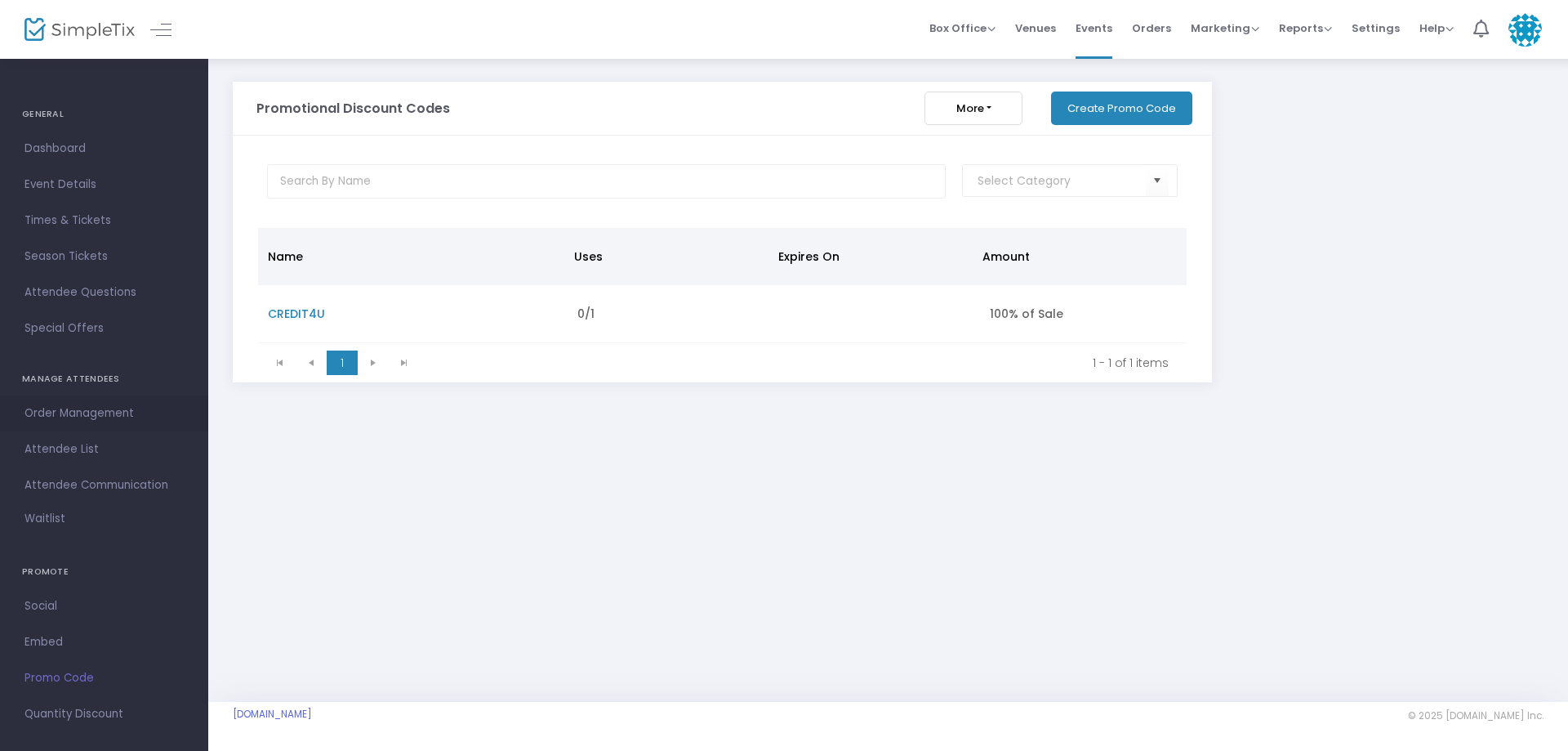
click at [81, 419] on span "Order Management" at bounding box center [104, 412] width 159 height 21
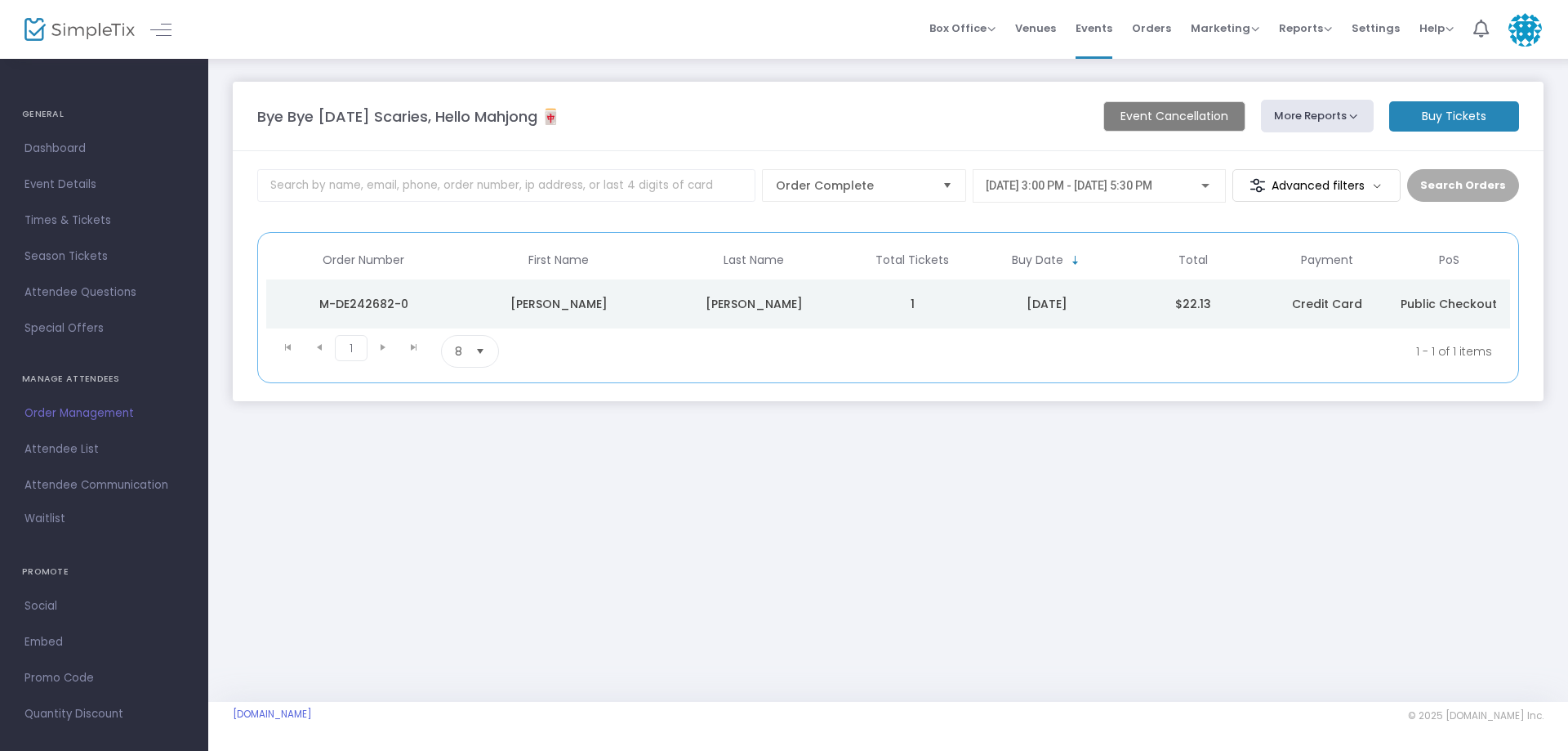
click at [1450, 116] on m-button "Buy Tickets" at bounding box center [1454, 117] width 130 height 31
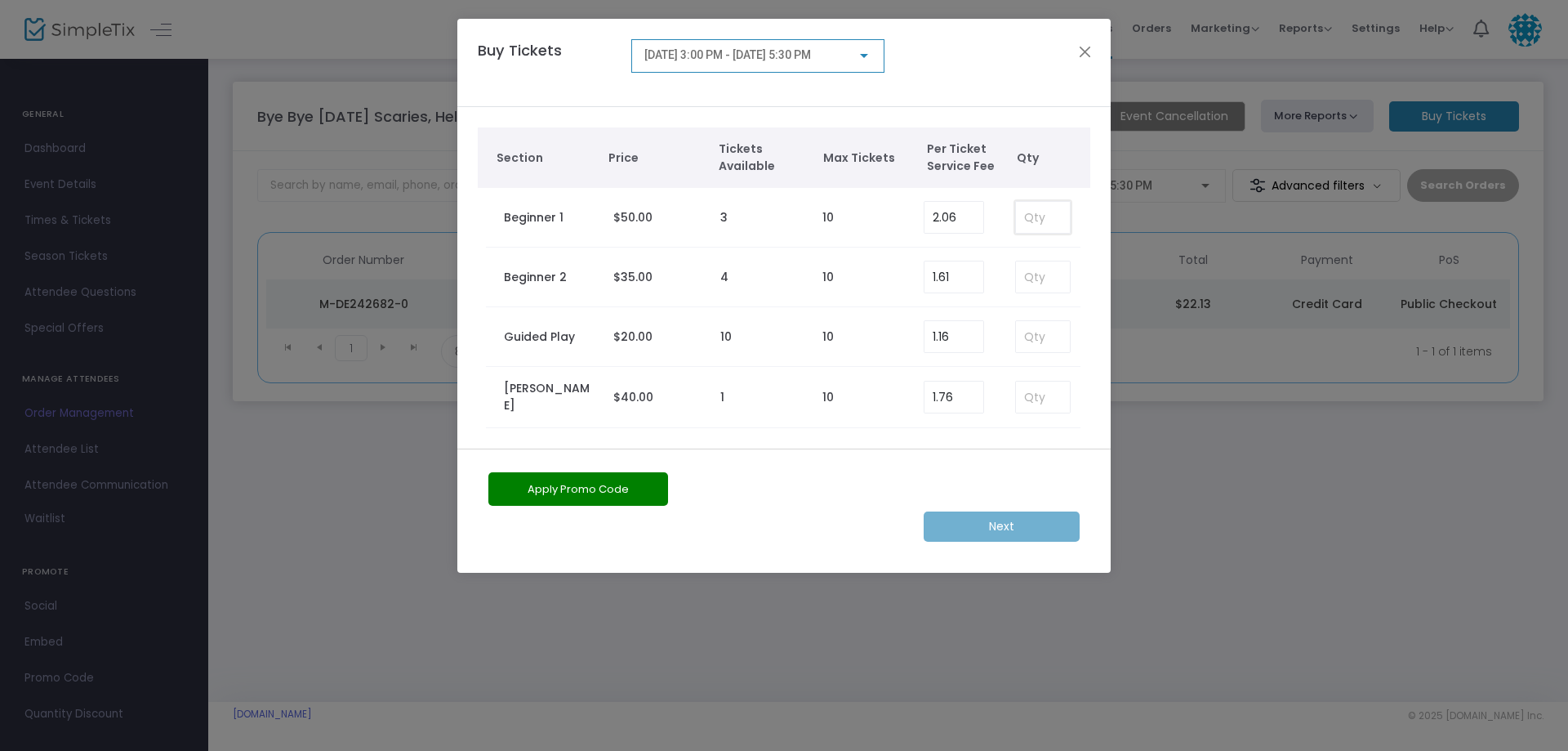
click at [1059, 221] on input at bounding box center [1042, 217] width 54 height 31
type input "1"
click at [546, 504] on button "Apply Promo Code" at bounding box center [577, 488] width 179 height 33
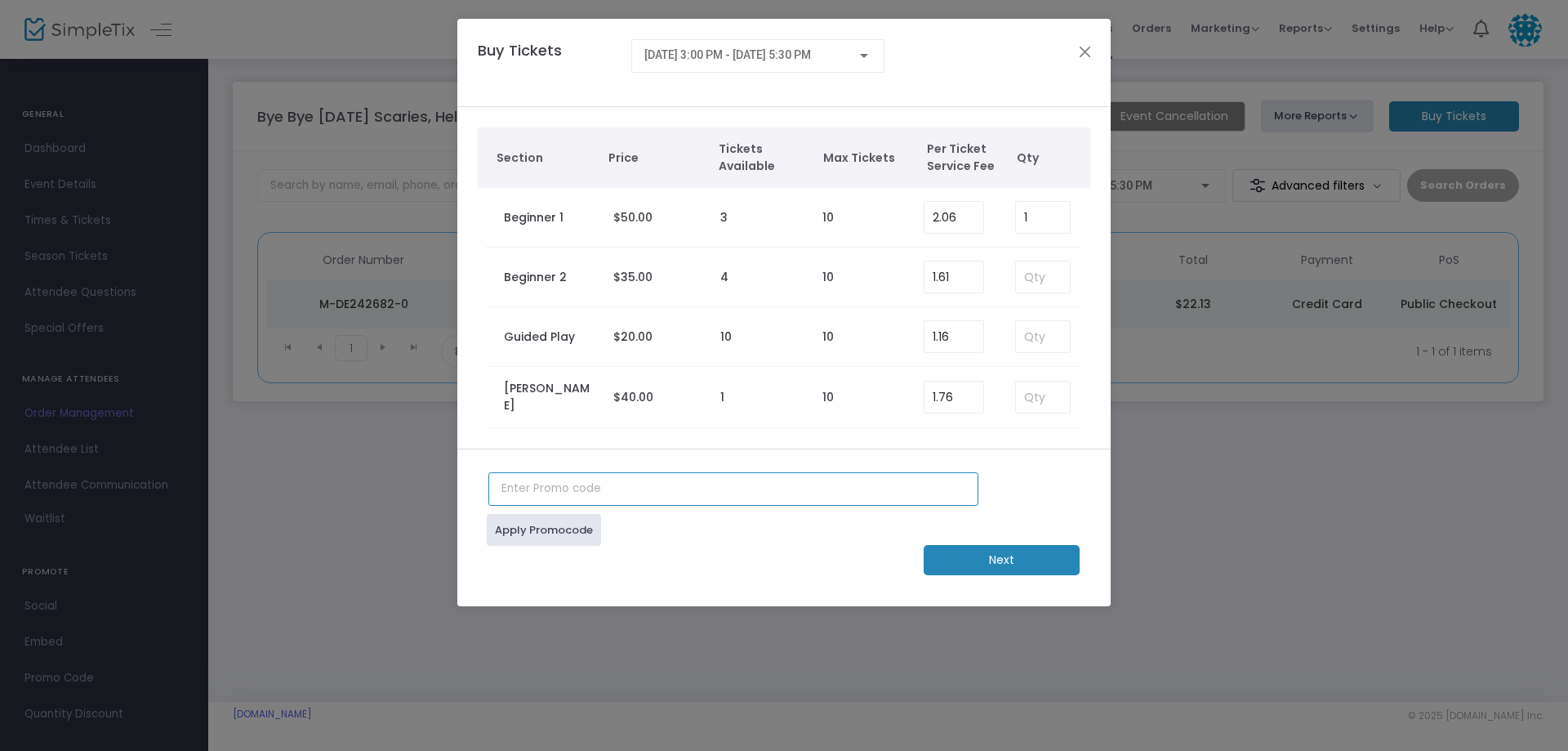
click at [637, 481] on input "text" at bounding box center [733, 488] width 490 height 33
type input "CREDIT4U"
click at [1007, 562] on m-button "Next" at bounding box center [1001, 560] width 156 height 31
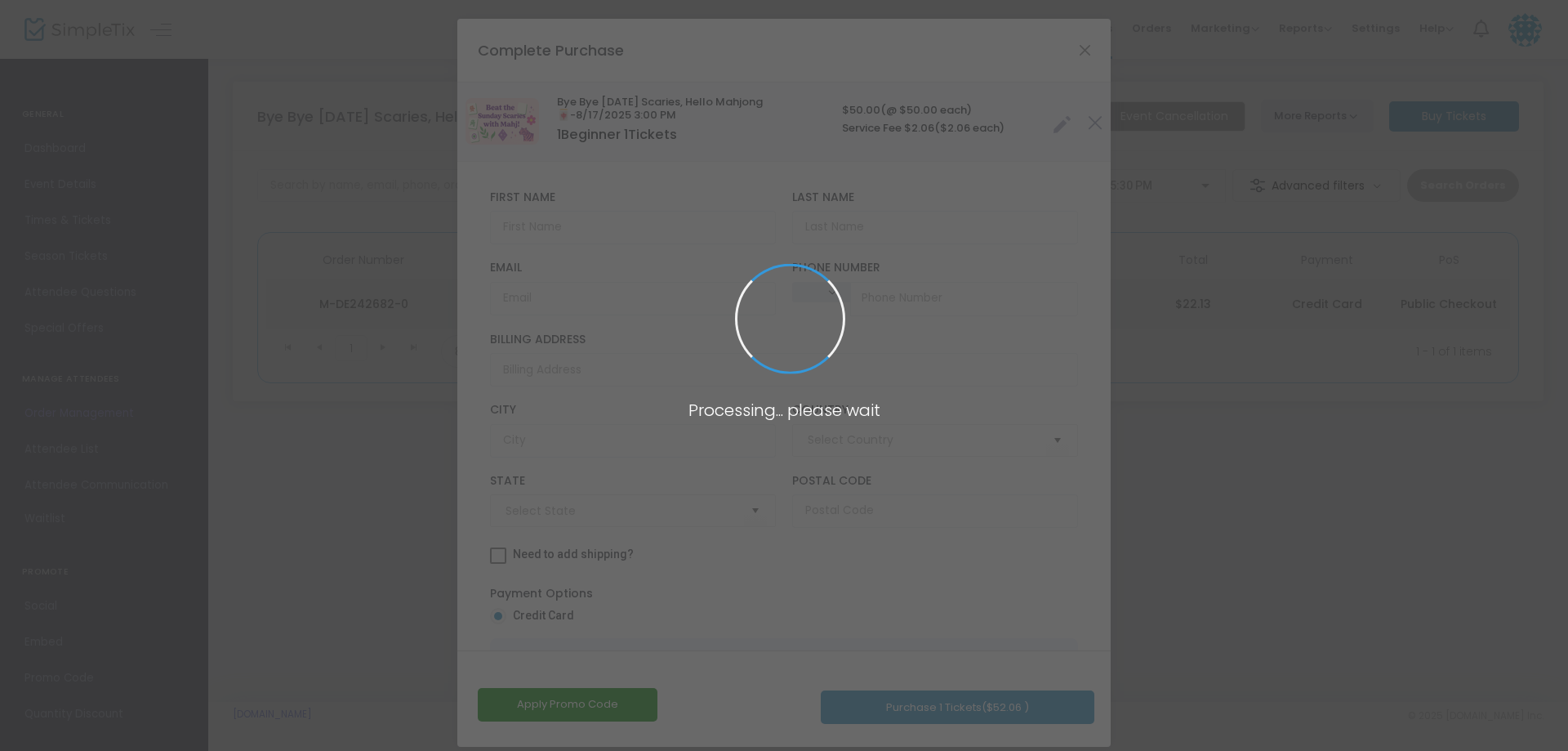
type input "[GEOGRAPHIC_DATA]"
type input "[US_STATE]"
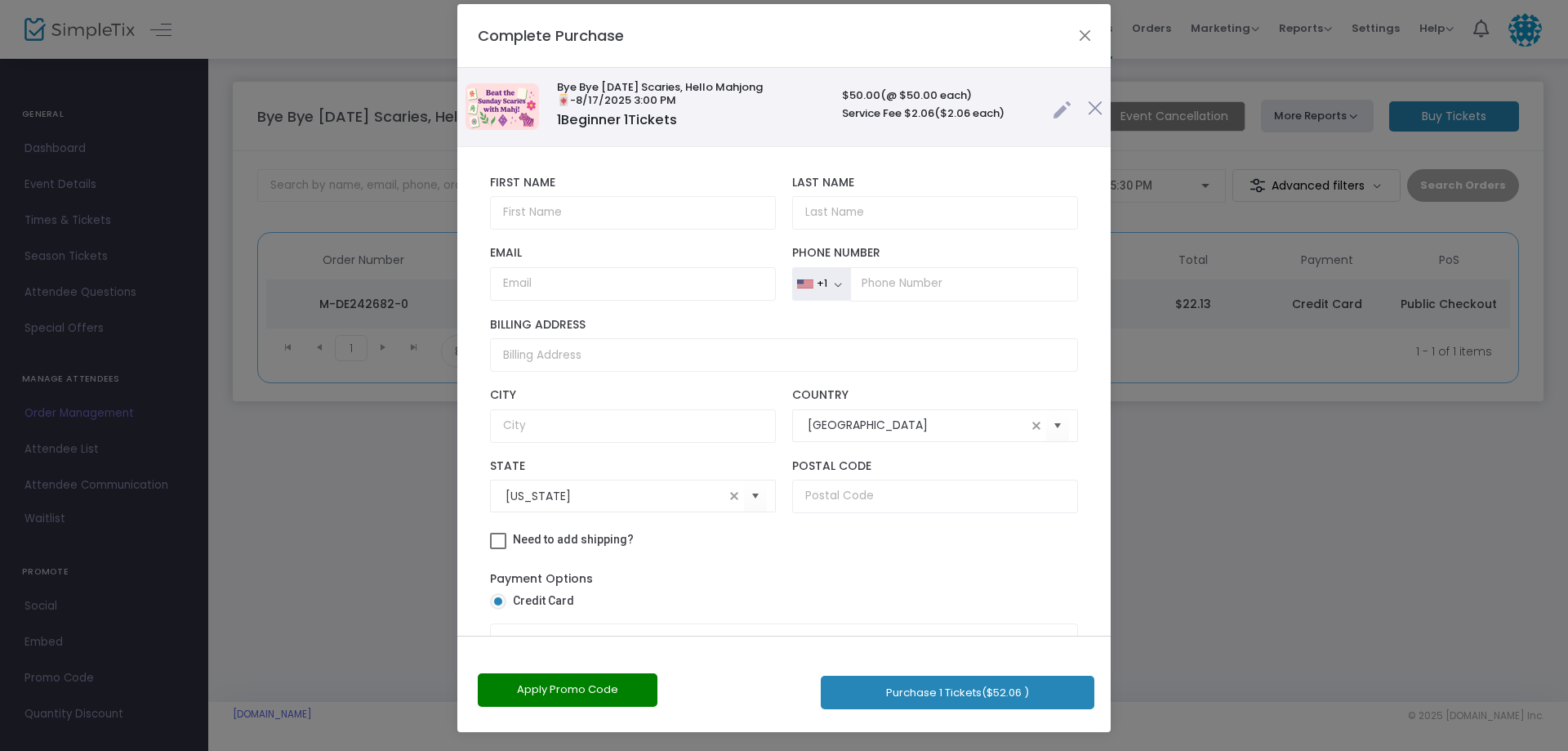
click at [567, 686] on button "Apply Promo Code" at bounding box center [567, 689] width 179 height 33
click at [544, 690] on input "text" at bounding box center [554, 689] width 154 height 33
type input "CREDIT4U"
click at [668, 686] on link "Apply" at bounding box center [666, 689] width 59 height 32
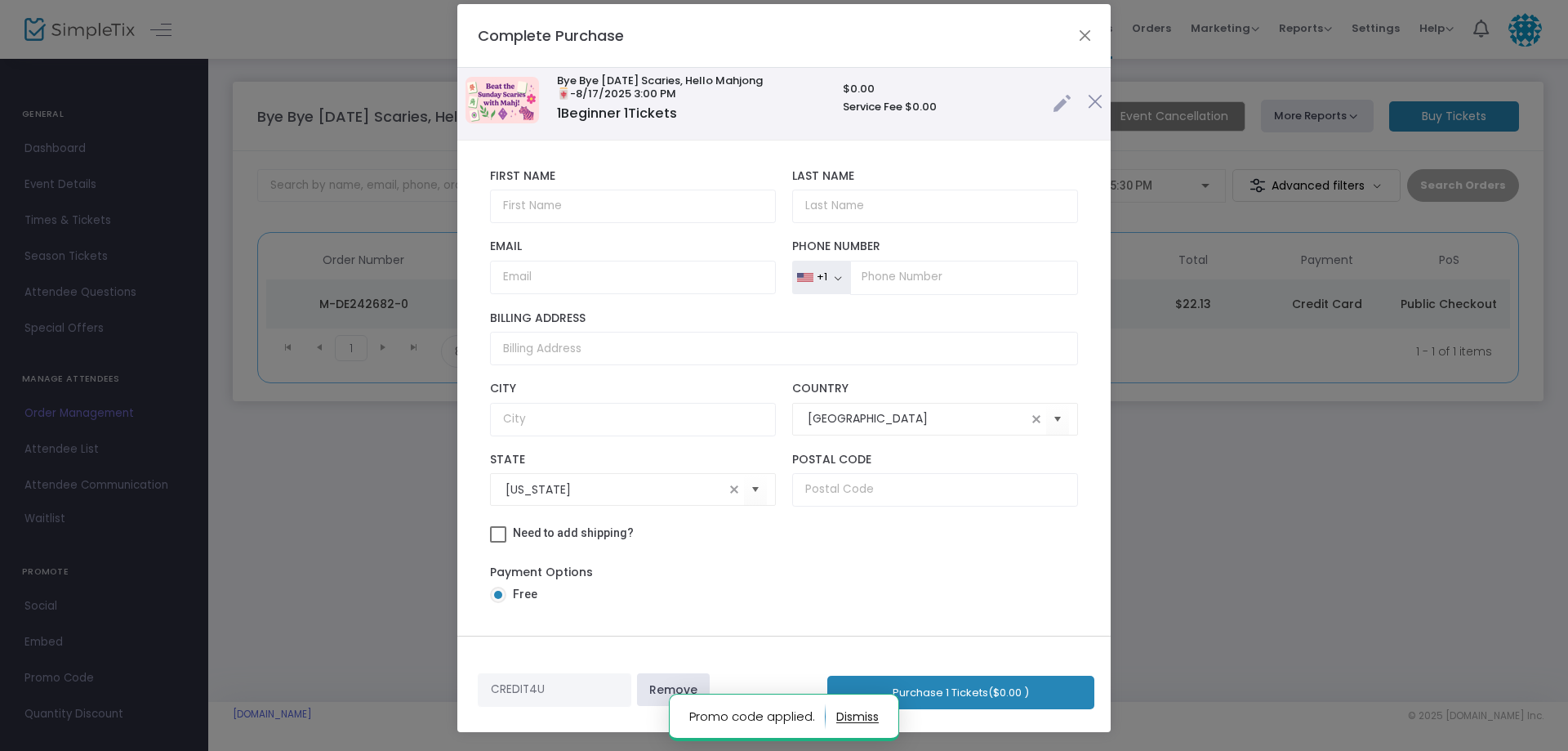
scroll to position [9, 0]
click at [1081, 31] on button "Close" at bounding box center [1085, 35] width 21 height 21
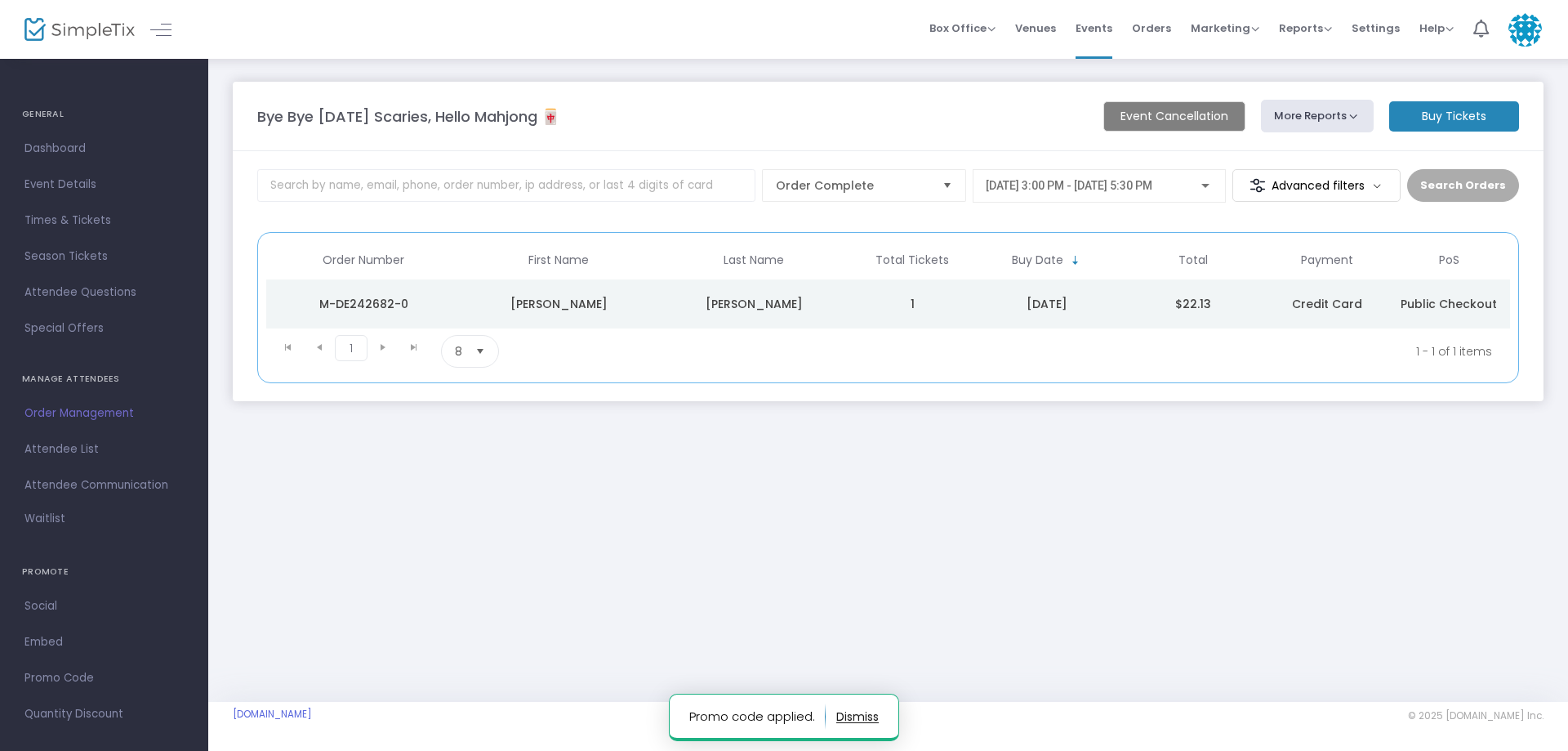
drag, startPoint x: 1296, startPoint y: 504, endPoint x: 1070, endPoint y: 486, distance: 226.7
click at [1295, 504] on div "Bye Bye [DATE] Scaries, Hello Mahjong 🀄 Event Cancellation More Reports Export …" at bounding box center [888, 379] width 1360 height 645
